Goal: Answer question/provide support: Share knowledge or assist other users

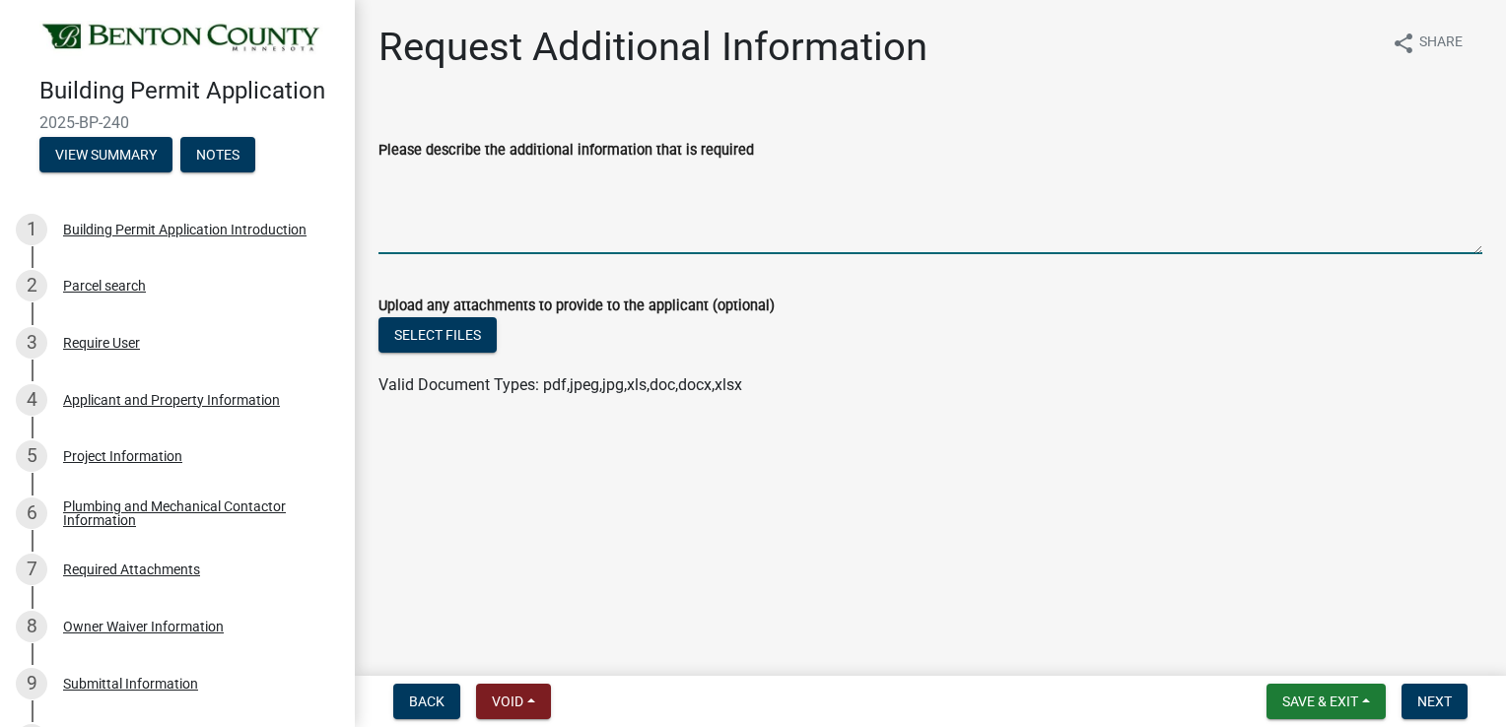
click at [418, 180] on textarea "Please describe the additional information that is required" at bounding box center [930, 208] width 1104 height 93
type textarea "Per our conversation here is the handouts on detached garages"
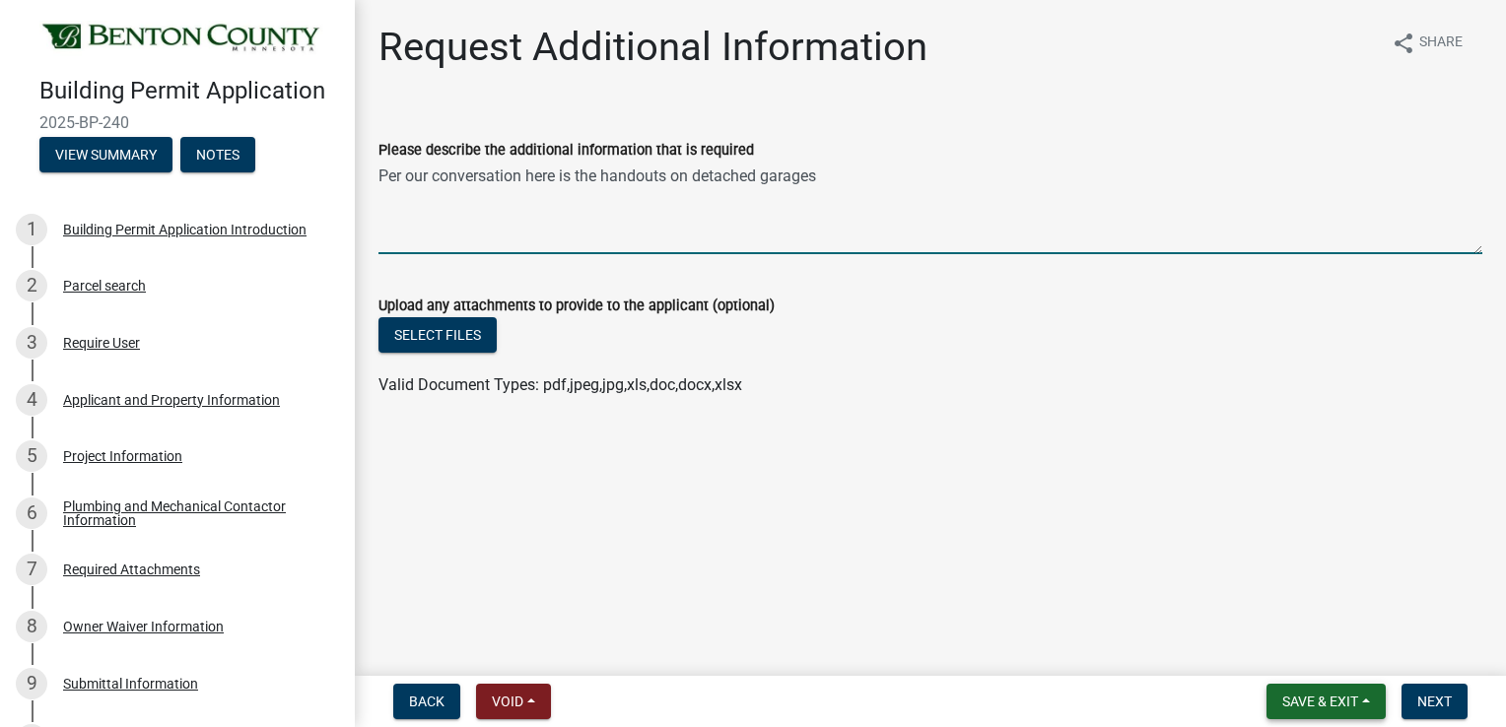
click at [1364, 696] on button "Save & Exit" at bounding box center [1325, 701] width 119 height 35
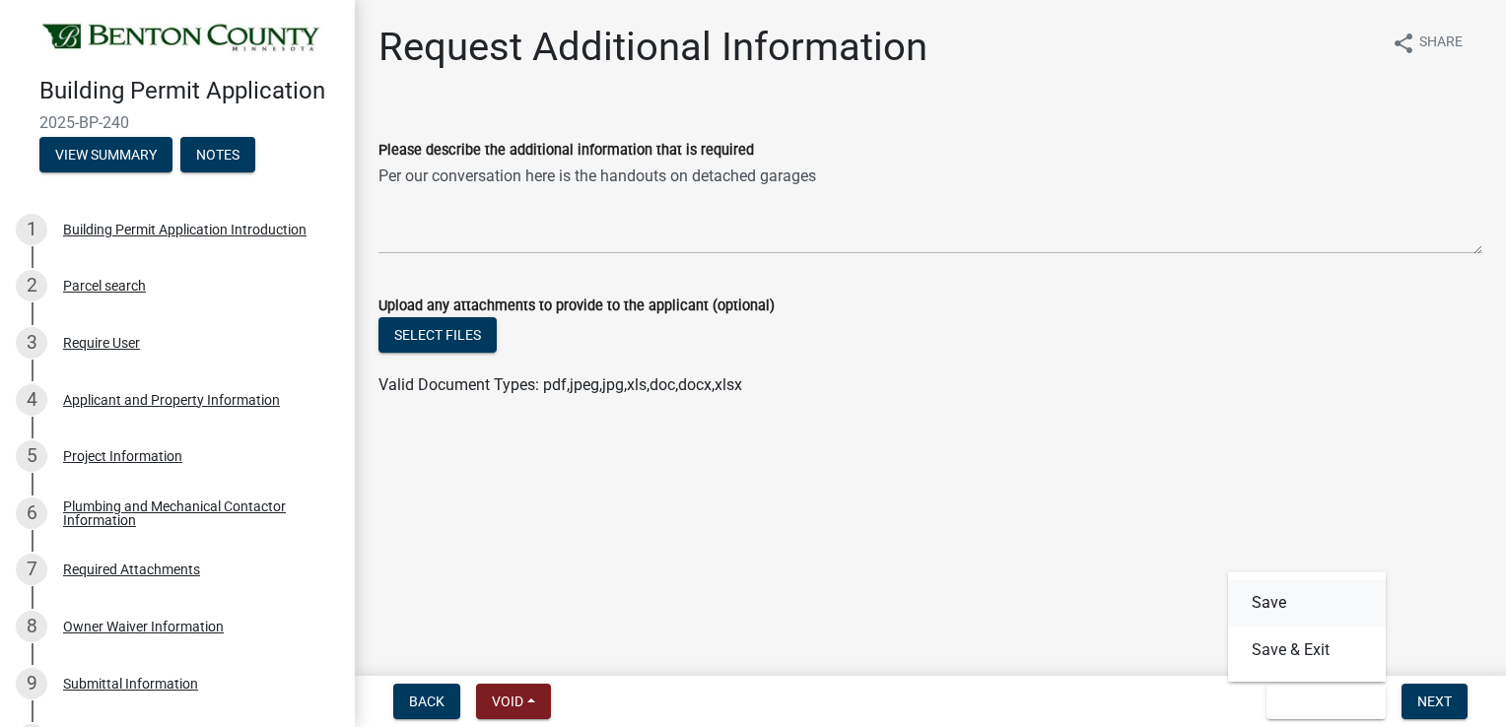
click at [1300, 605] on button "Save" at bounding box center [1307, 603] width 158 height 47
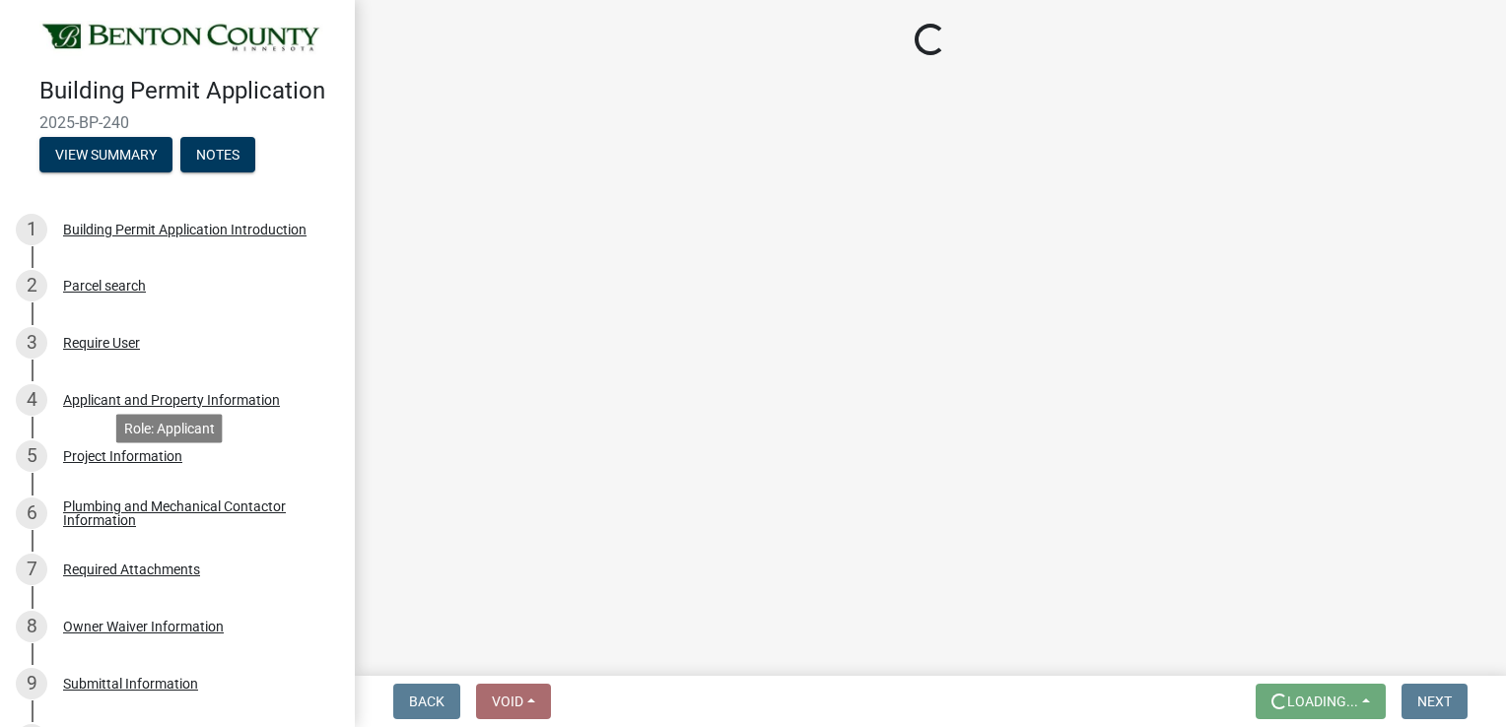
click at [158, 463] on div "Project Information" at bounding box center [122, 456] width 119 height 14
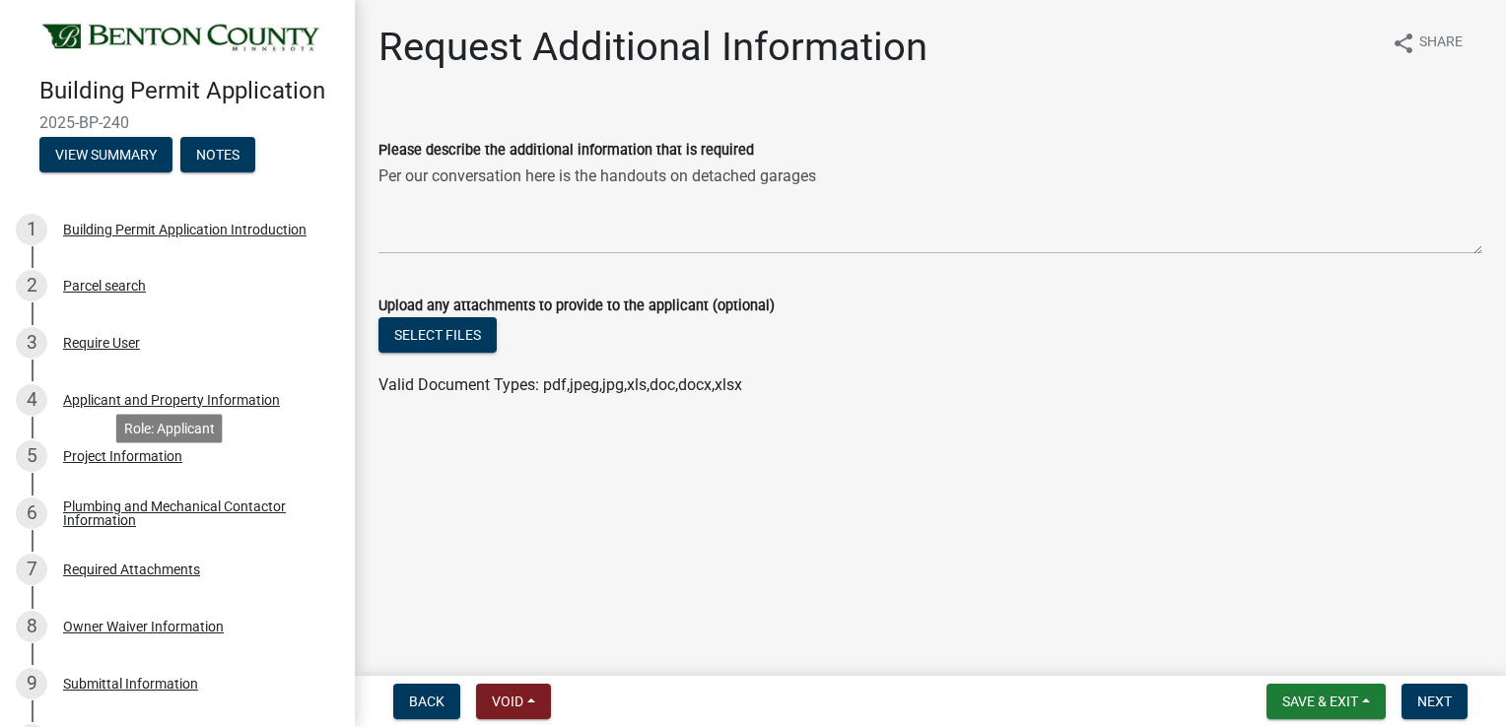
click at [158, 463] on div "Project Information" at bounding box center [122, 456] width 119 height 14
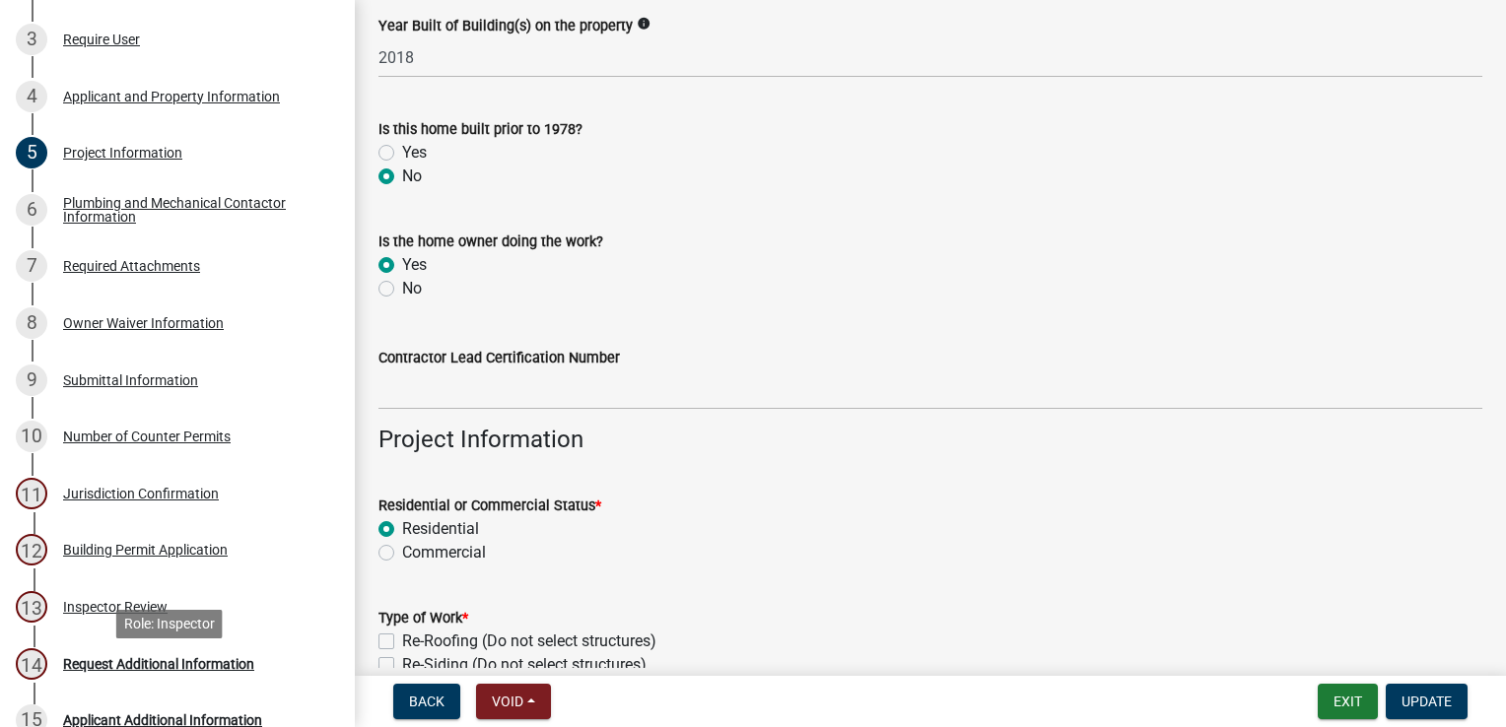
scroll to position [493, 0]
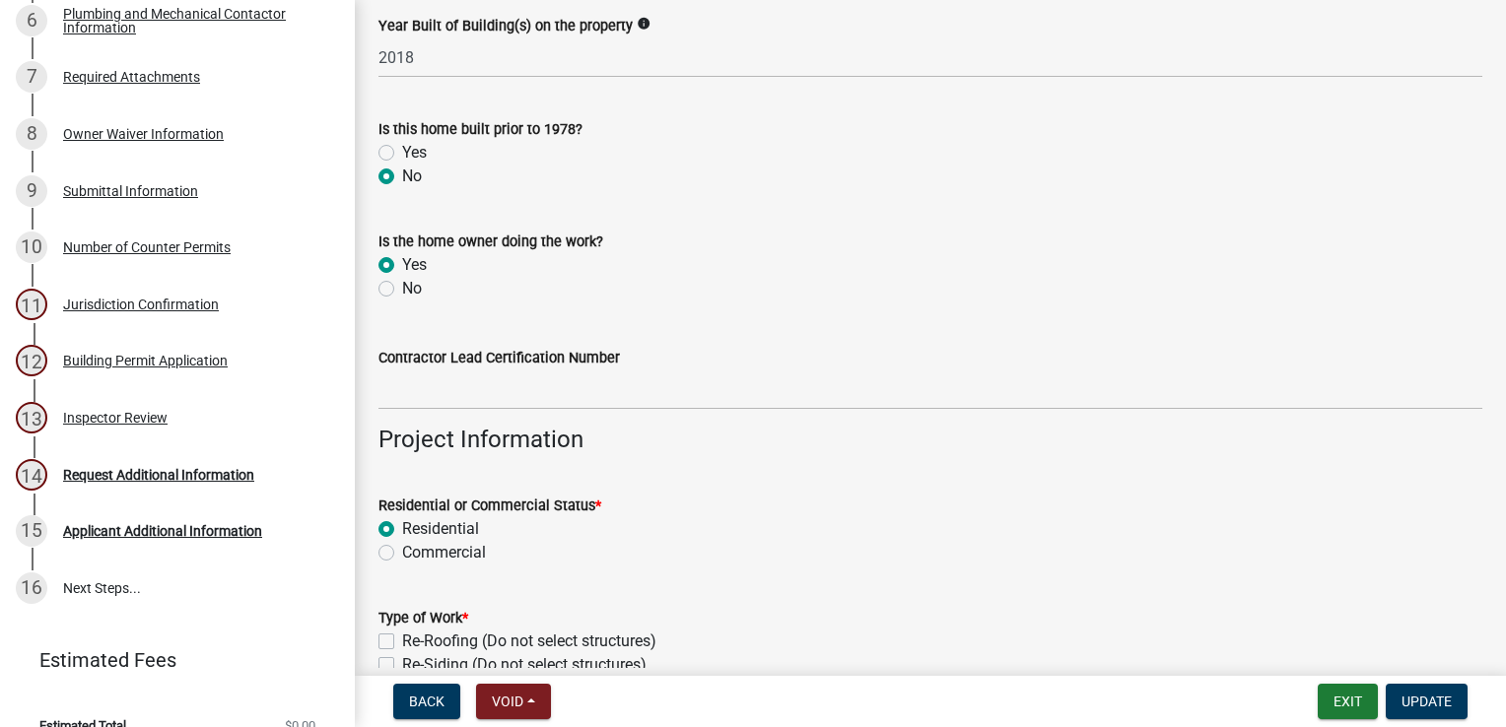
click at [152, 482] on div "Request Additional Information" at bounding box center [158, 475] width 191 height 14
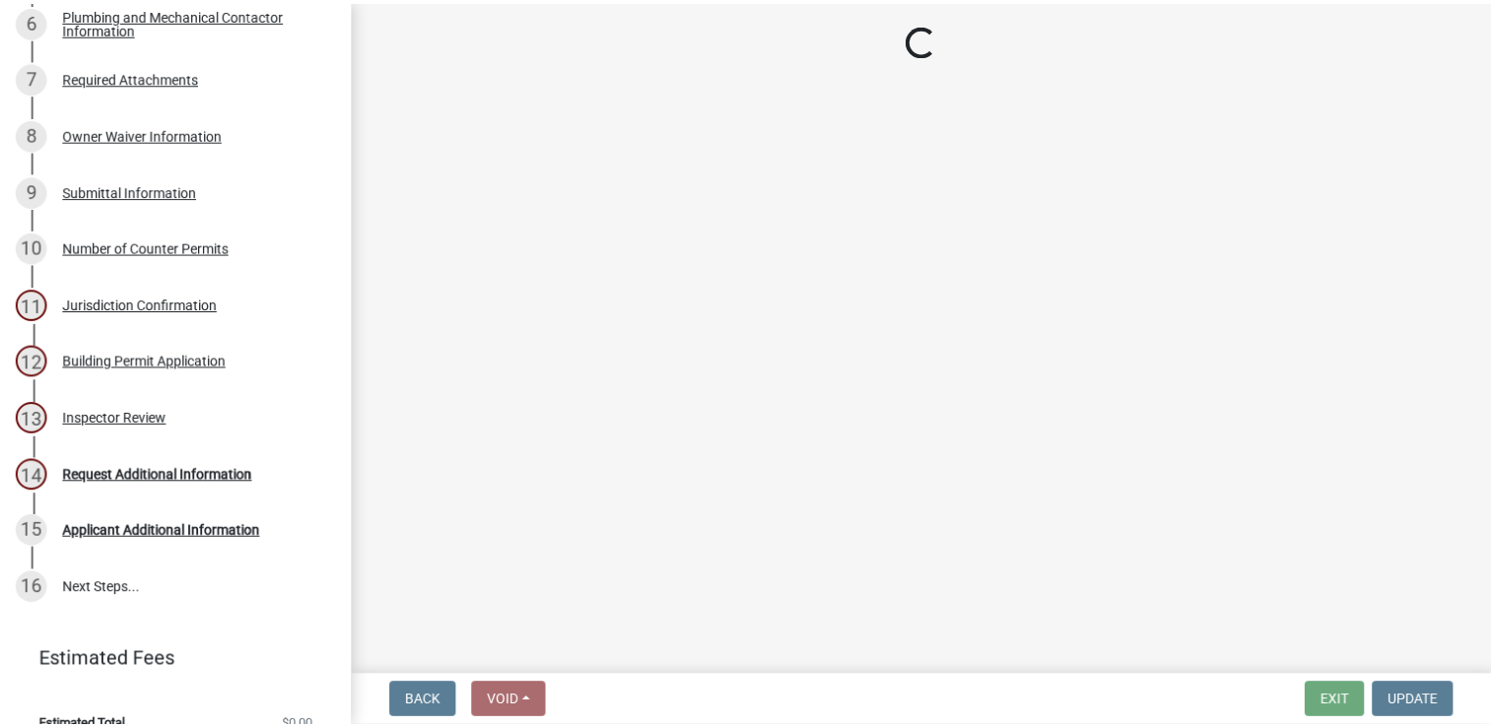
scroll to position [0, 0]
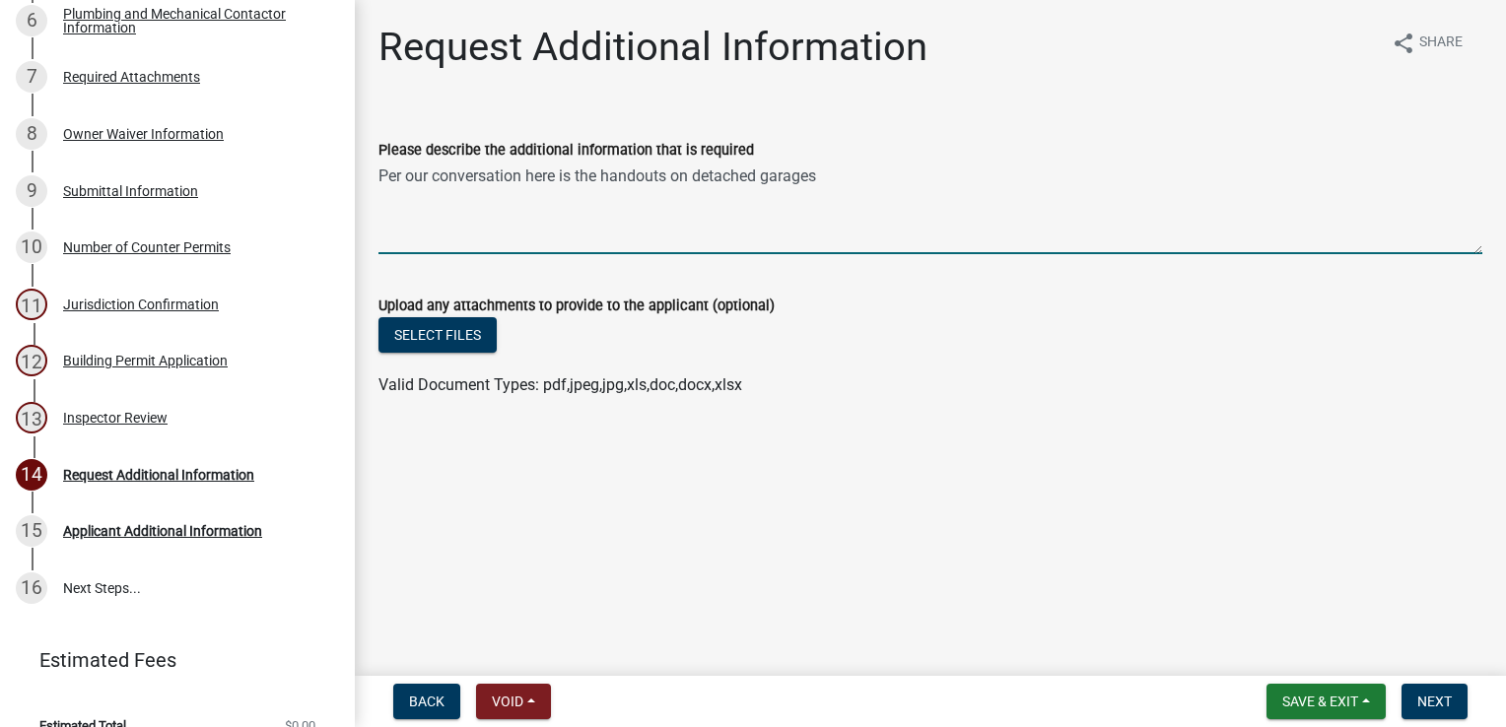
click at [836, 181] on textarea "Per our conversation here is the handouts on detached garages" at bounding box center [930, 208] width 1104 height 93
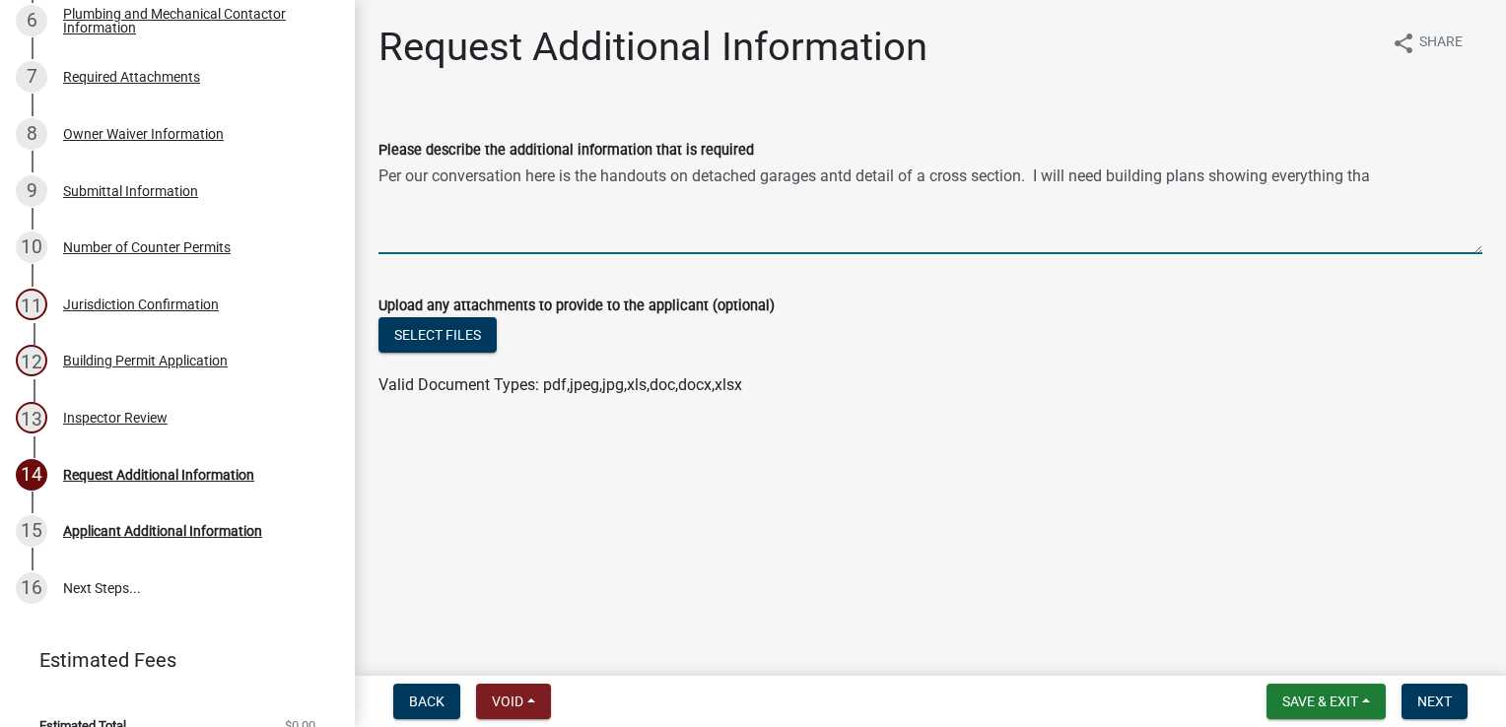
click at [840, 180] on textarea "Per our conversation here is the handouts on detached garages antd detail of a …" at bounding box center [930, 208] width 1104 height 93
click at [978, 179] on textarea "Per our conversation here is the handouts on detached garages ants on the hando…" at bounding box center [930, 208] width 1104 height 93
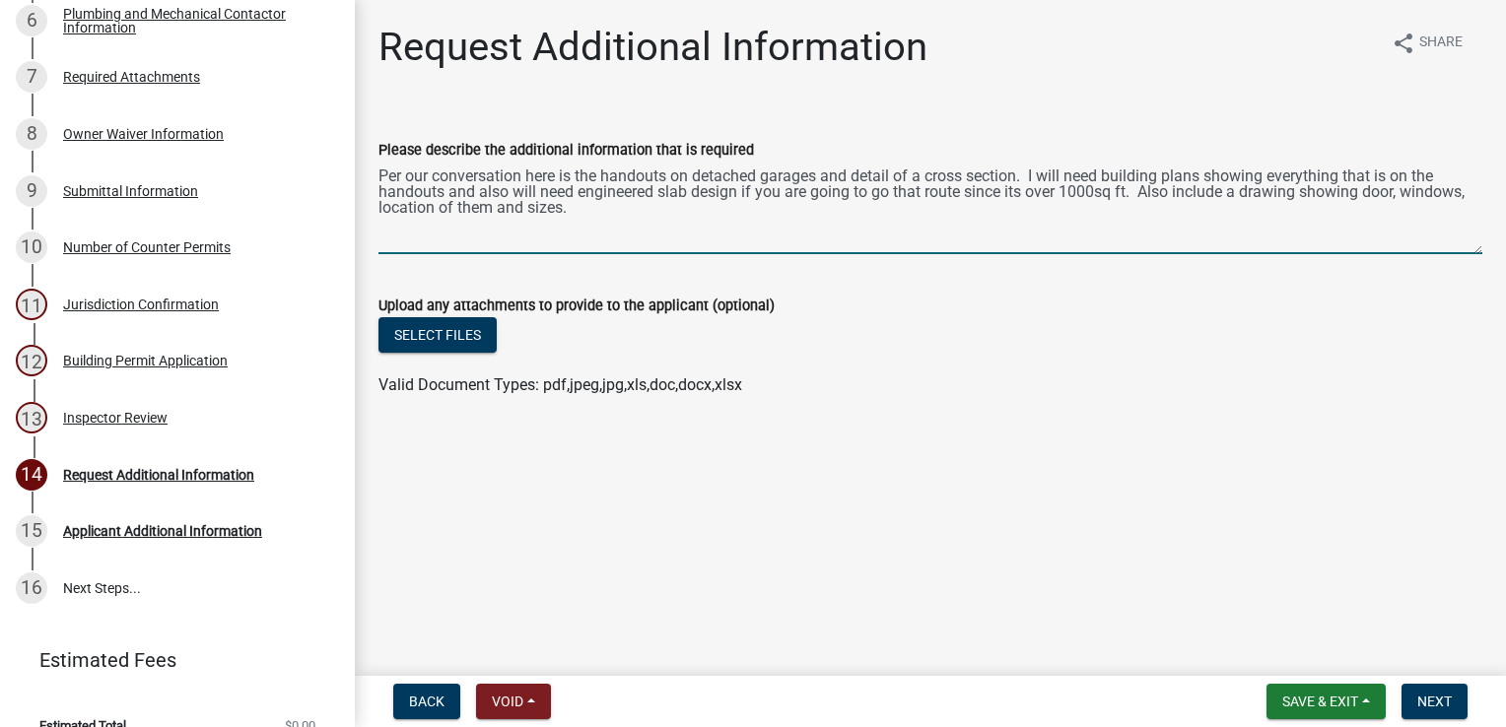
click at [1368, 193] on textarea "Per our conversation here is the handouts on detached garages and detail of a c…" at bounding box center [930, 208] width 1104 height 93
click at [746, 212] on textarea "Per our conversation here is the handouts on detached garages and detail of a c…" at bounding box center [930, 208] width 1104 height 93
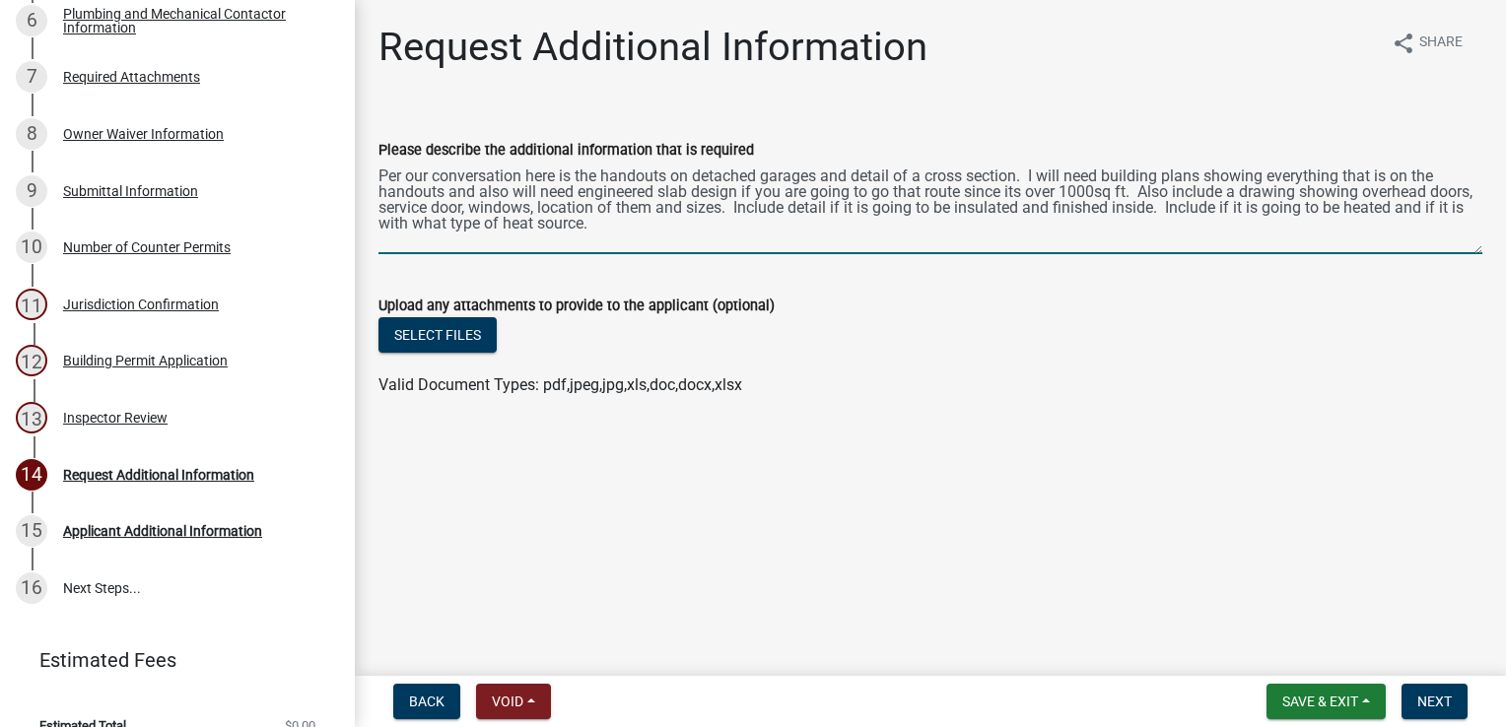
click at [1227, 207] on textarea "Per our conversation here is the handouts on detached garages and detail of a c…" at bounding box center [930, 208] width 1104 height 93
type textarea "Per our conversation here is the handouts on detached garages and detail of a c…"
click at [1411, 707] on button "Next" at bounding box center [1435, 701] width 66 height 35
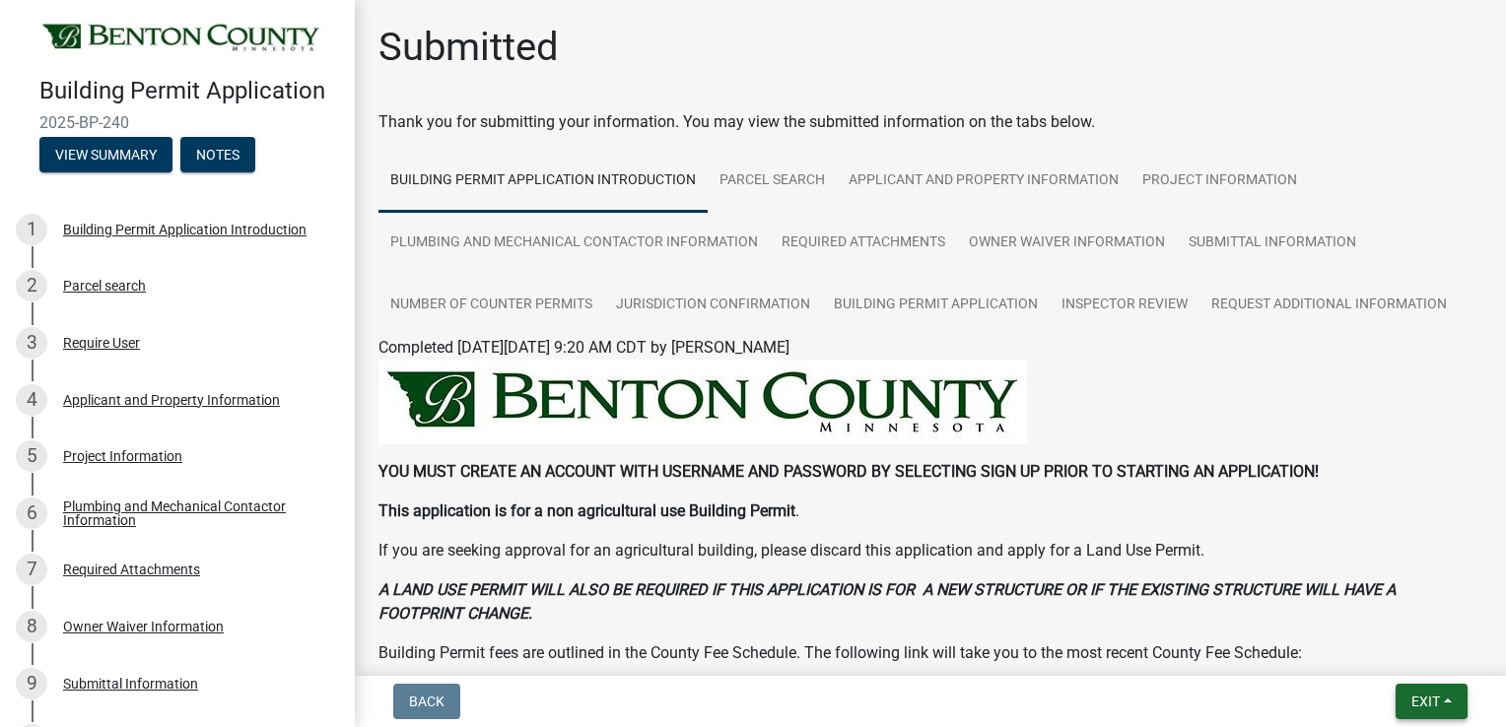
click at [1436, 691] on button "Exit" at bounding box center [1432, 701] width 72 height 35
click at [1383, 657] on button "Save & Exit" at bounding box center [1390, 650] width 158 height 47
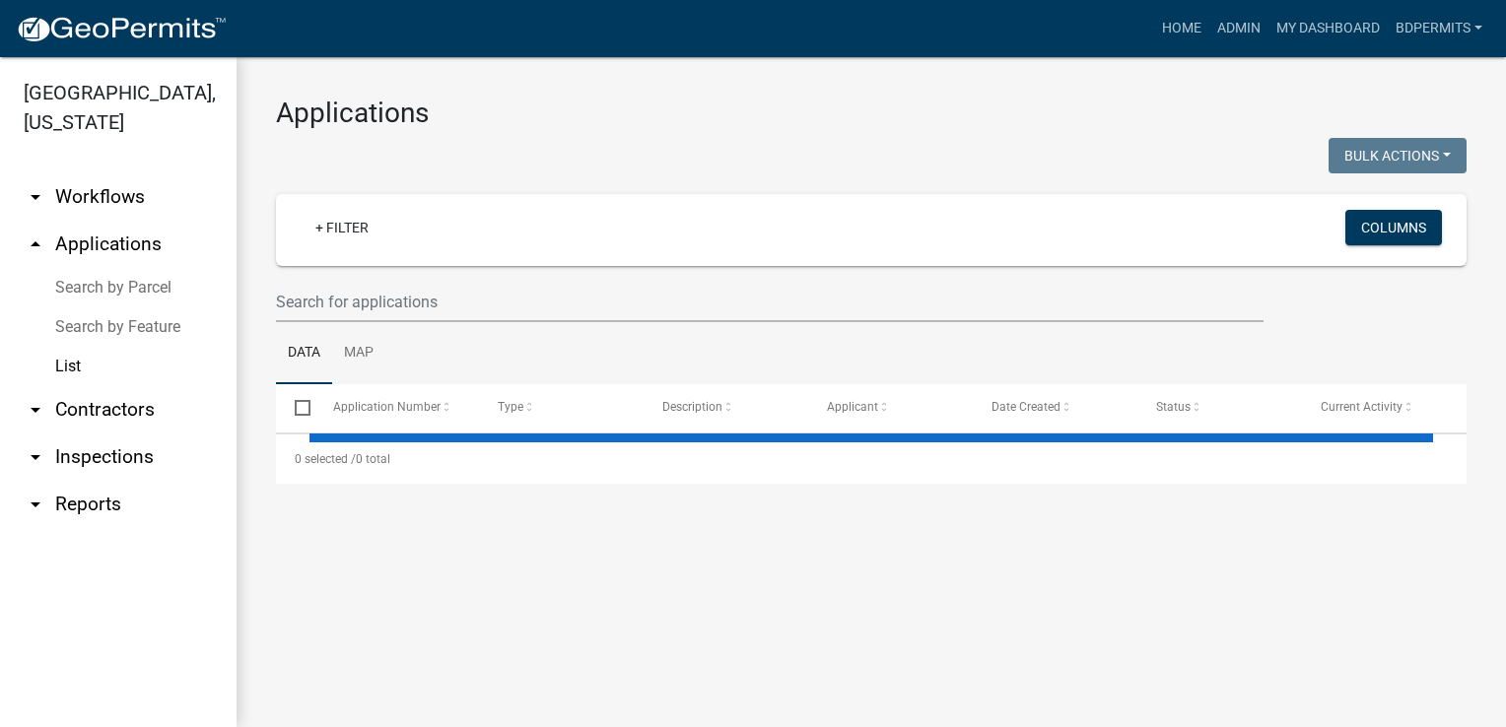
select select "3: 100"
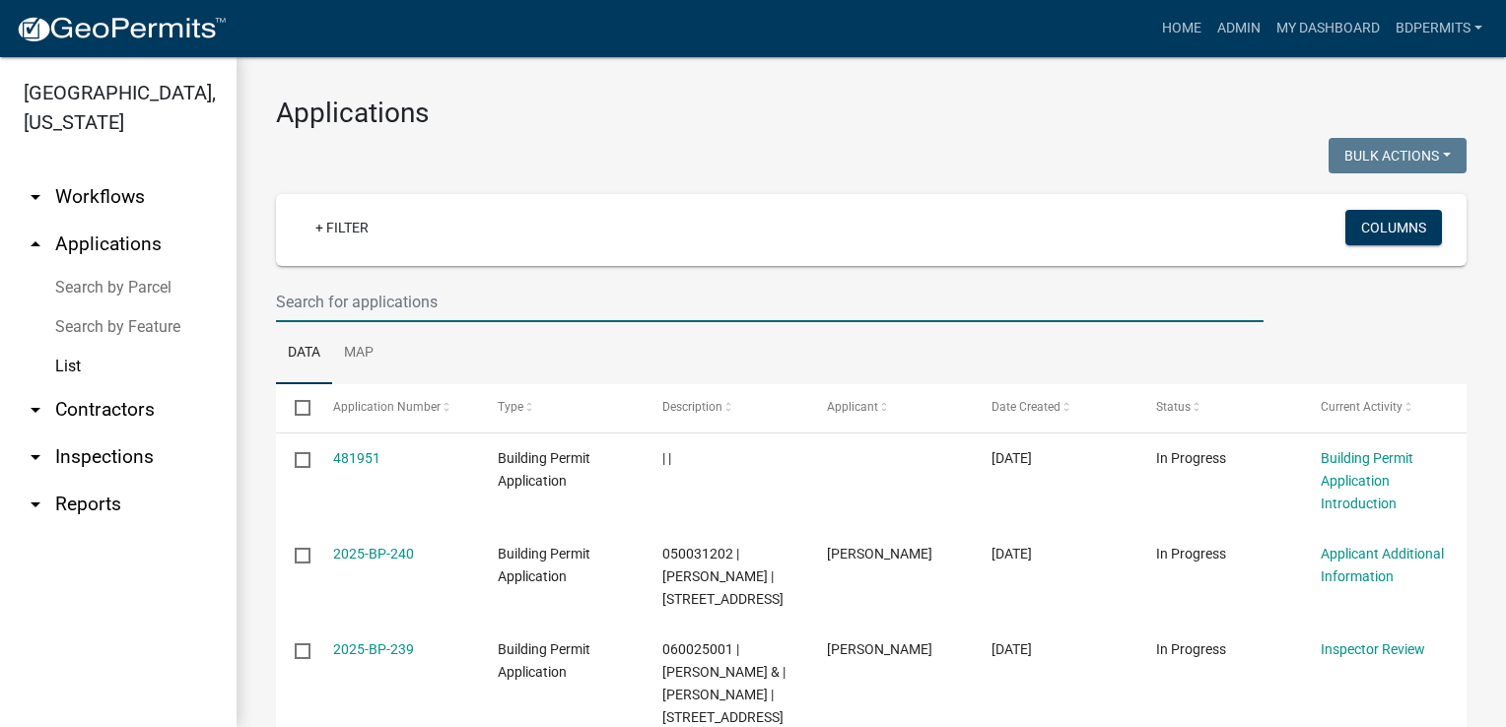
click at [363, 302] on input "text" at bounding box center [770, 302] width 988 height 40
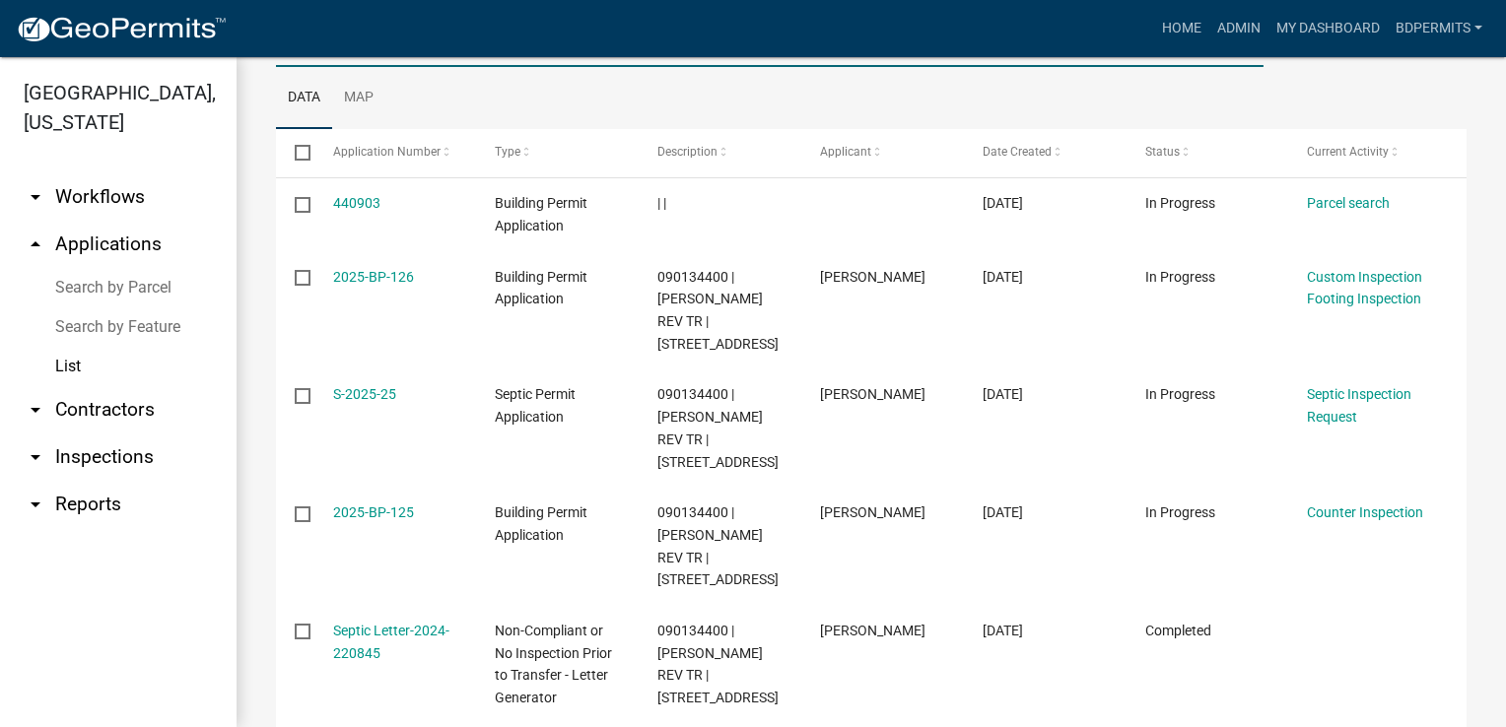
scroll to position [296, 0]
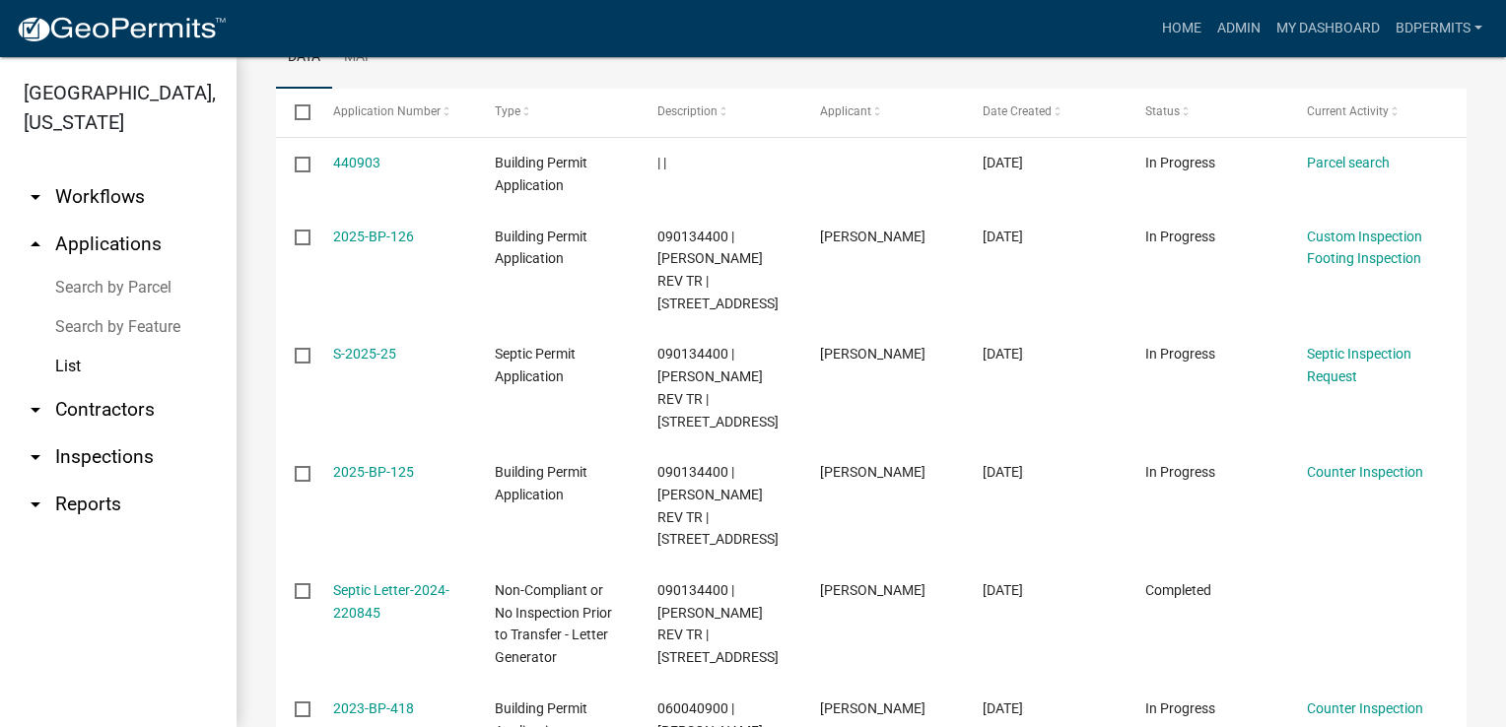
type input "4090"
click at [391, 480] on link "2025-BP-125" at bounding box center [373, 472] width 81 height 16
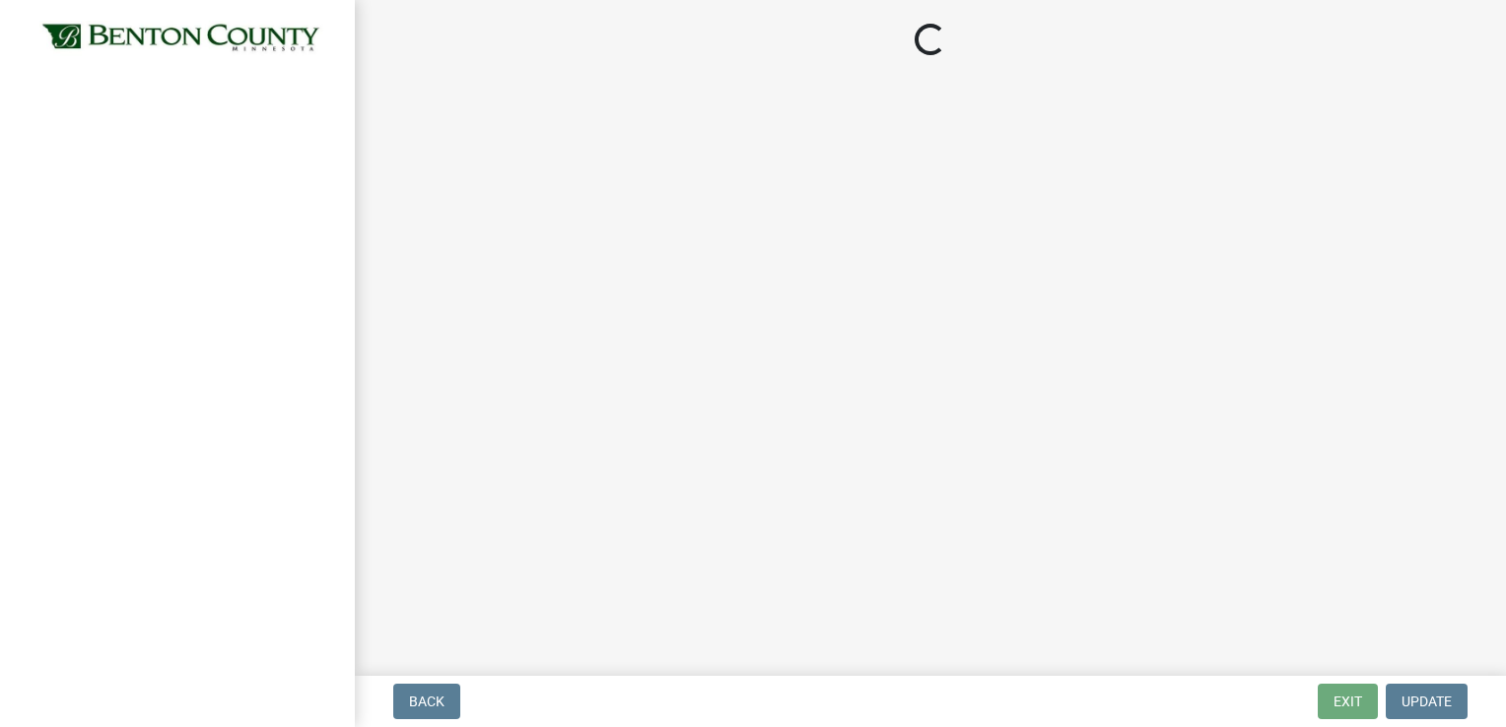
select select "17bfa135-5610-45df-8ce7-87530b7d86d4"
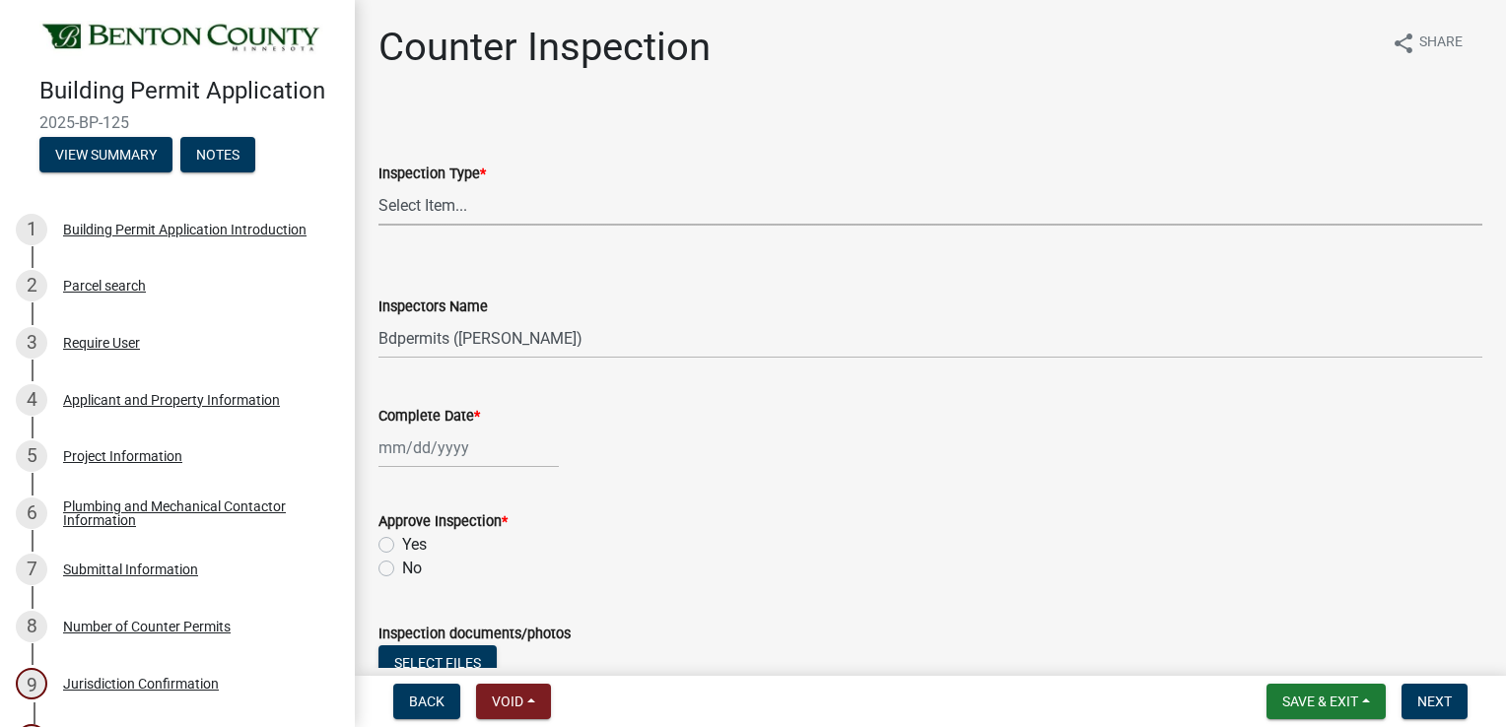
click at [404, 203] on select "Select Item... Furnace Water Heater Roofing Siding Windows Pressure Test - Sept…" at bounding box center [930, 205] width 1104 height 40
click at [378, 185] on select "Select Item... Furnace Water Heater Roofing Siding Windows Pressure Test - Sept…" at bounding box center [930, 205] width 1104 height 40
select select "dd816012-7c44-4c28-8f5f-d33afba2e49c"
click at [426, 447] on div at bounding box center [468, 448] width 180 height 40
select select "9"
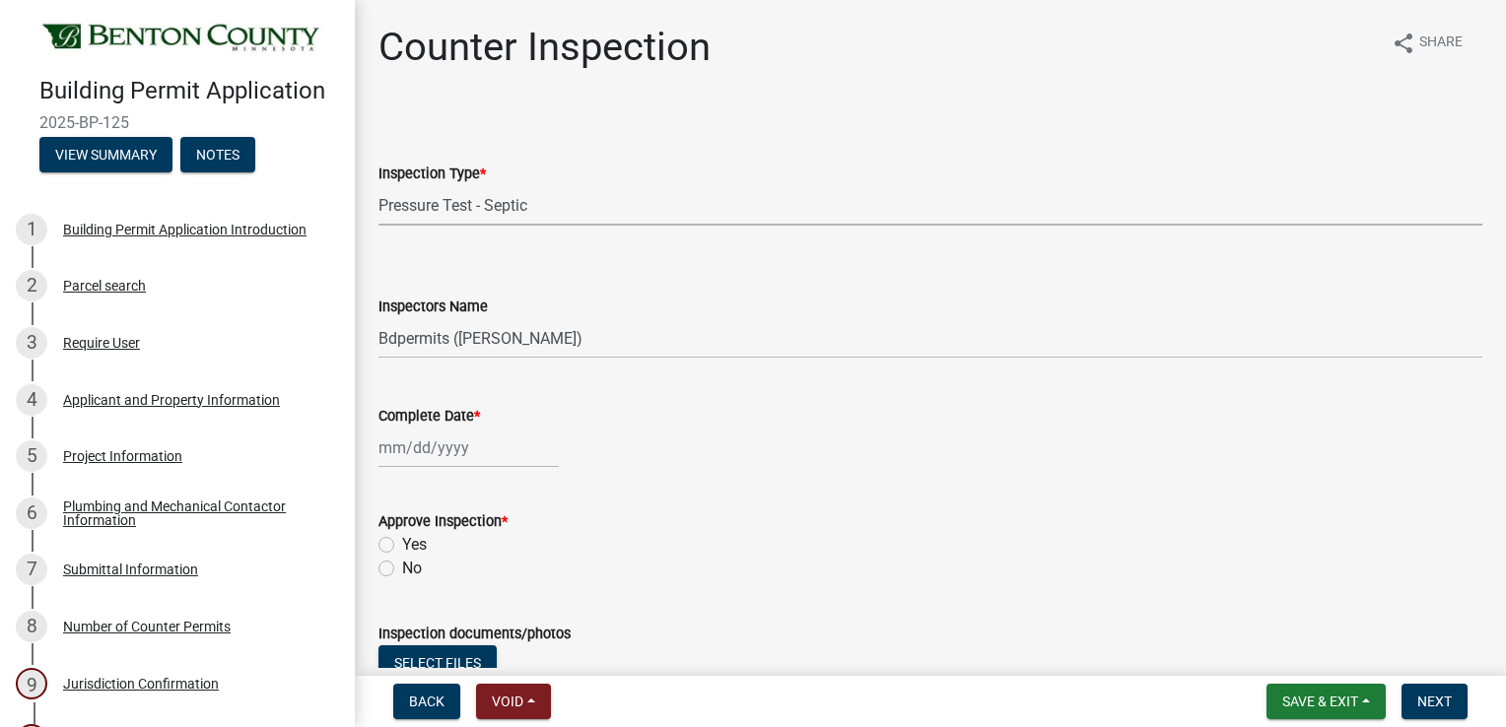
select select "2025"
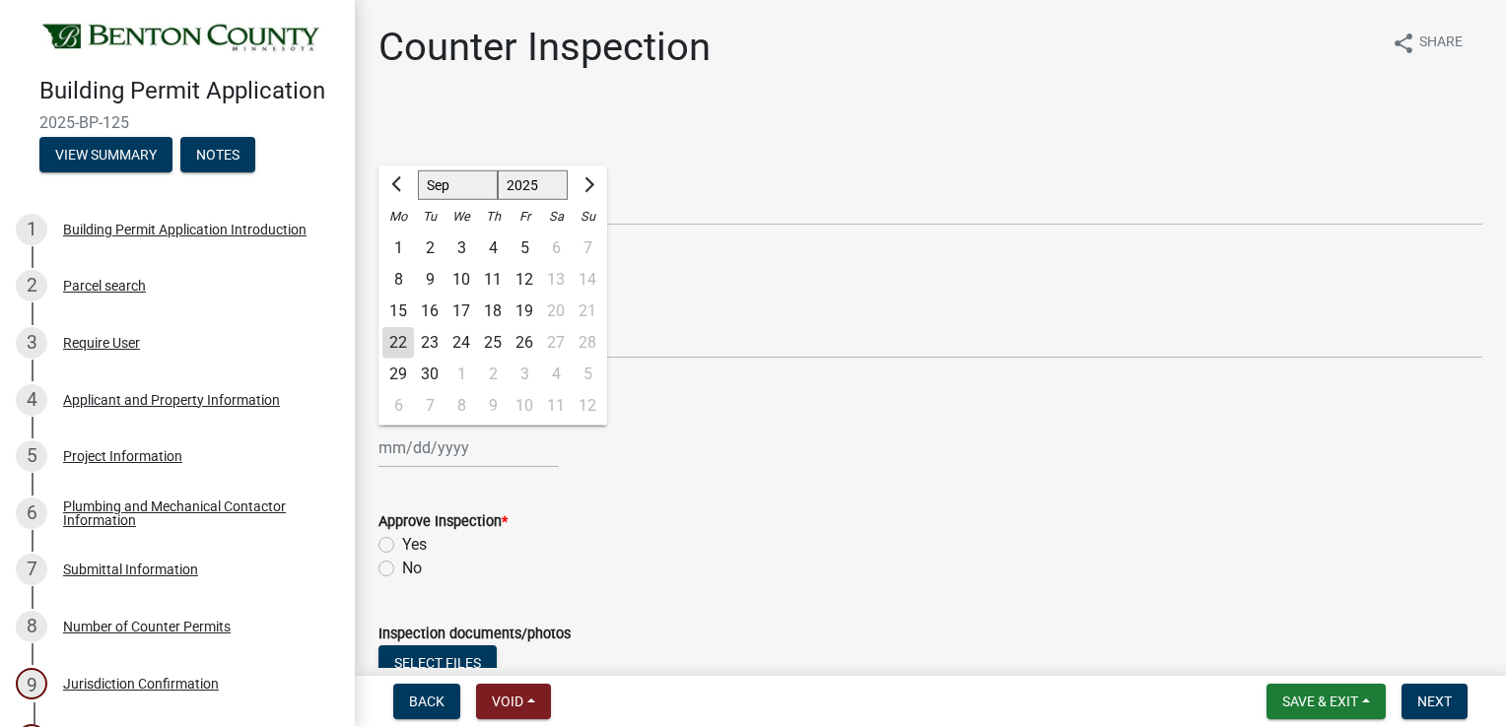
click at [400, 341] on div "22" at bounding box center [398, 343] width 32 height 32
type input "[DATE]"
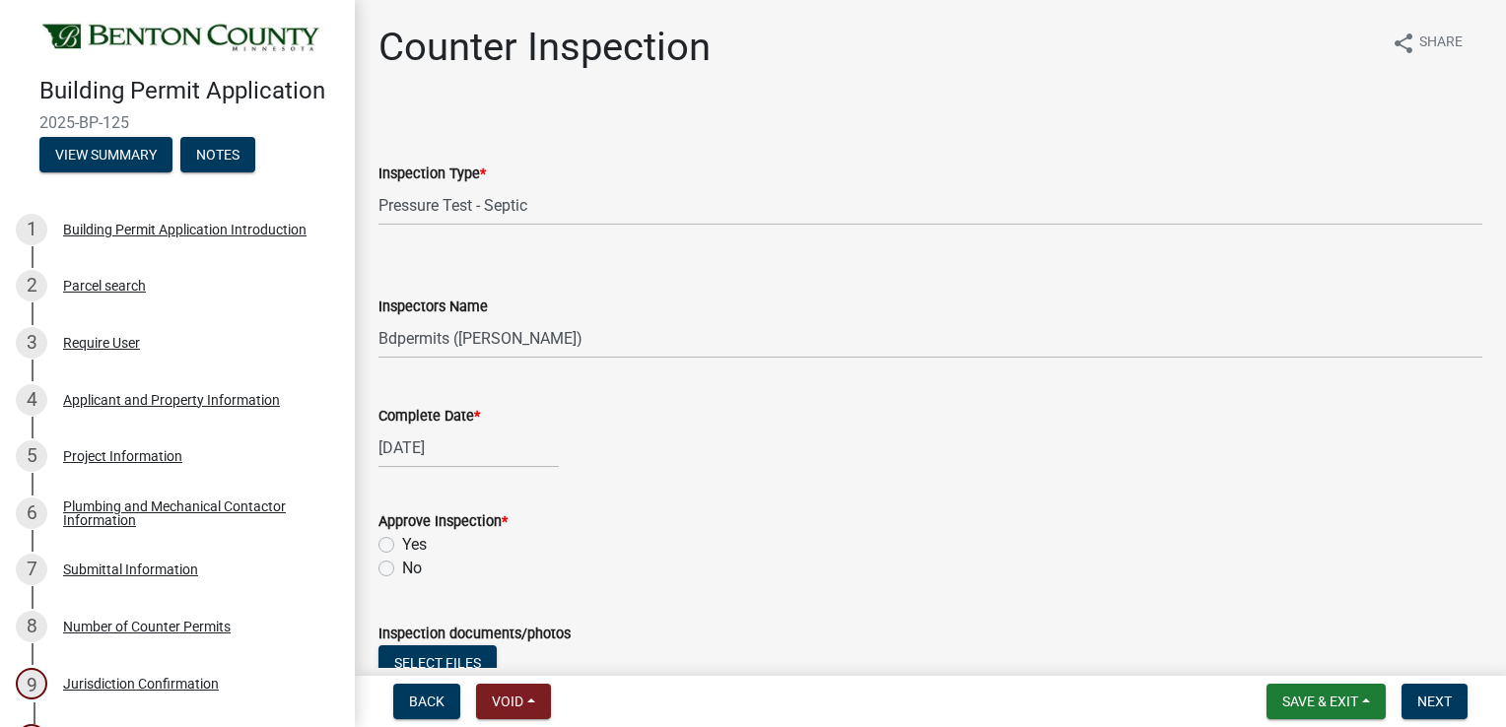
click at [402, 545] on label "Yes" at bounding box center [414, 545] width 25 height 24
click at [402, 545] on input "Yes" at bounding box center [408, 539] width 13 height 13
radio input "true"
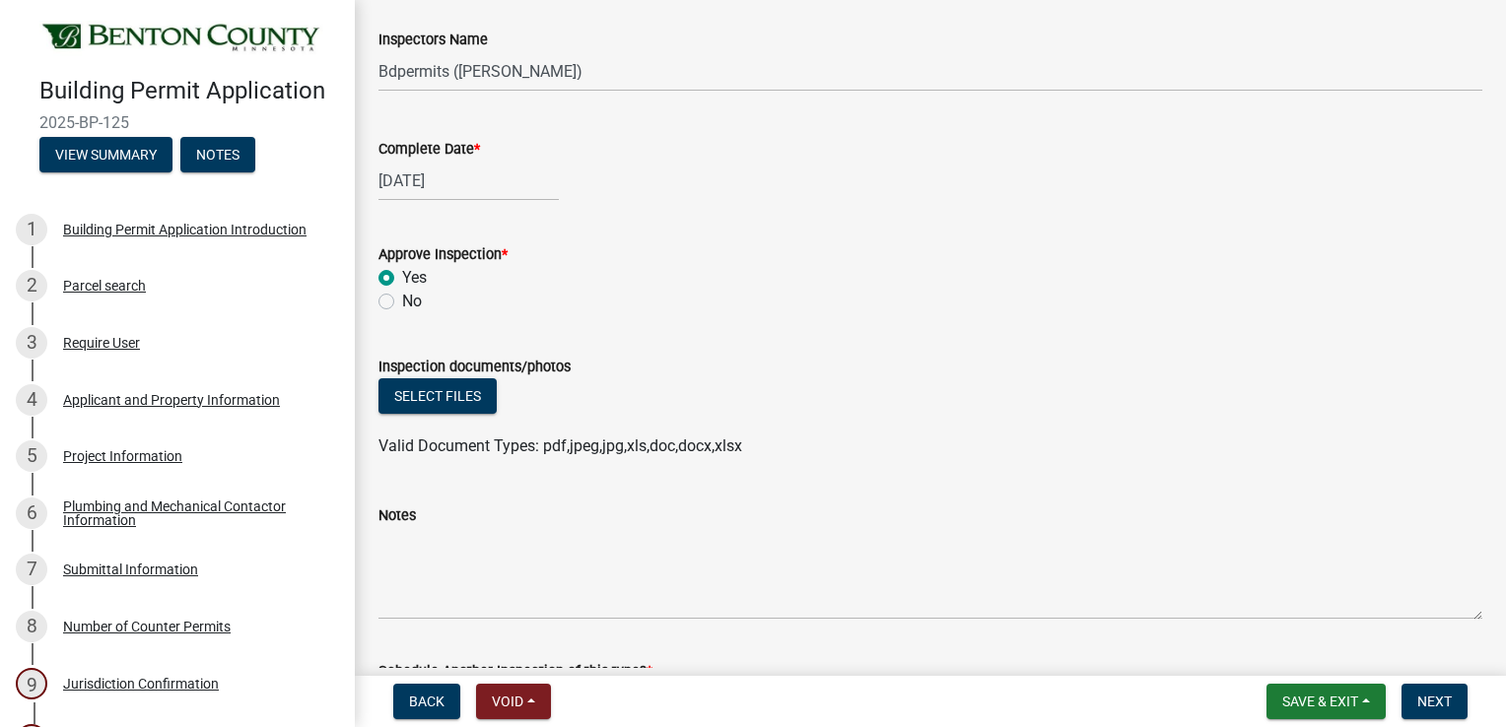
scroll to position [423, 0]
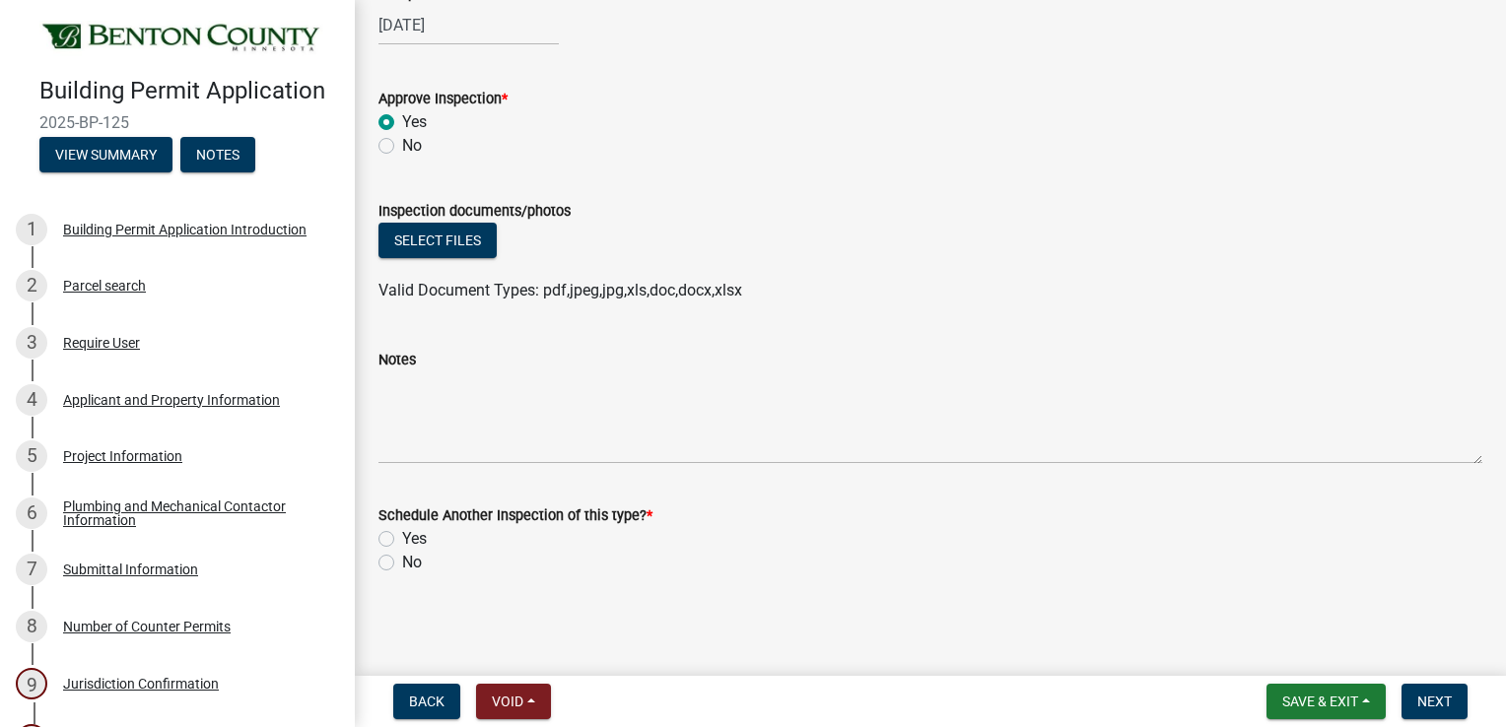
click at [402, 558] on label "No" at bounding box center [412, 563] width 20 height 24
click at [402, 558] on input "No" at bounding box center [408, 557] width 13 height 13
radio input "true"
click at [1423, 701] on span "Next" at bounding box center [1434, 702] width 34 height 16
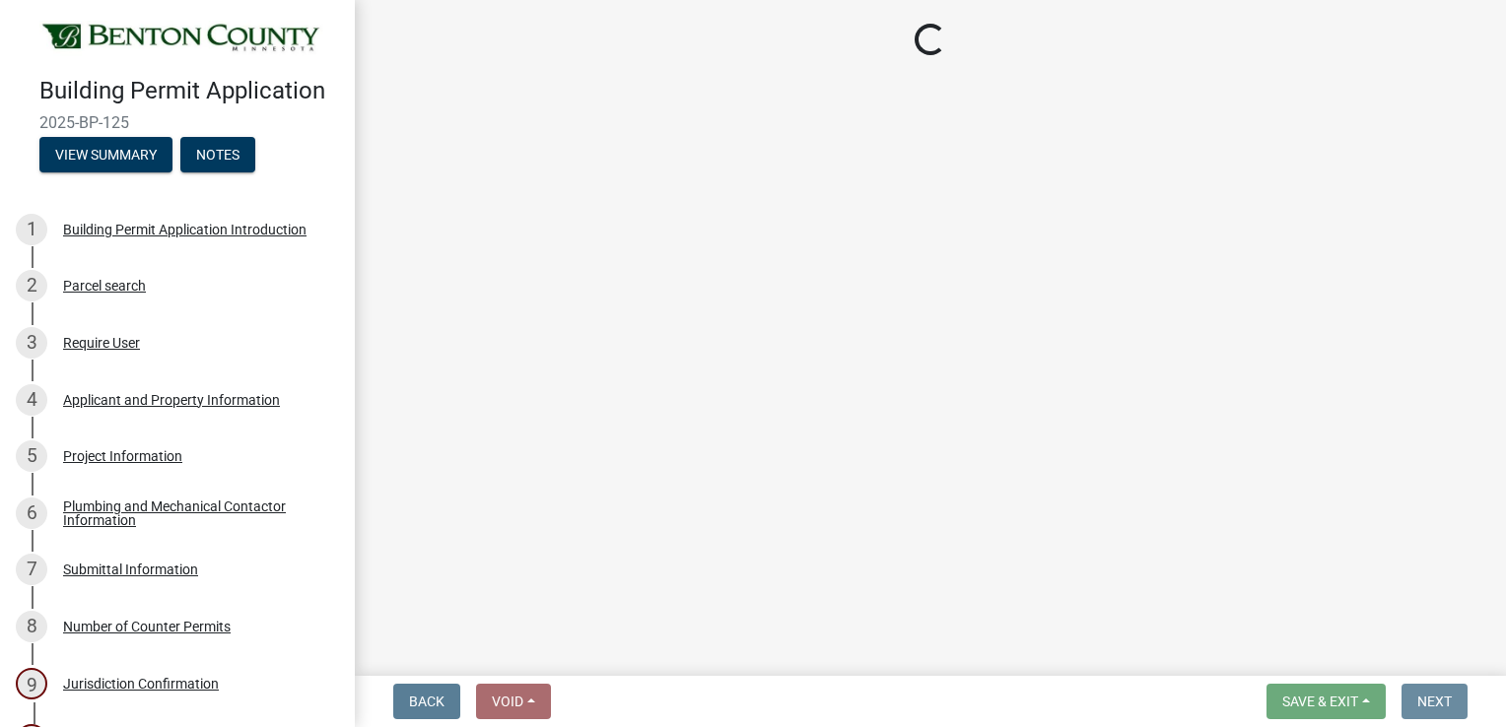
scroll to position [0, 0]
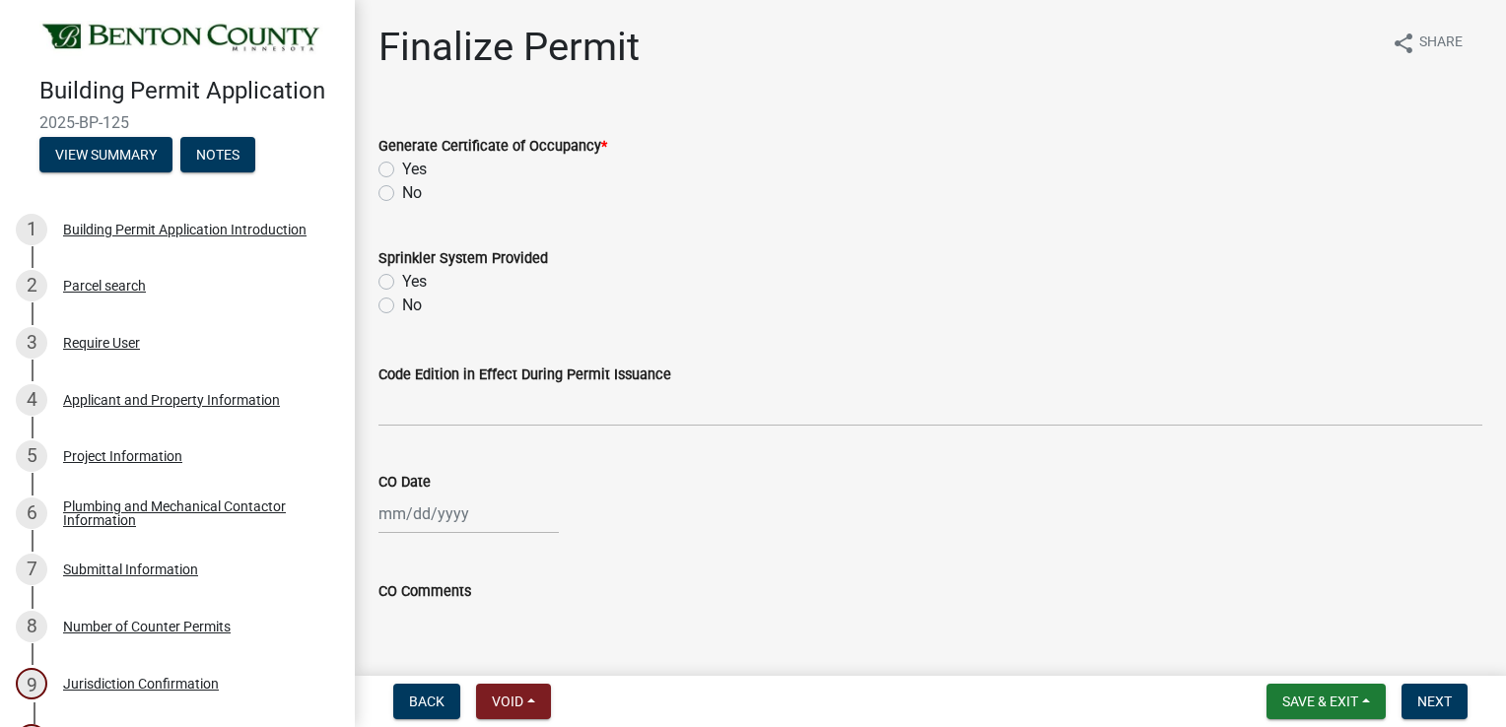
click at [402, 193] on label "No" at bounding box center [412, 193] width 20 height 24
click at [402, 193] on input "No" at bounding box center [408, 187] width 13 height 13
radio input "true"
click at [1453, 694] on button "Next" at bounding box center [1435, 701] width 66 height 35
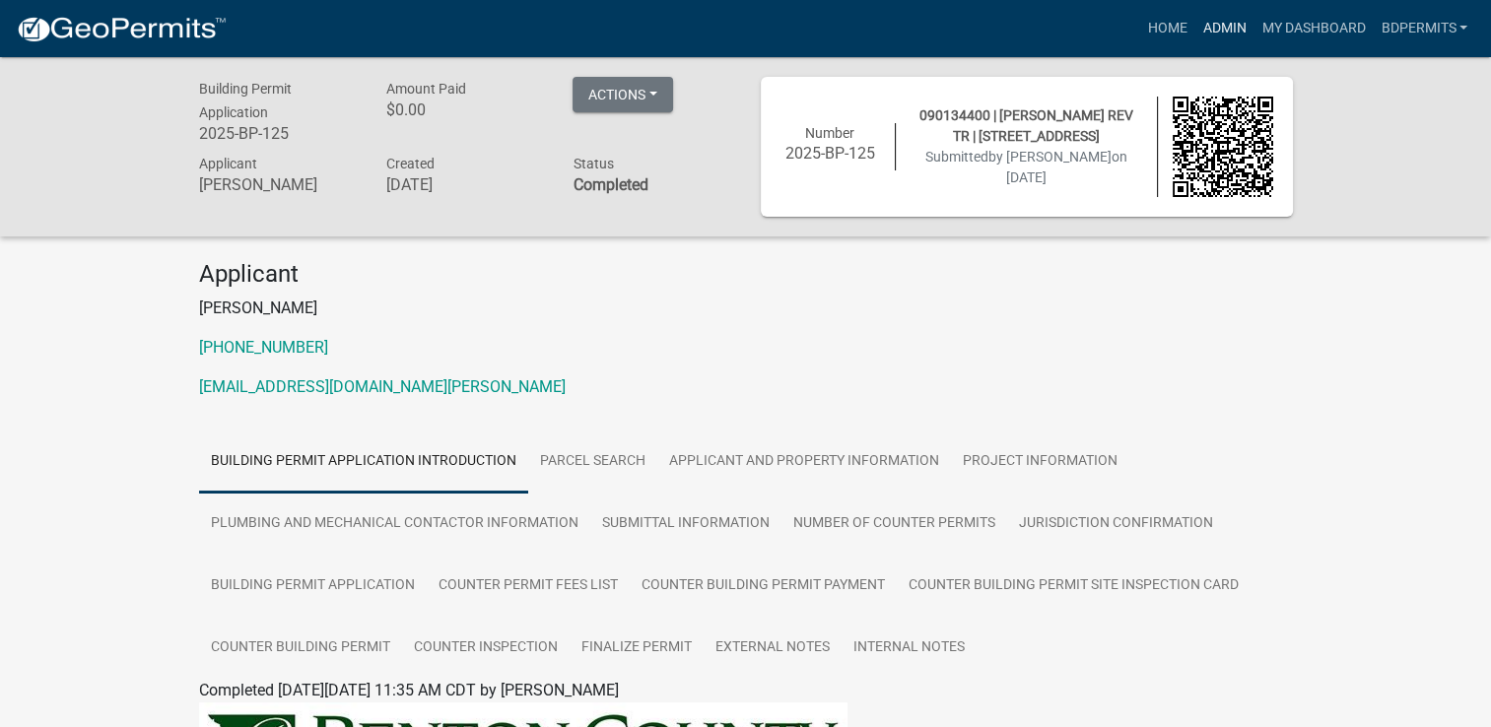
click at [1222, 30] on link "Admin" at bounding box center [1224, 28] width 59 height 37
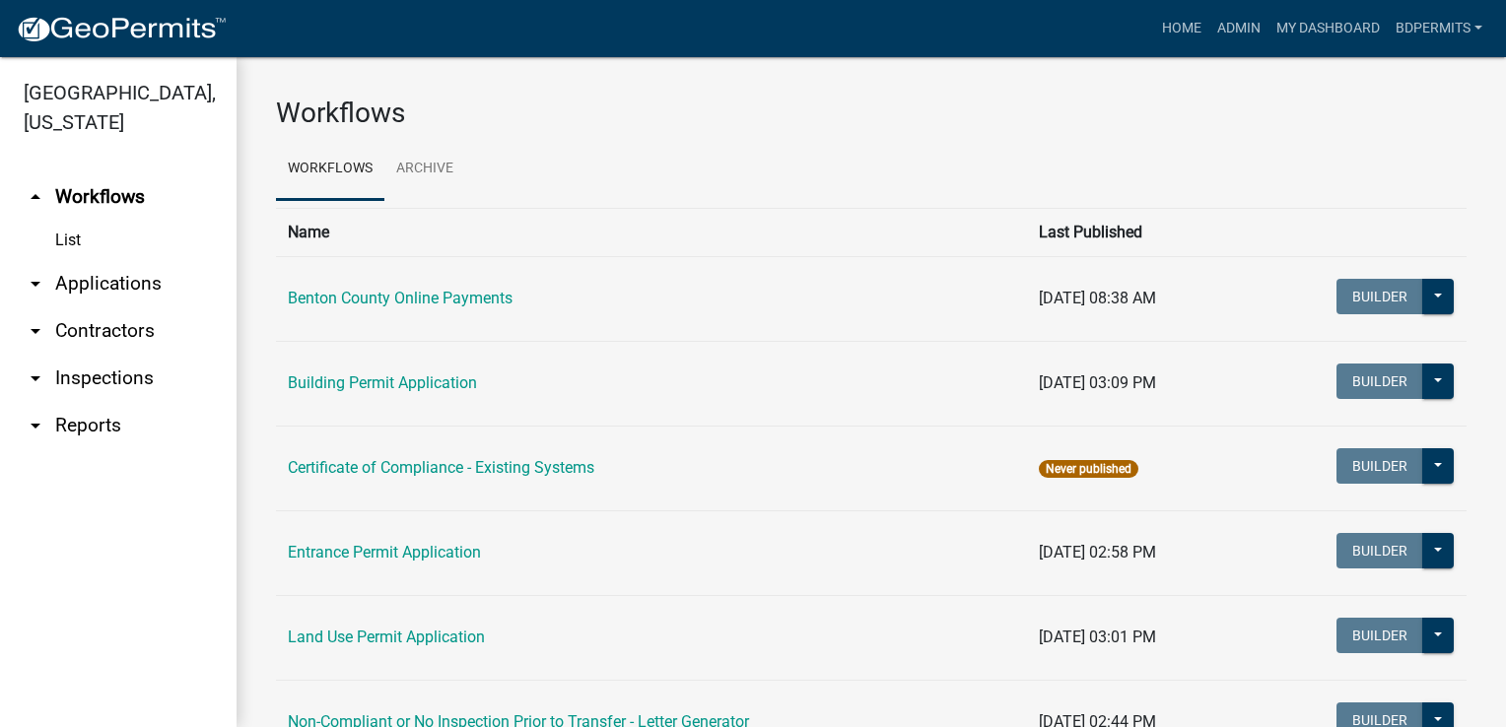
click at [72, 282] on link "arrow_drop_down Applications" at bounding box center [118, 283] width 237 height 47
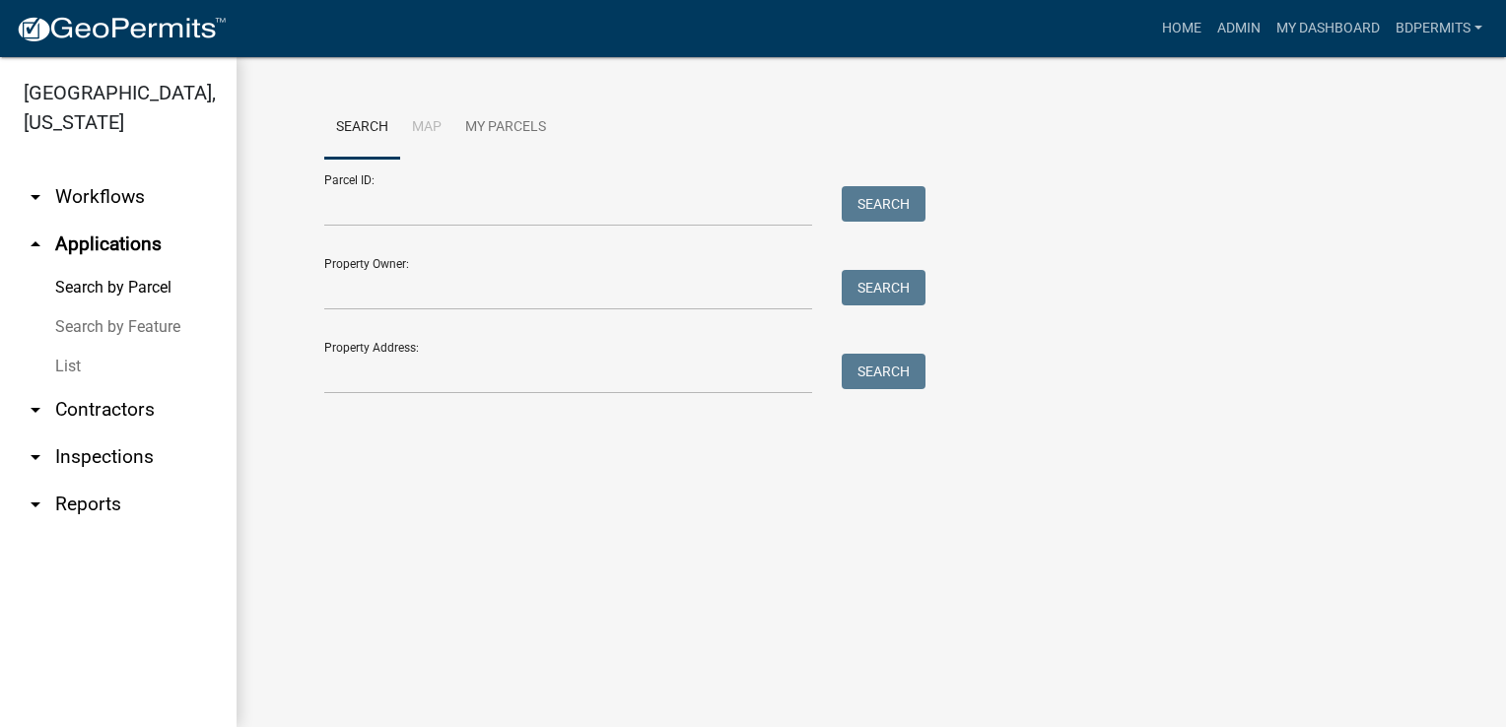
click at [83, 369] on link "List" at bounding box center [118, 366] width 237 height 39
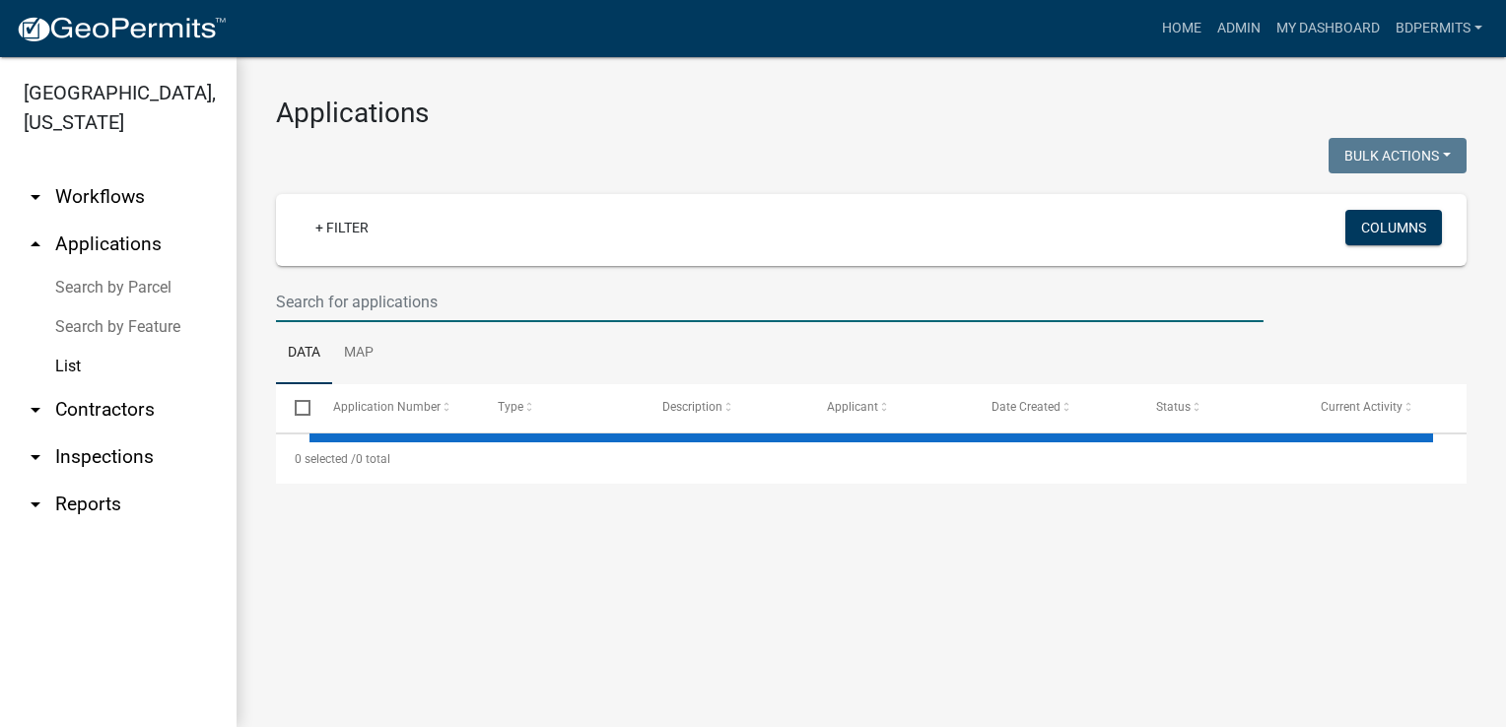
click at [325, 294] on input "text" at bounding box center [770, 302] width 988 height 40
type input "167"
select select "3: 100"
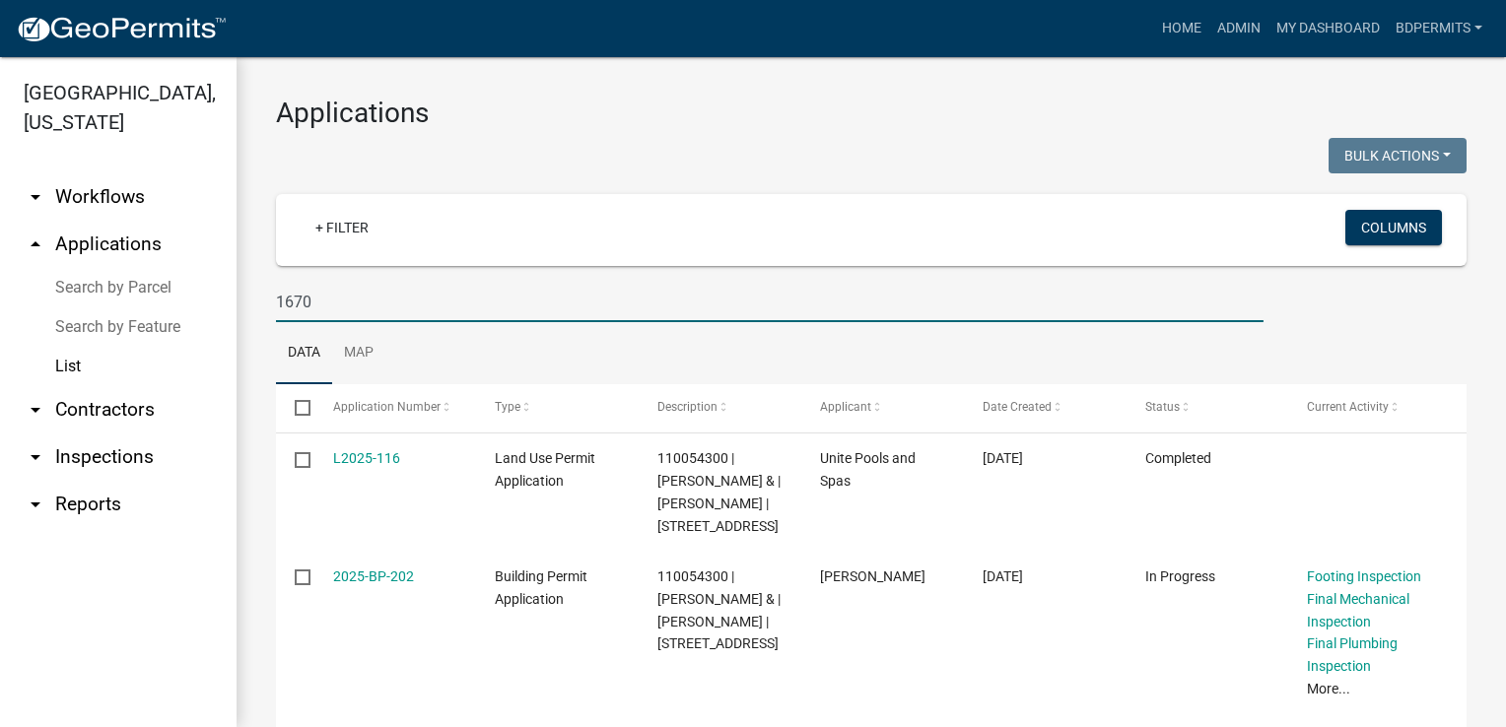
type input "1670"
click at [394, 584] on link "2025-BP-202" at bounding box center [373, 577] width 81 height 16
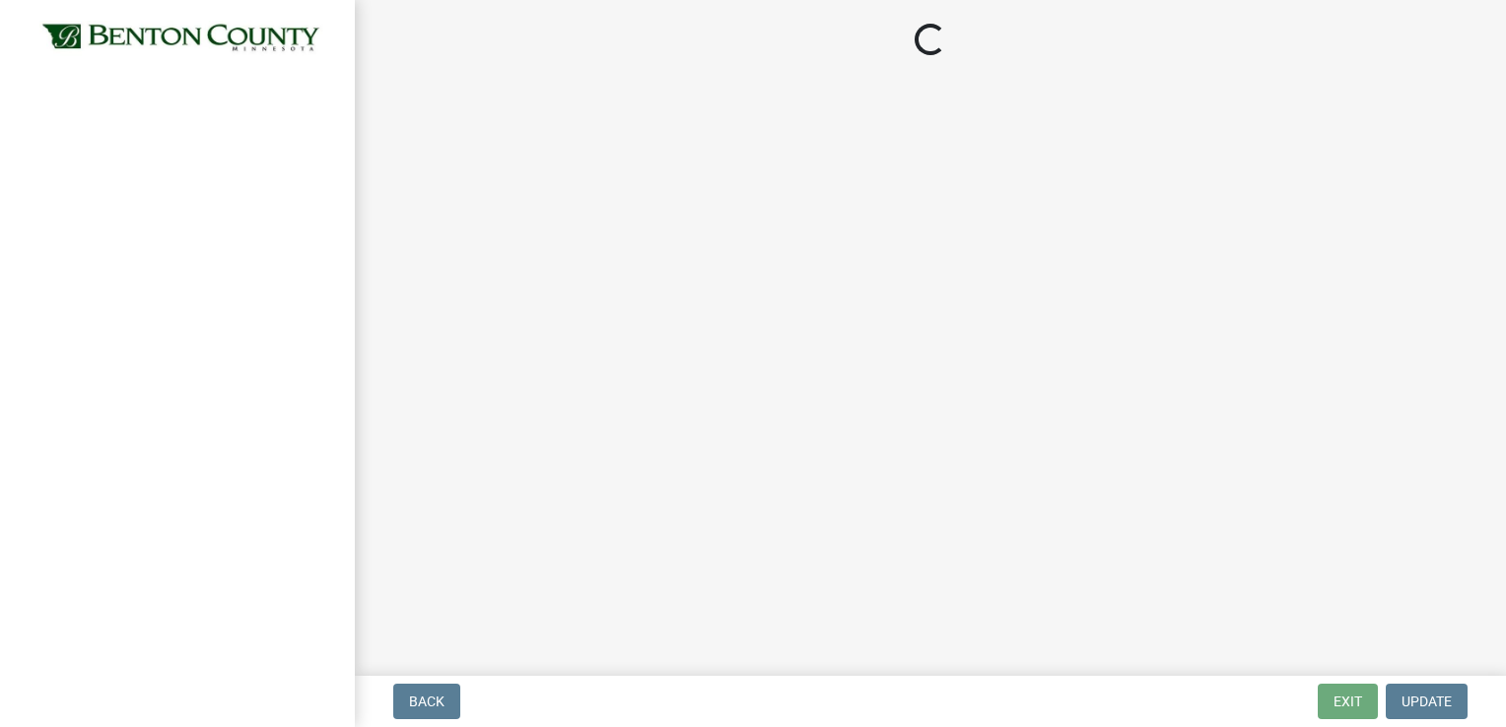
select select "17bfa135-5610-45df-8ce7-87530b7d86d4"
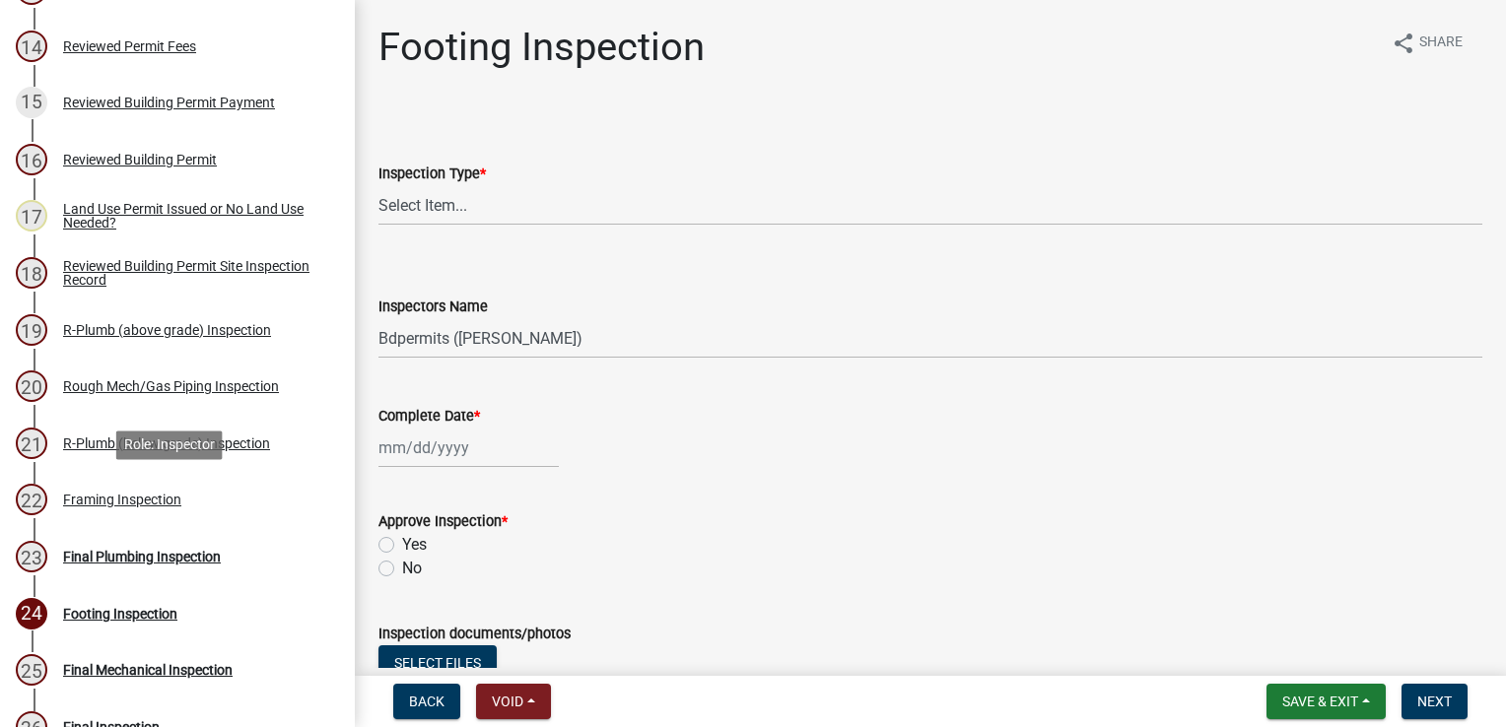
scroll to position [887, 0]
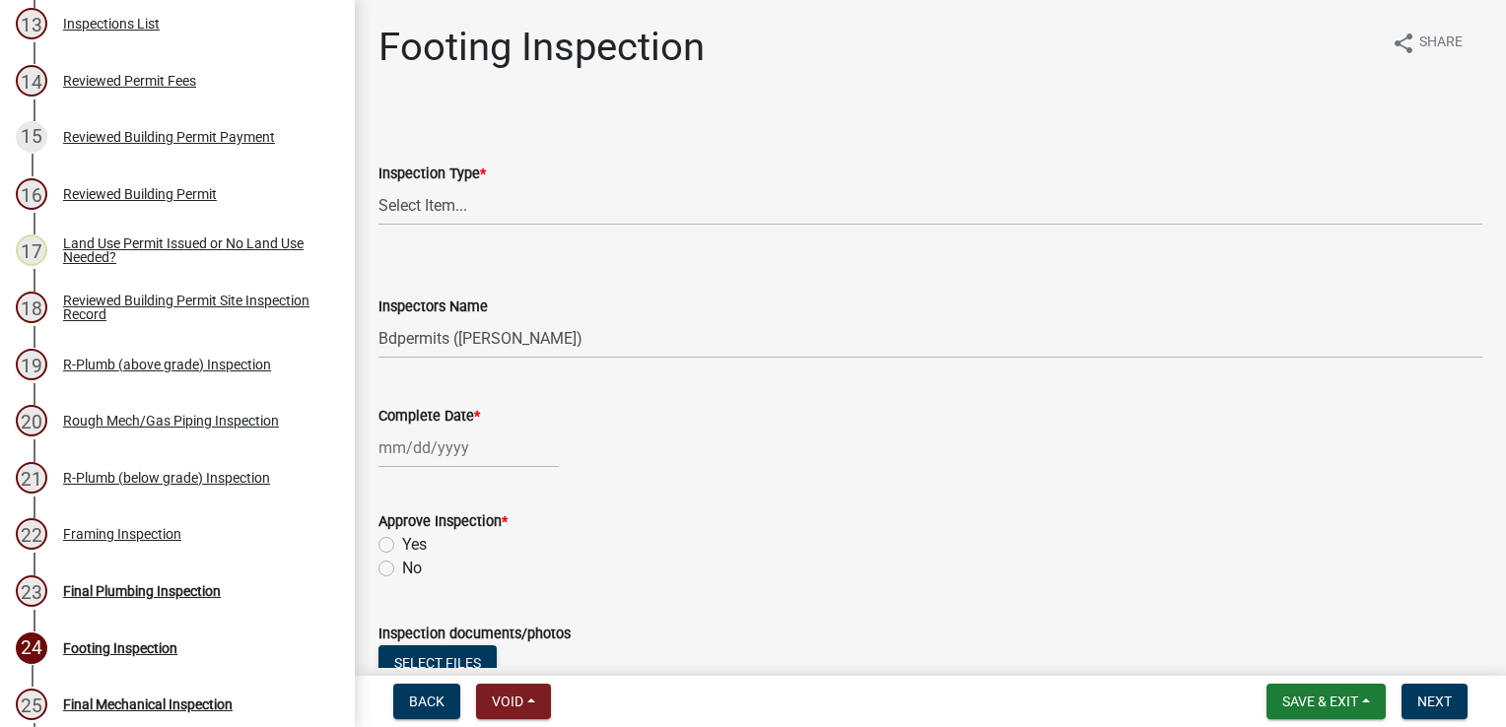
click at [146, 39] on div "13 Inspections List" at bounding box center [170, 24] width 308 height 32
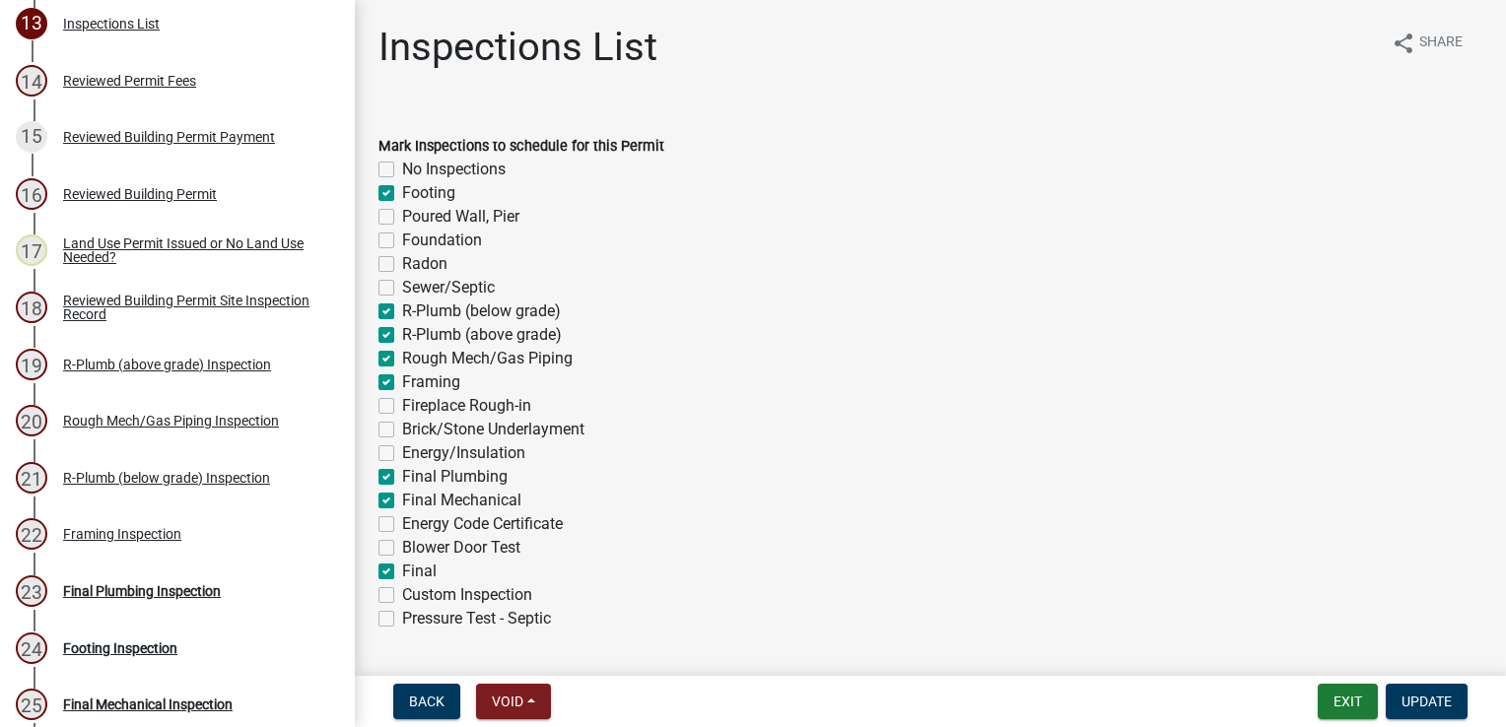
drag, startPoint x: 381, startPoint y: 453, endPoint x: 393, endPoint y: 454, distance: 11.9
click at [402, 453] on label "Energy/Insulation" at bounding box center [463, 454] width 123 height 24
click at [402, 453] on input "Energy/Insulation" at bounding box center [408, 448] width 13 height 13
checkbox input "true"
checkbox input "false"
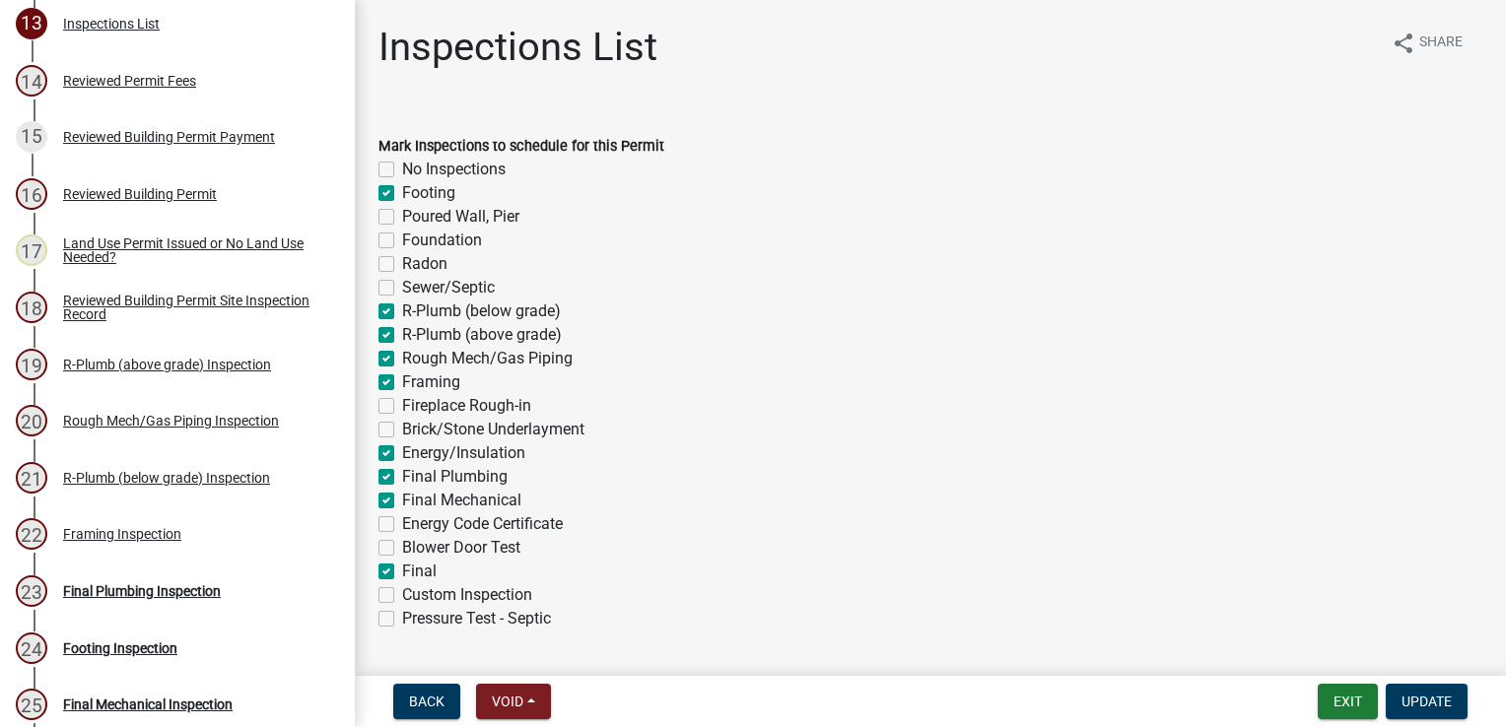
checkbox input "true"
checkbox input "false"
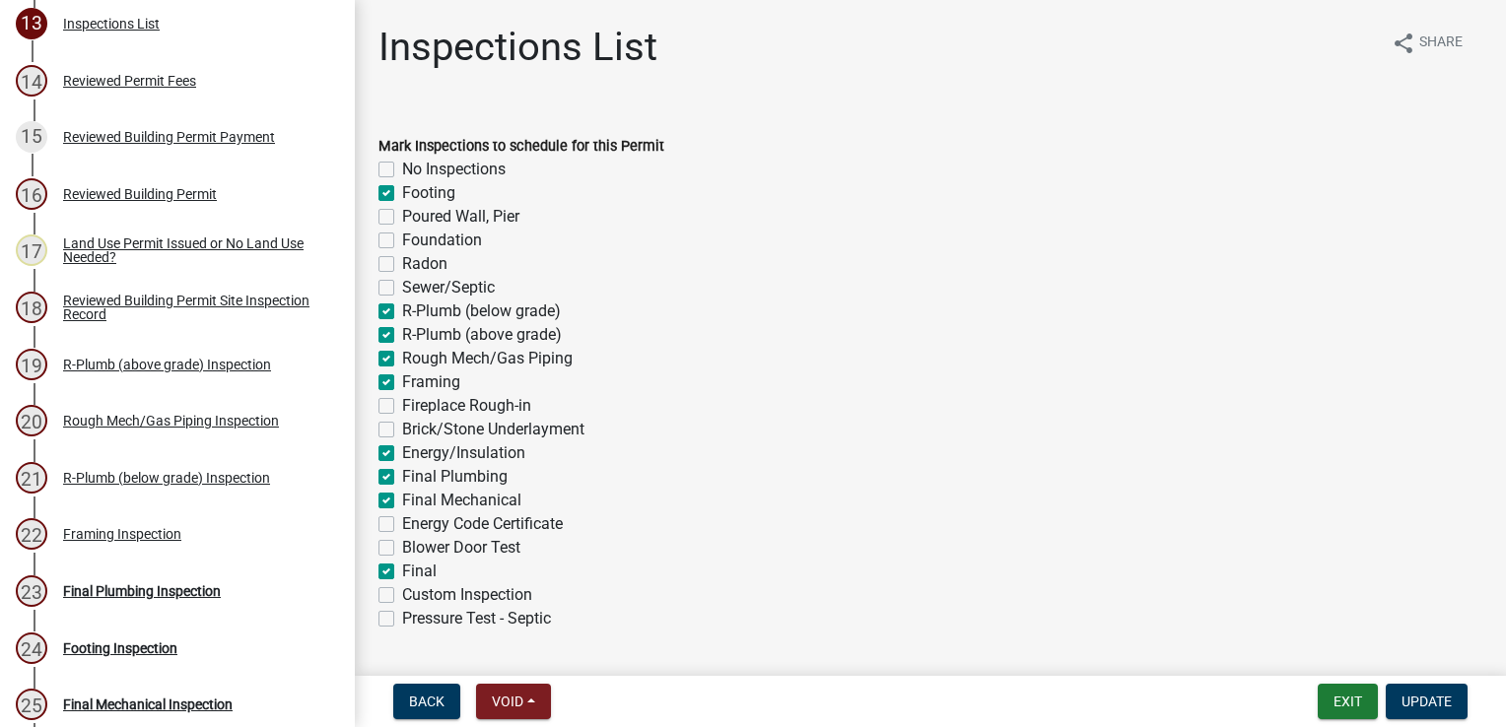
checkbox input "true"
checkbox input "false"
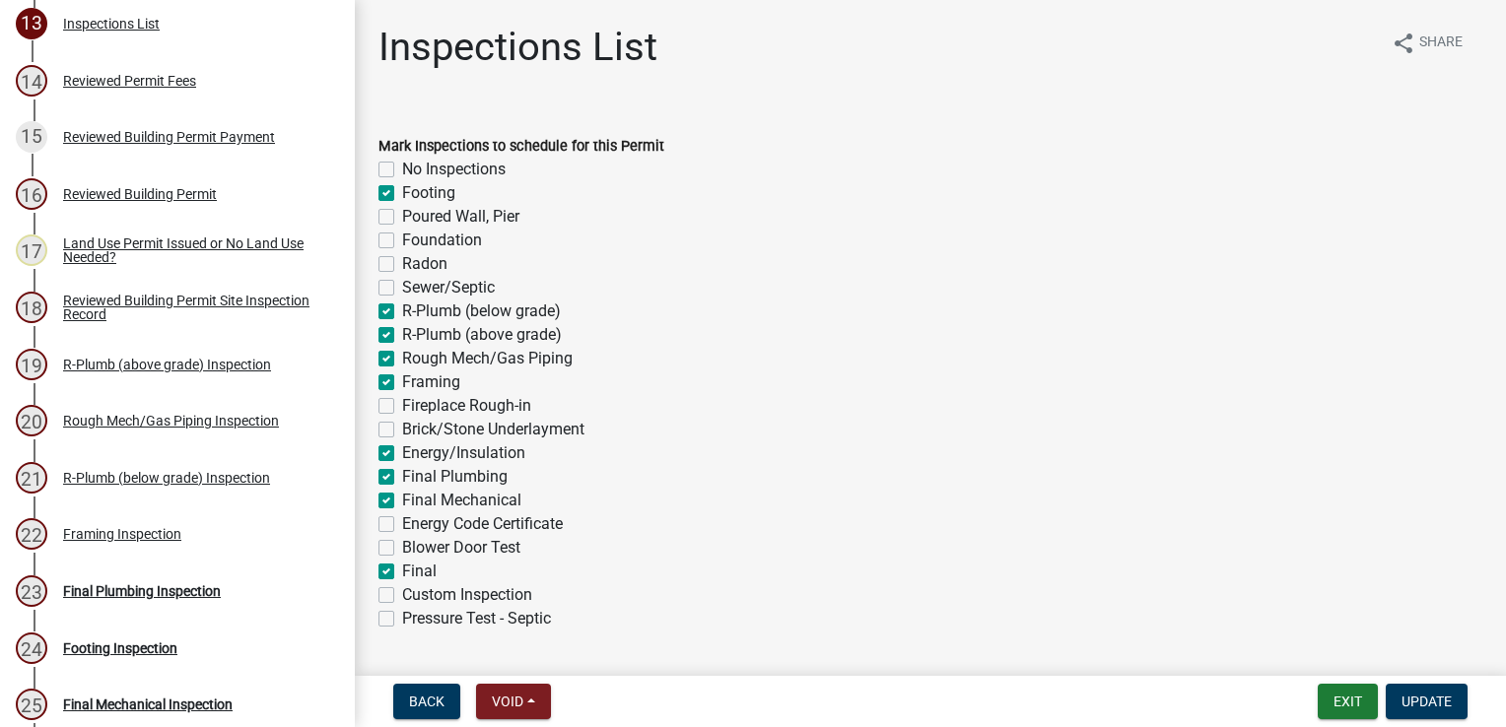
checkbox input "false"
checkbox input "true"
checkbox input "false"
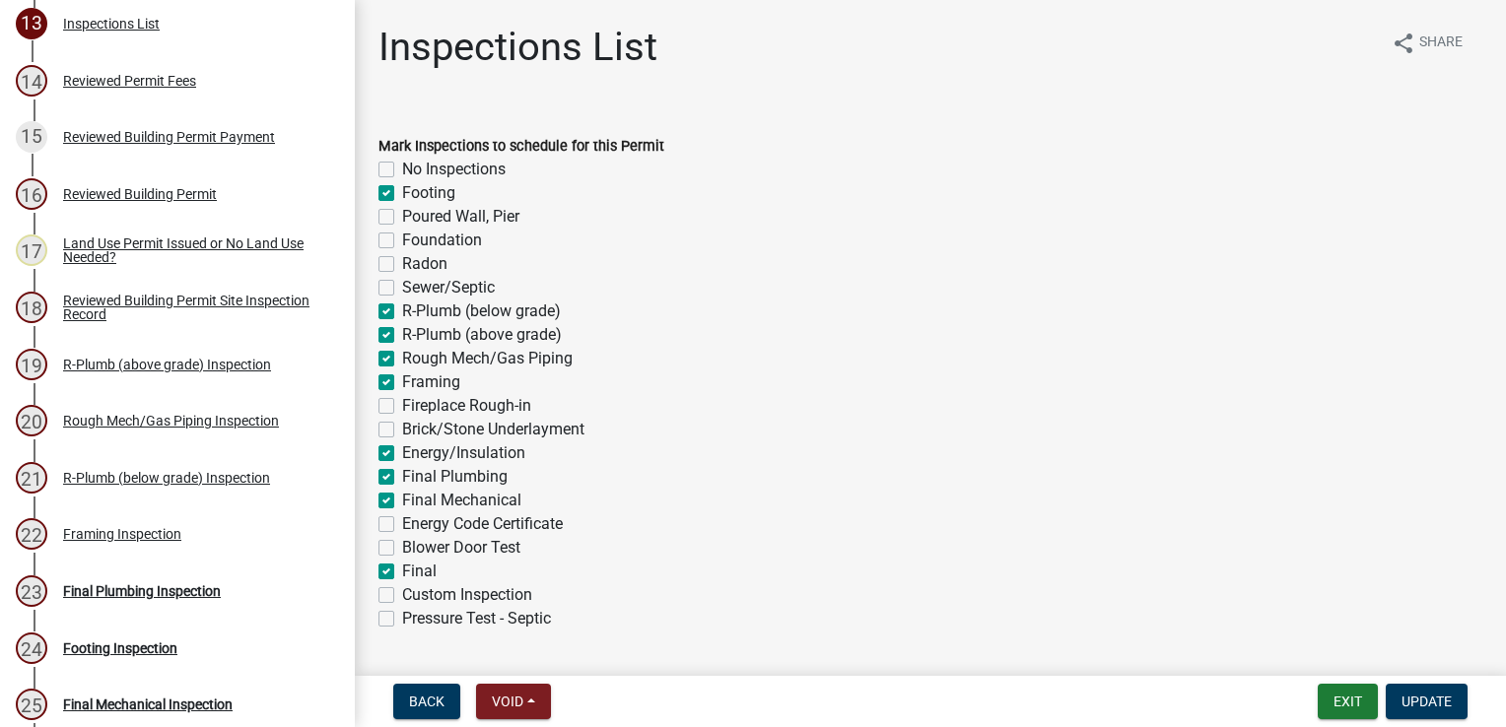
checkbox input "false"
checkbox input "true"
checkbox input "false"
click at [1449, 701] on span "Update" at bounding box center [1427, 702] width 50 height 16
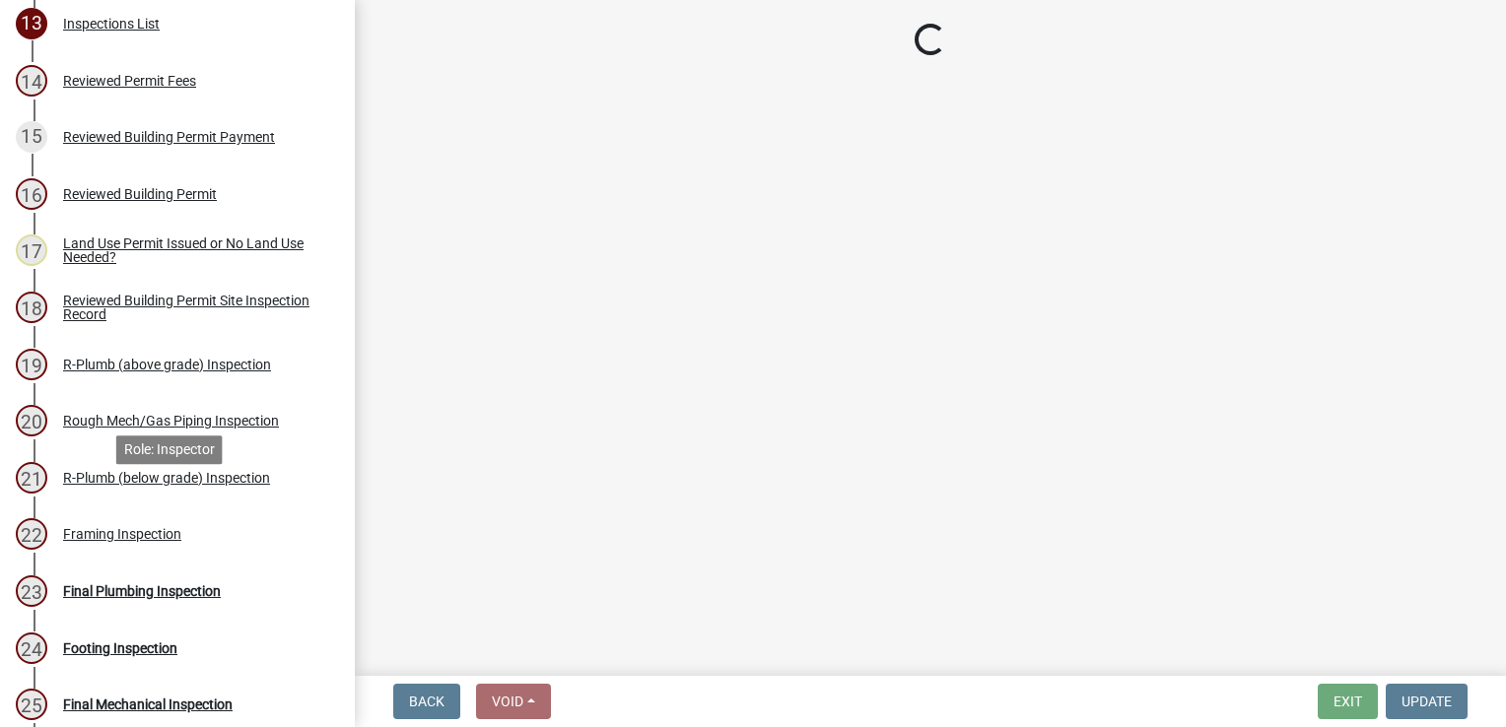
select select "17bfa135-5610-45df-8ce7-87530b7d86d4"
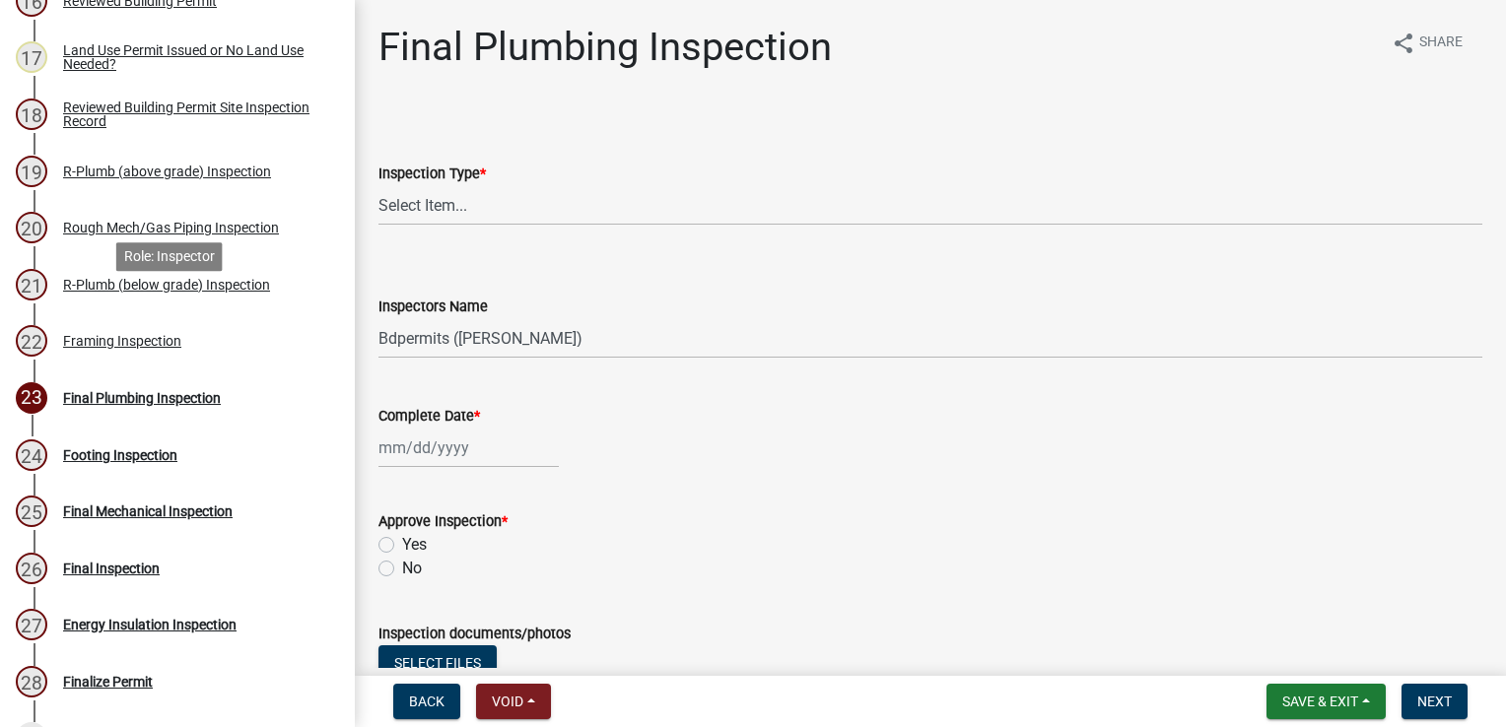
scroll to position [1380, 0]
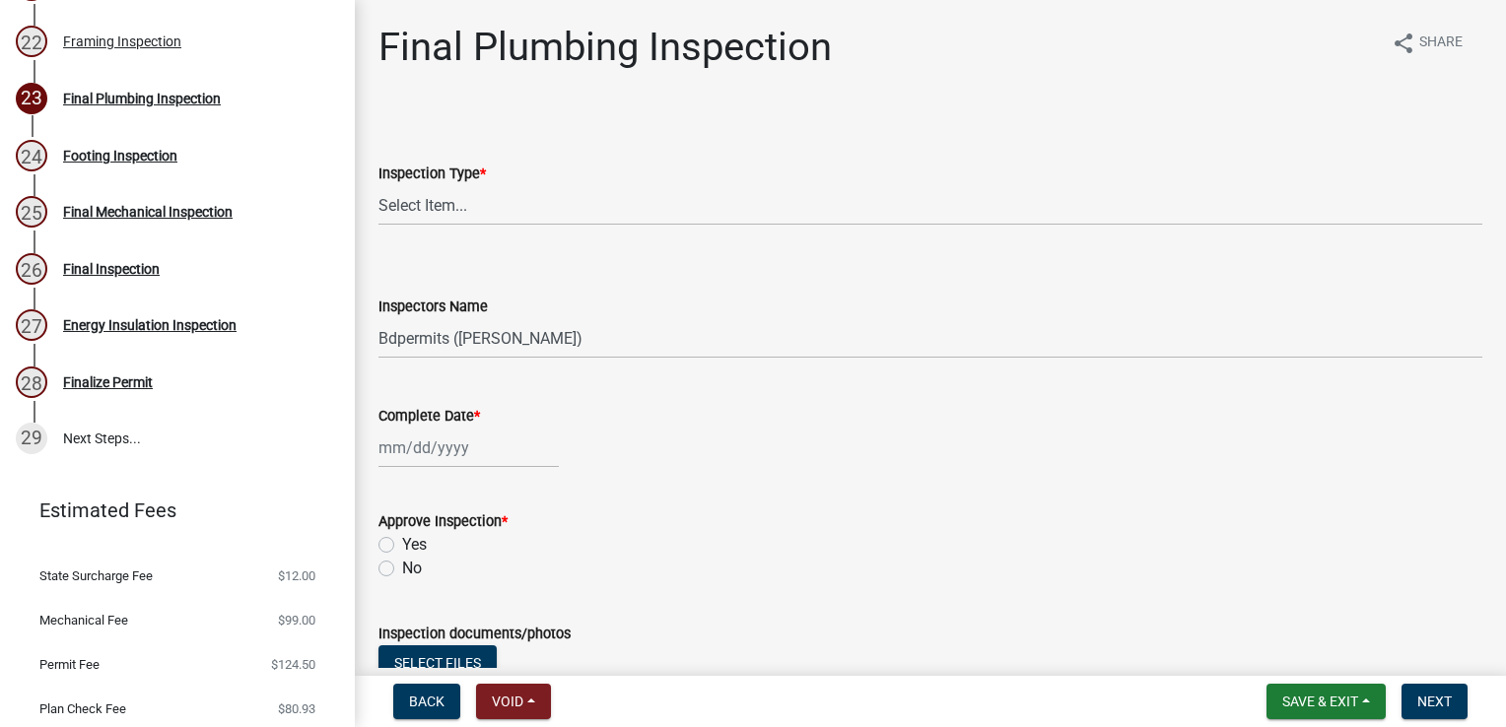
click at [144, 332] on div "Energy Insulation Inspection" at bounding box center [149, 325] width 173 height 14
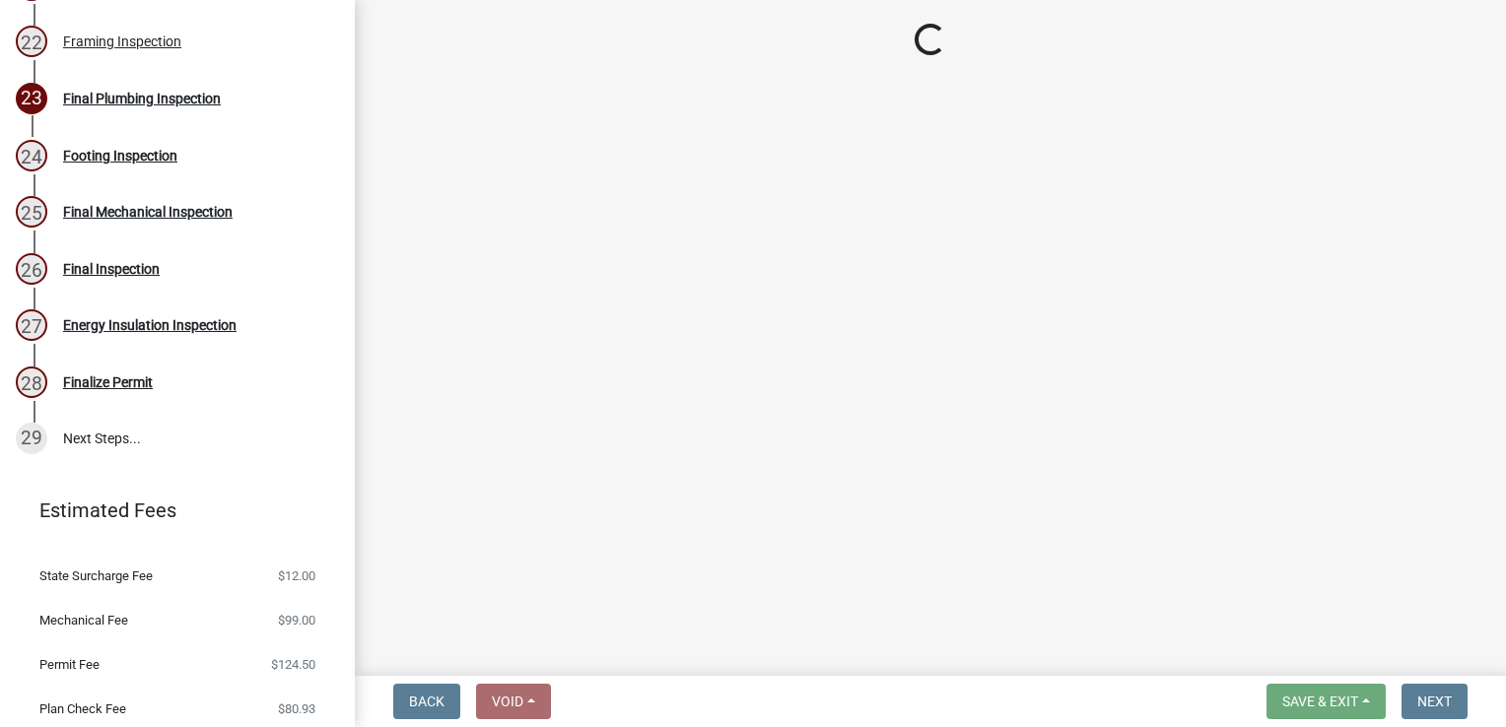
select select "17bfa135-5610-45df-8ce7-87530b7d86d4"
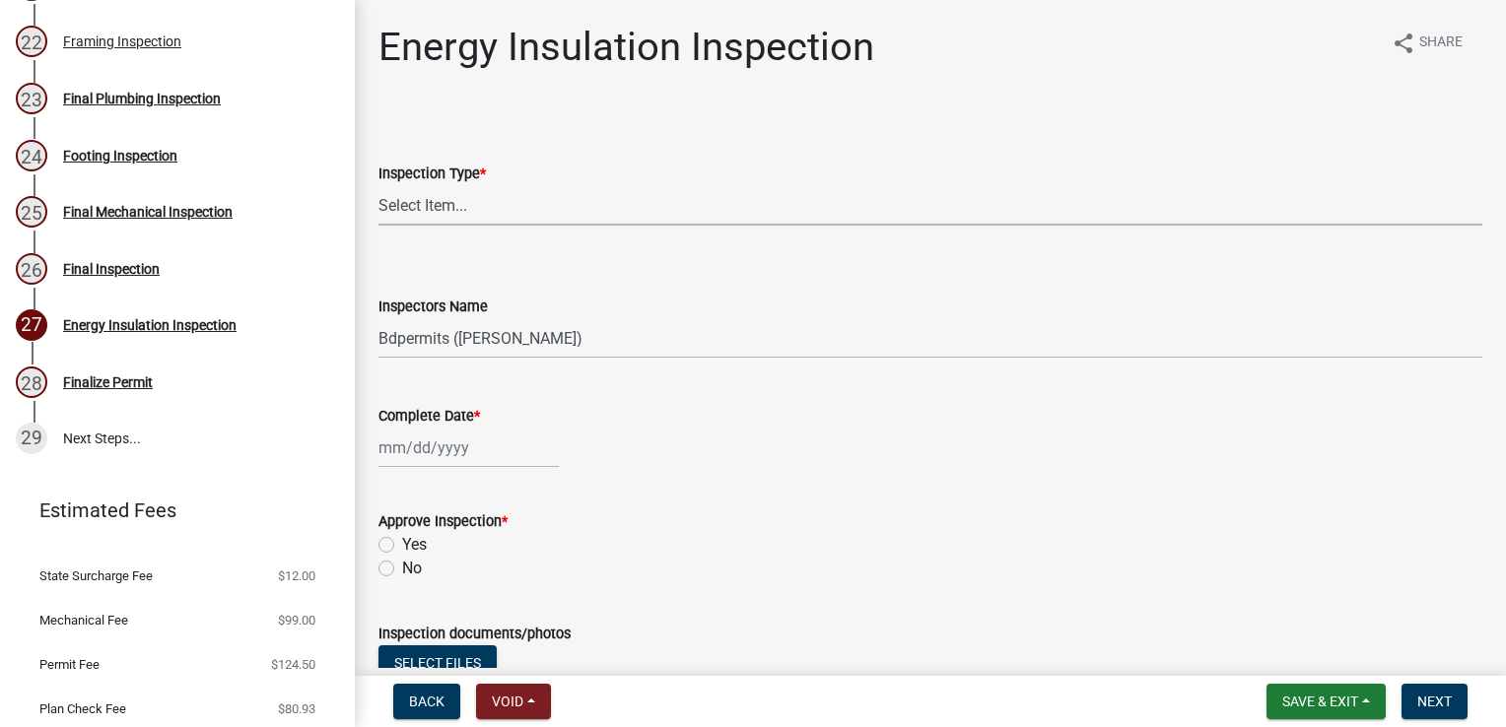
click at [464, 221] on select "Select Item... Energy/Insulation" at bounding box center [930, 205] width 1104 height 40
click at [378, 185] on select "Select Item... Energy/Insulation" at bounding box center [930, 205] width 1104 height 40
select select "ca0f0ef3-5b81-4e40-acd2-2a7d5b0cb83d"
click at [440, 445] on div at bounding box center [468, 448] width 180 height 40
select select "9"
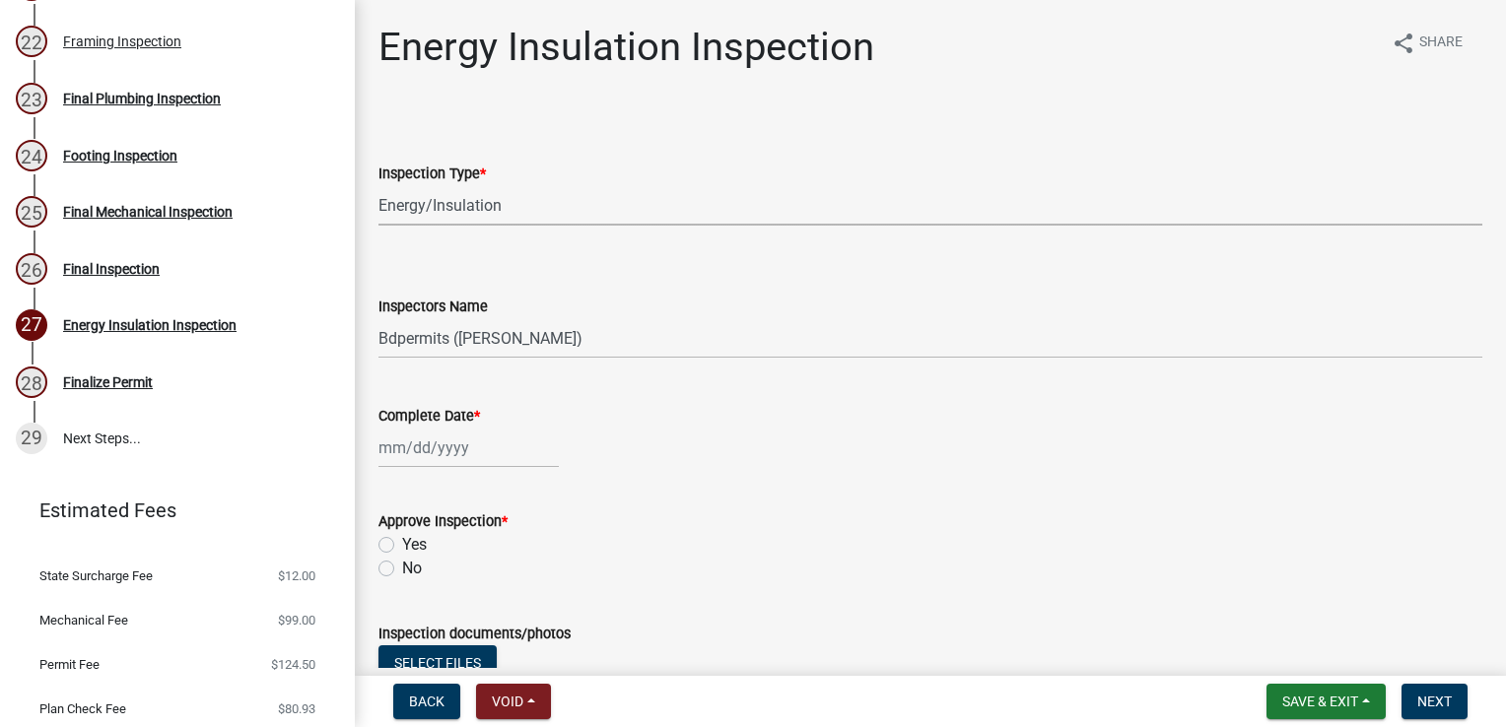
select select "2025"
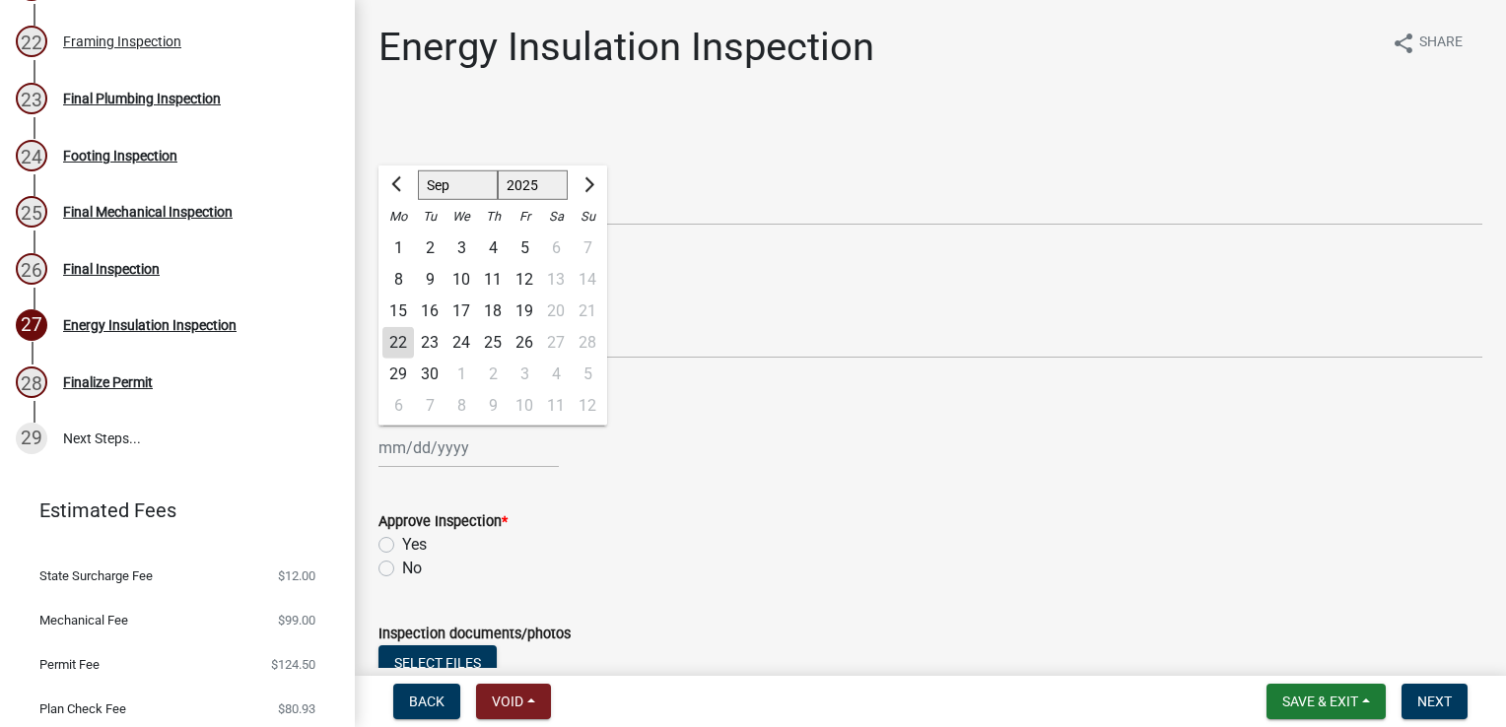
click at [389, 341] on div "22" at bounding box center [398, 343] width 32 height 32
type input "[DATE]"
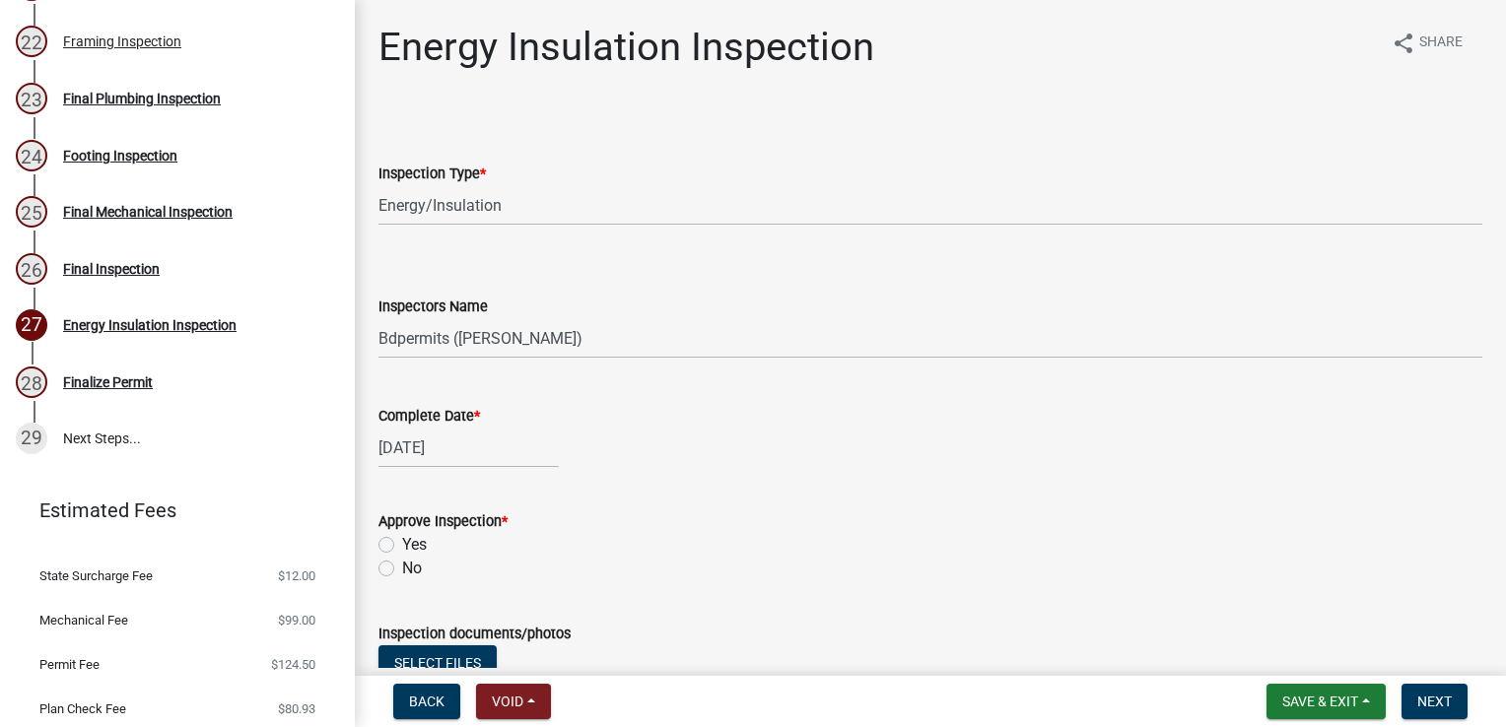
click at [402, 543] on label "Yes" at bounding box center [414, 545] width 25 height 24
click at [402, 543] on input "Yes" at bounding box center [408, 539] width 13 height 13
radio input "true"
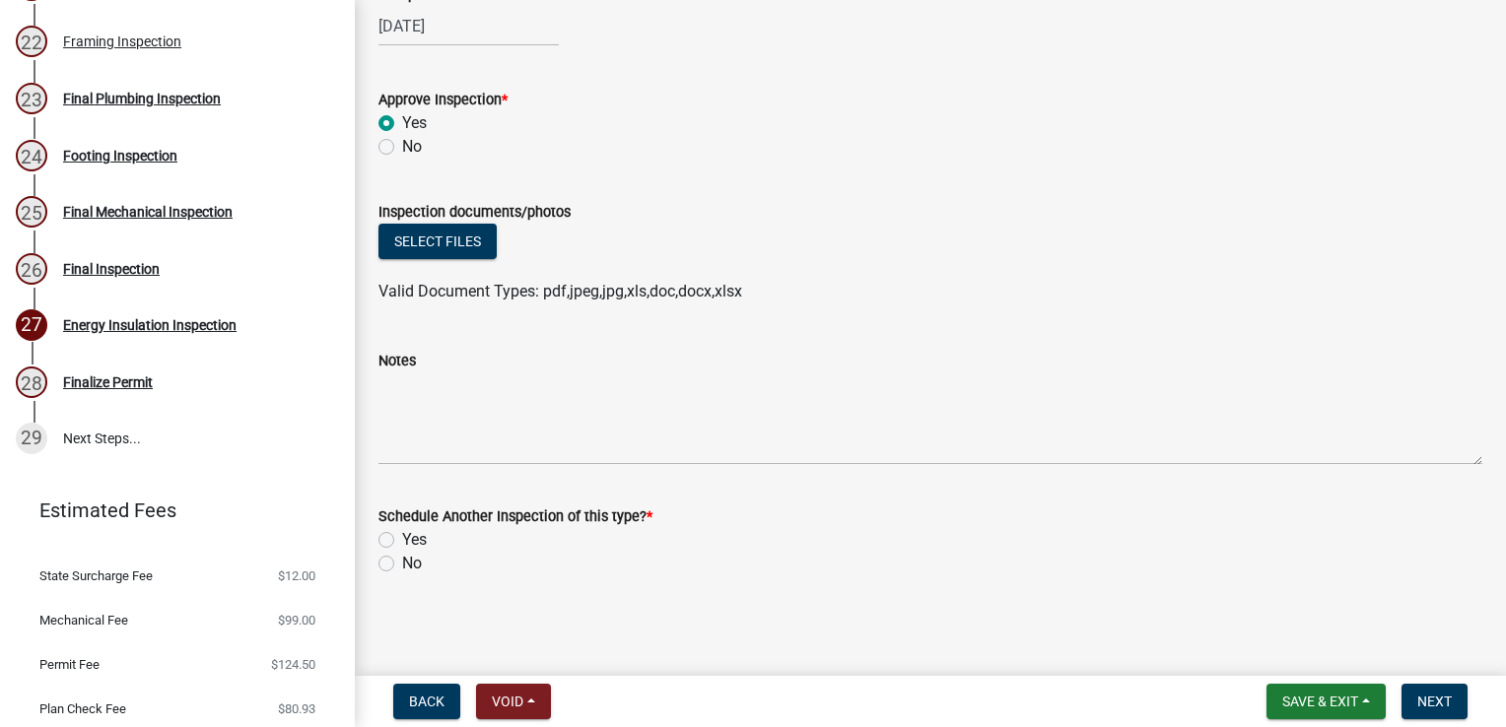
scroll to position [423, 0]
click at [384, 570] on div "No" at bounding box center [930, 563] width 1104 height 24
click at [402, 566] on label "No" at bounding box center [412, 563] width 20 height 24
click at [402, 564] on input "No" at bounding box center [408, 557] width 13 height 13
radio input "true"
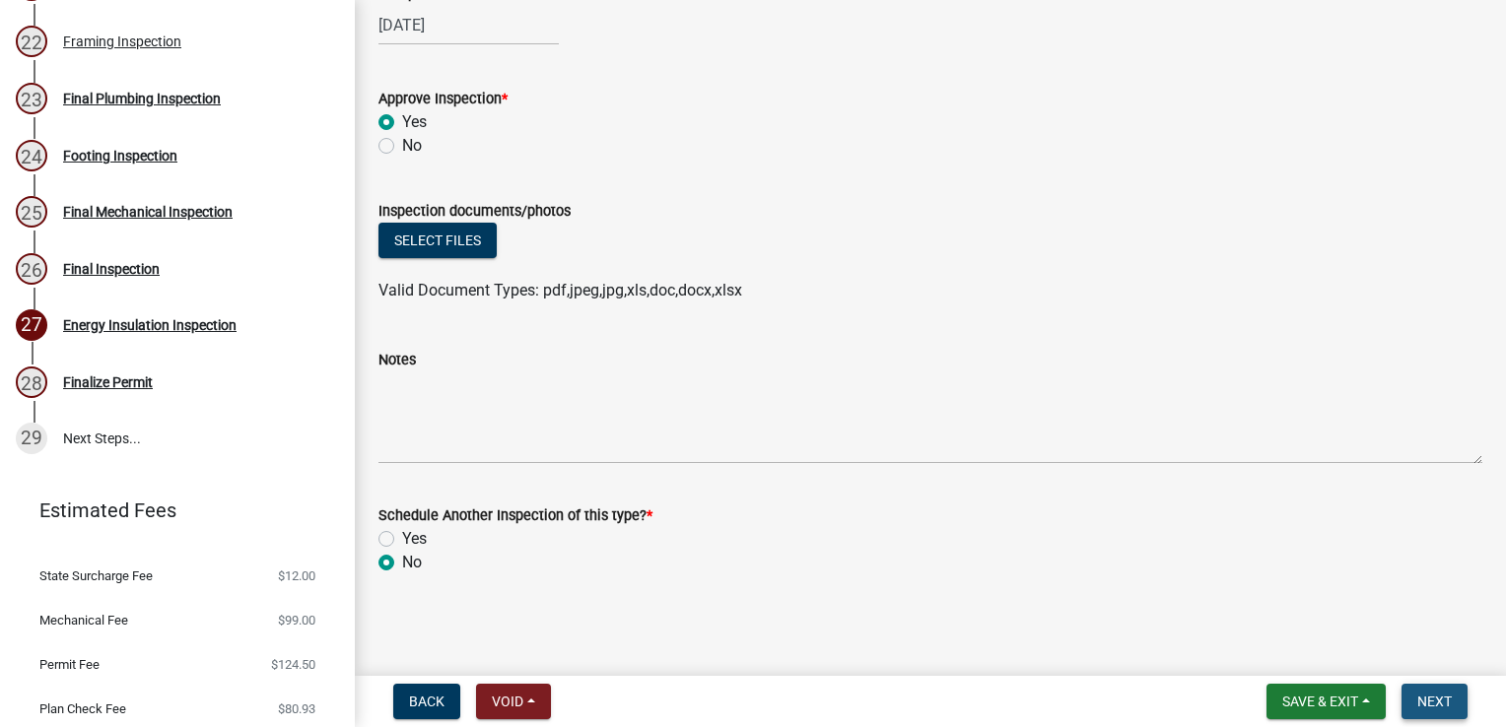
click at [1436, 707] on span "Next" at bounding box center [1434, 702] width 34 height 16
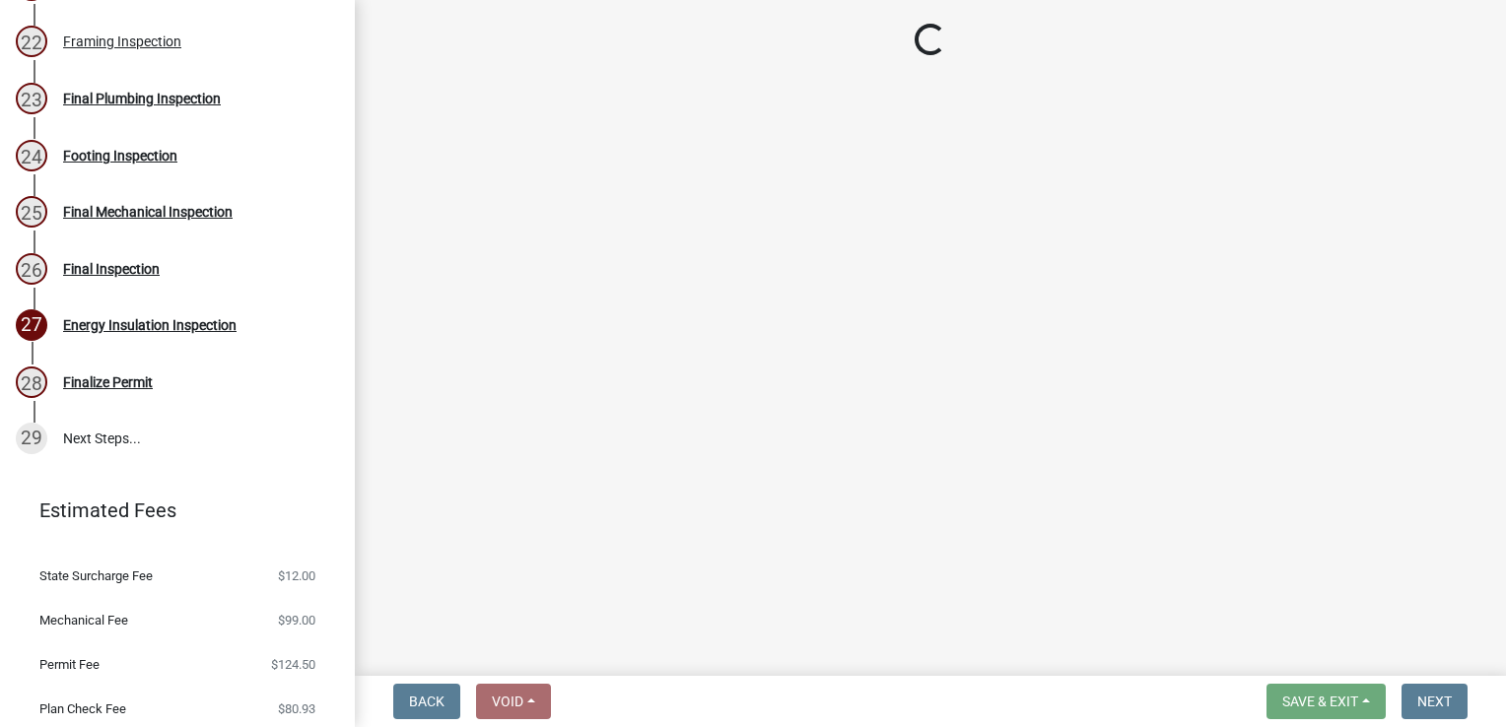
select select "17bfa135-5610-45df-8ce7-87530b7d86d4"
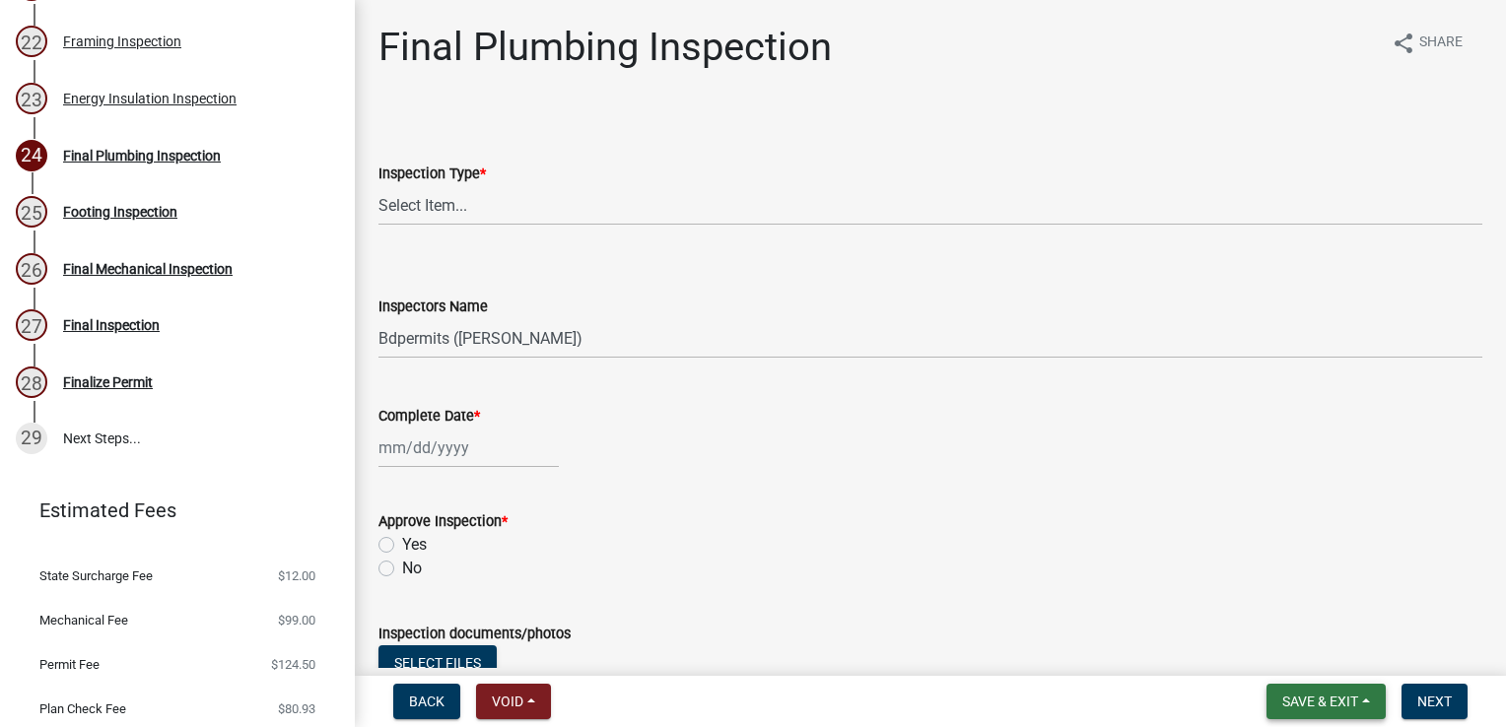
click at [1318, 701] on span "Save & Exit" at bounding box center [1320, 702] width 76 height 16
click at [1293, 646] on button "Save & Exit" at bounding box center [1307, 650] width 158 height 47
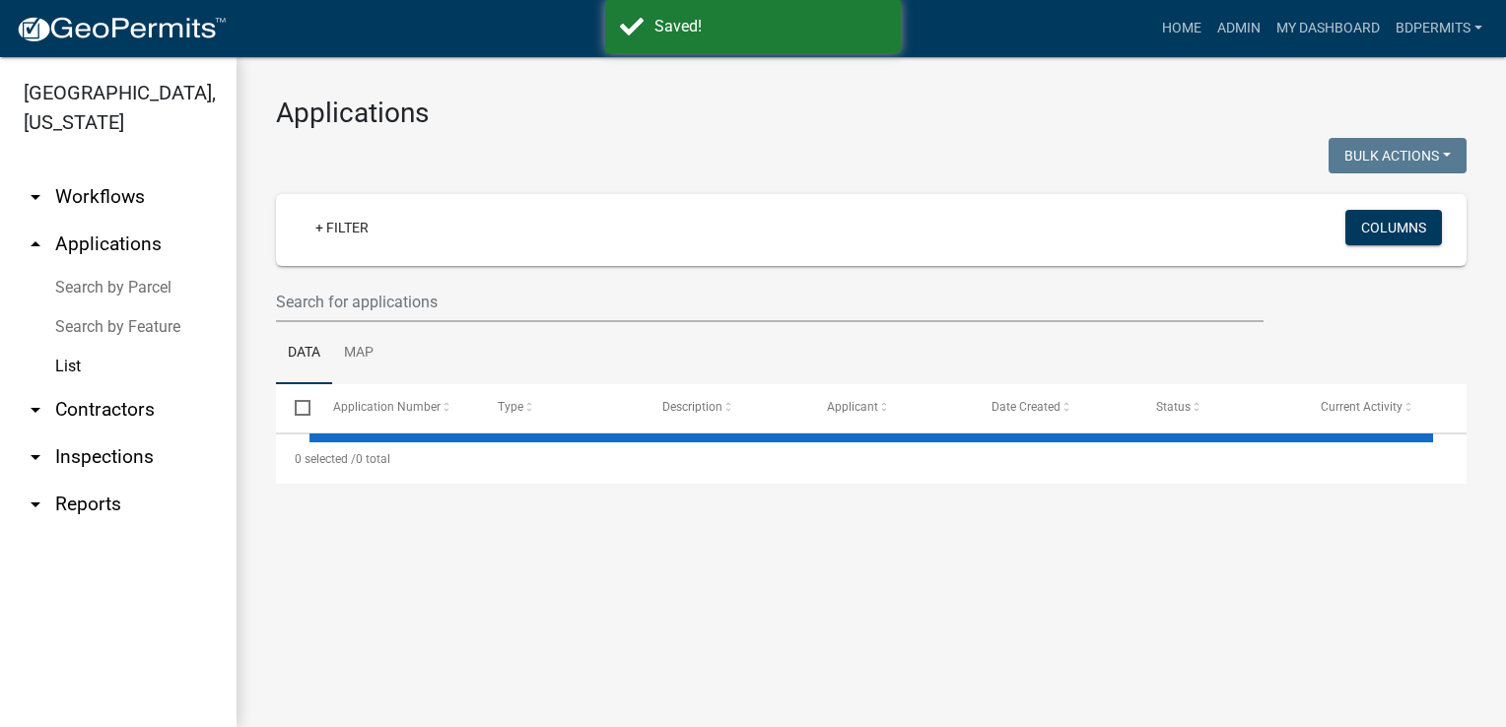
select select "3: 100"
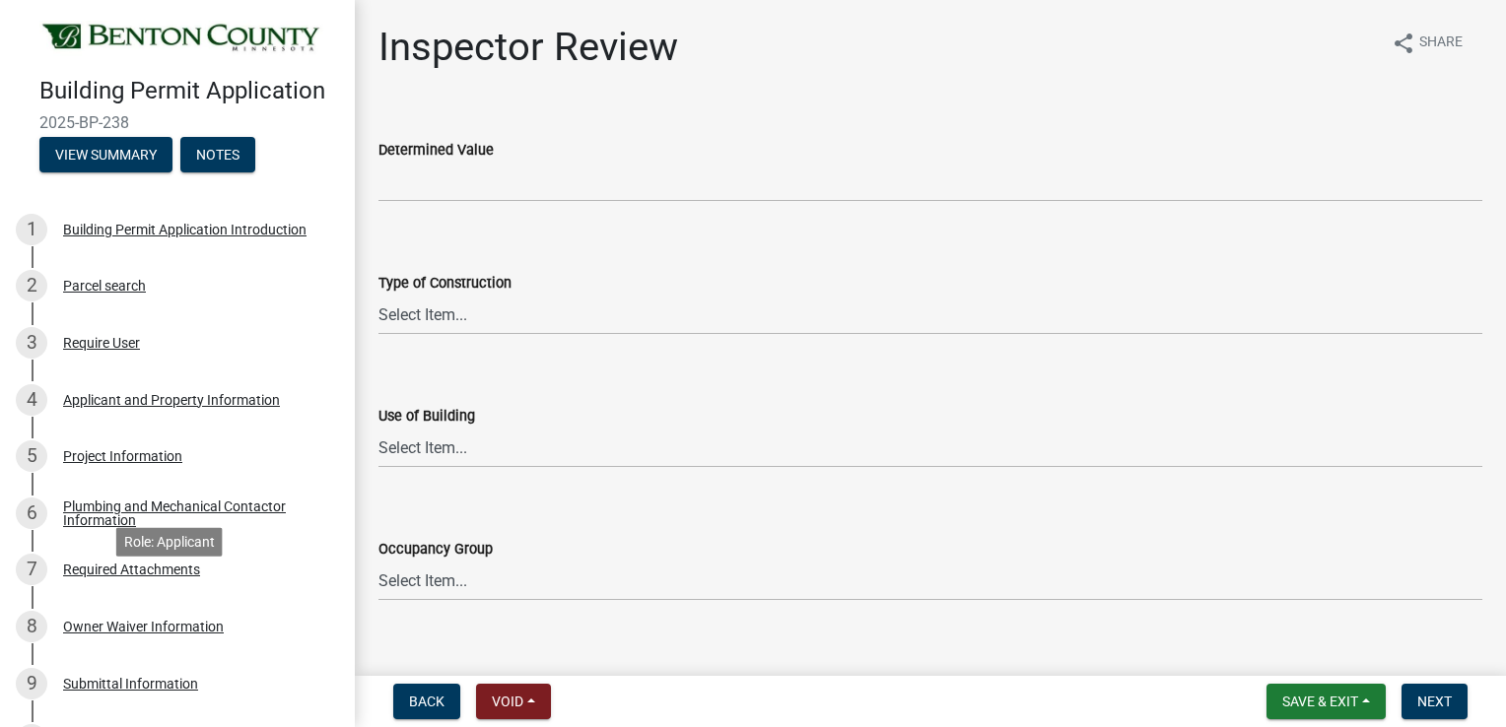
click at [170, 577] on div "Required Attachments" at bounding box center [131, 570] width 137 height 14
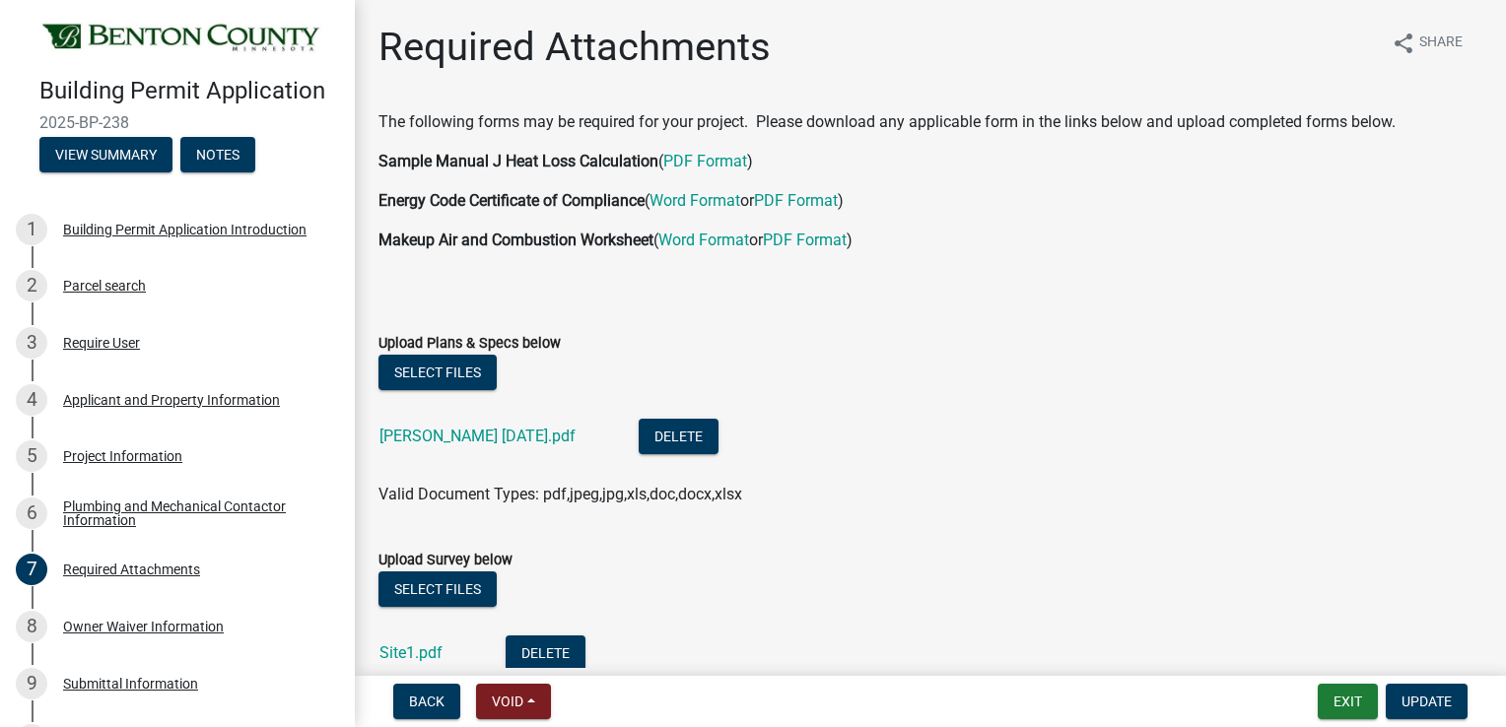
click at [472, 435] on link "[PERSON_NAME] [DATE].pdf" at bounding box center [477, 436] width 196 height 19
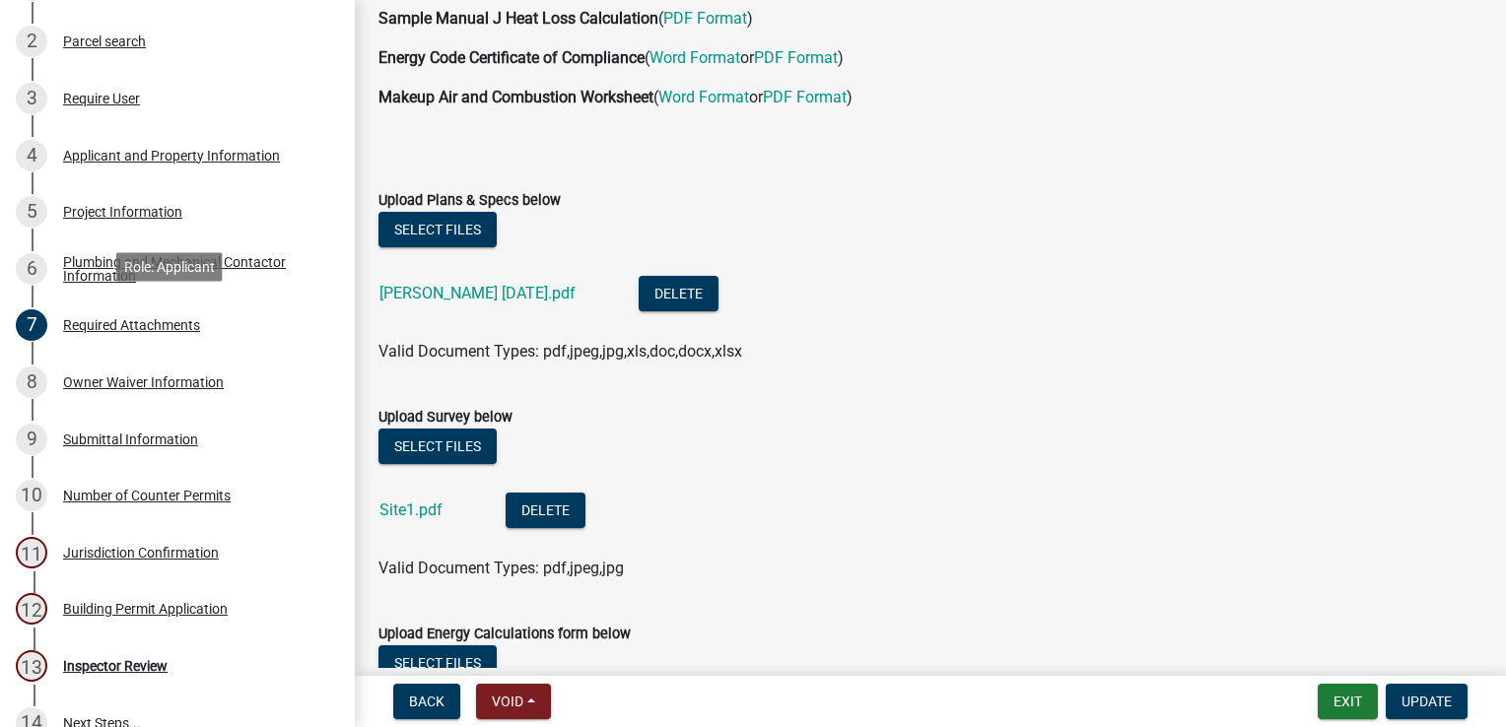
scroll to position [434, 0]
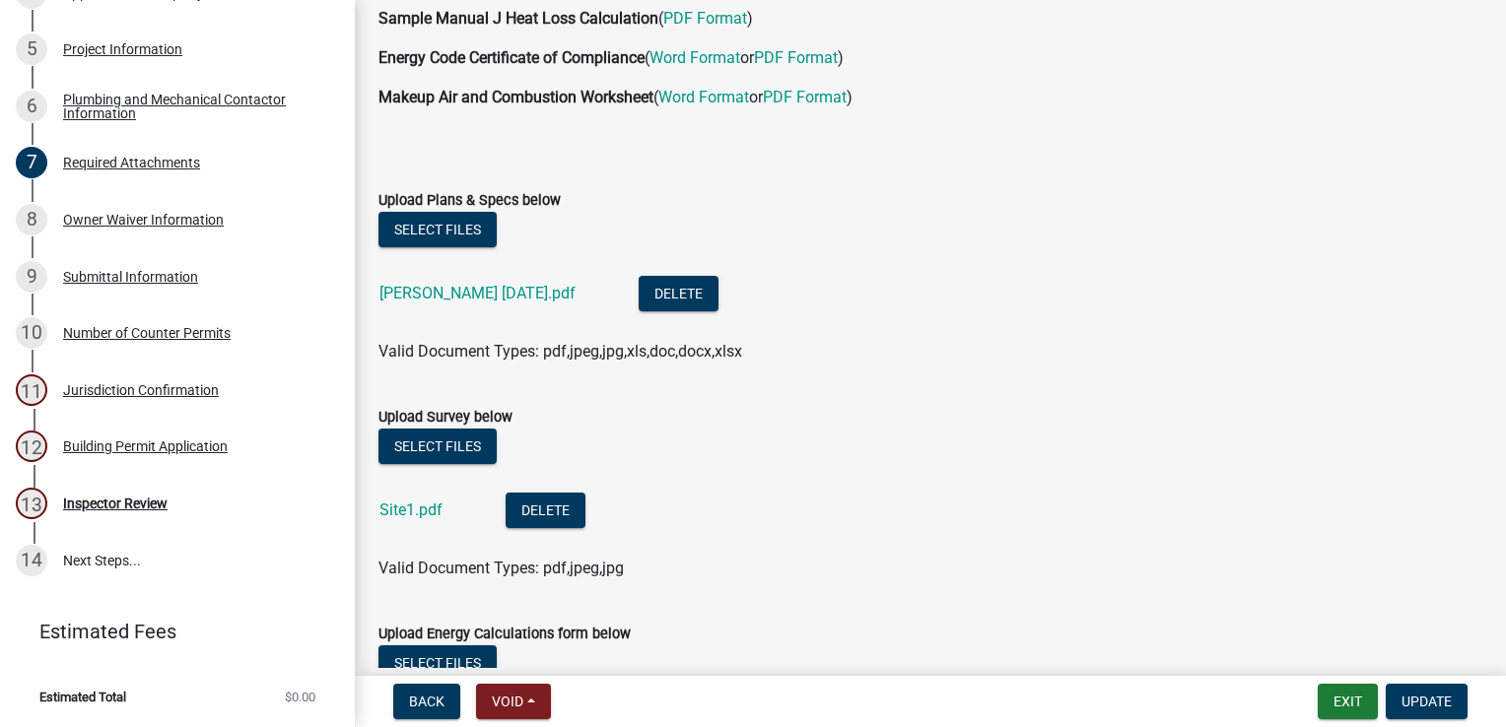
click at [98, 507] on div "Inspector Review" at bounding box center [115, 504] width 104 height 14
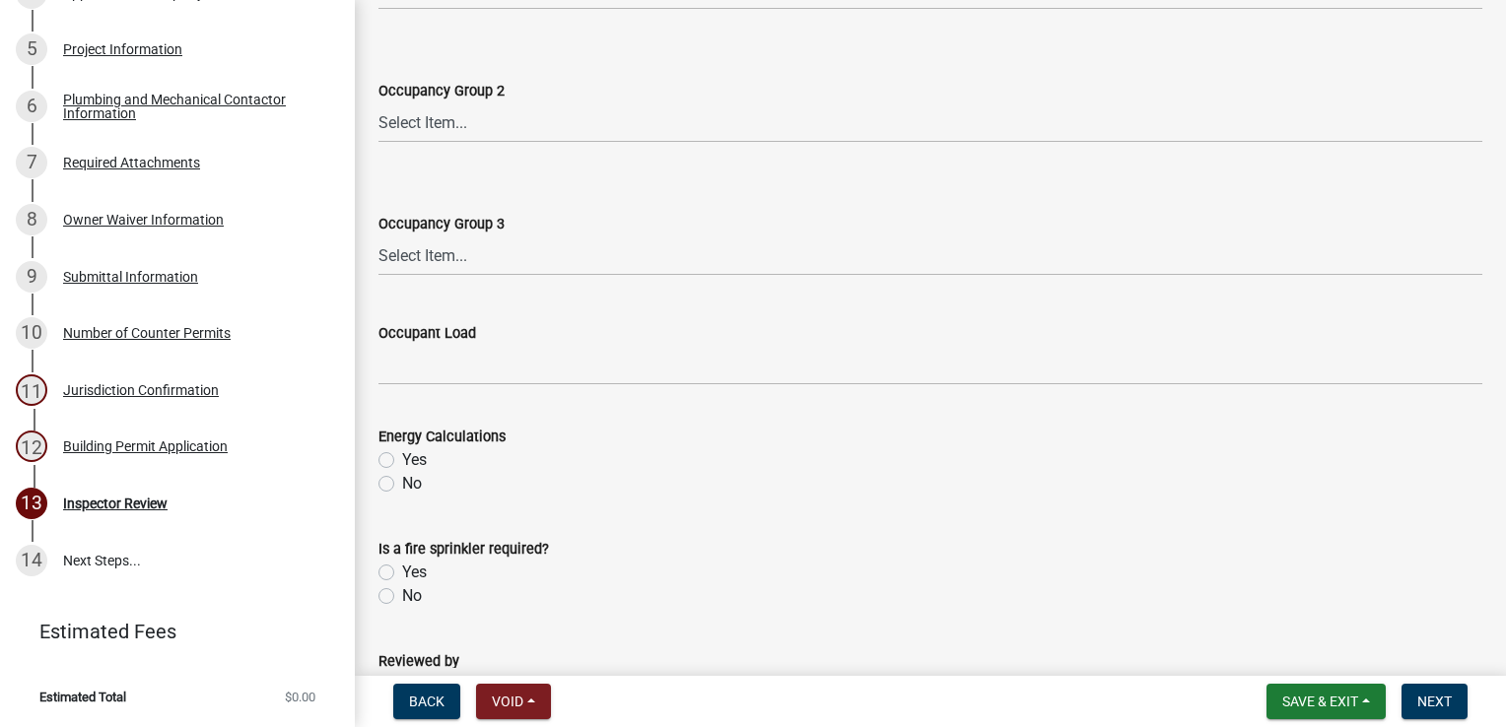
scroll to position [994, 0]
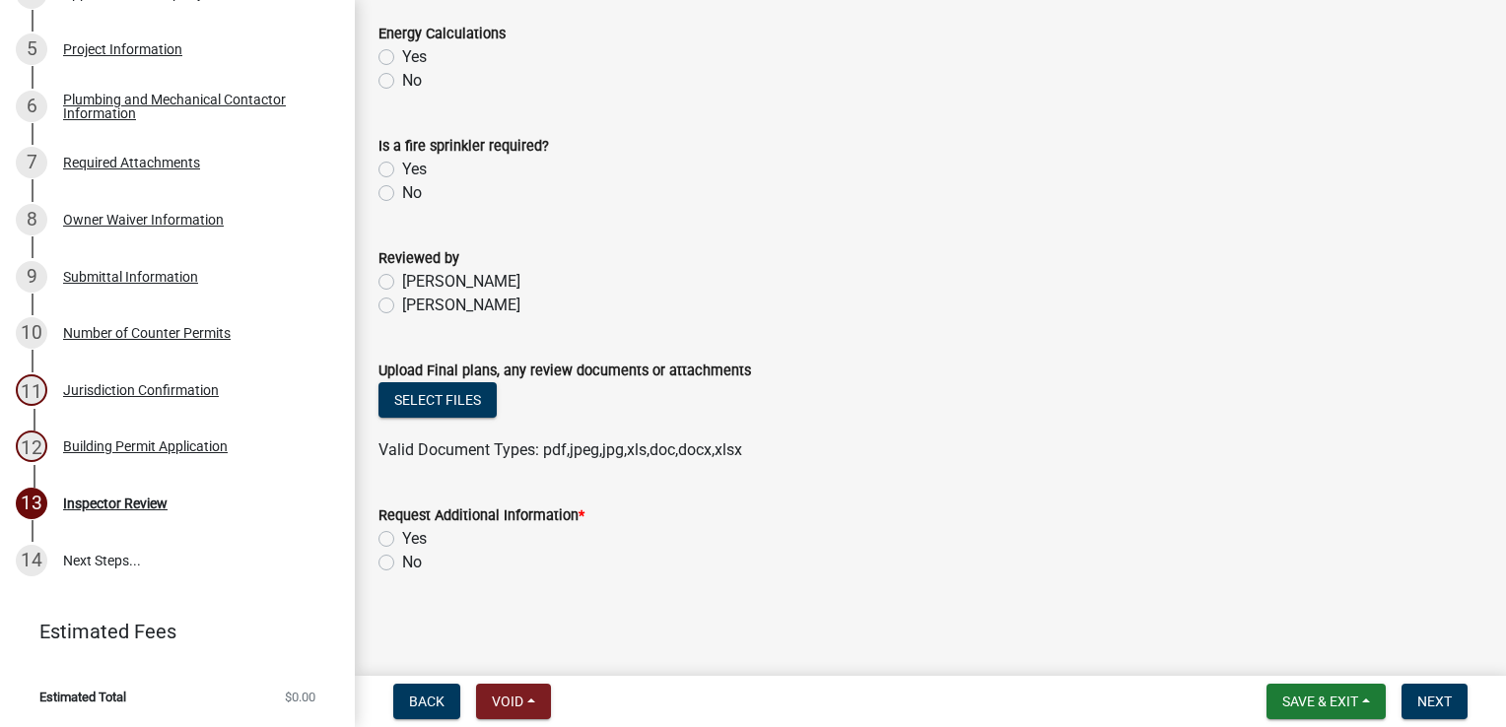
click at [402, 539] on label "Yes" at bounding box center [414, 539] width 25 height 24
click at [402, 539] on input "Yes" at bounding box center [408, 533] width 13 height 13
radio input "true"
click at [1439, 700] on span "Next" at bounding box center [1434, 702] width 34 height 16
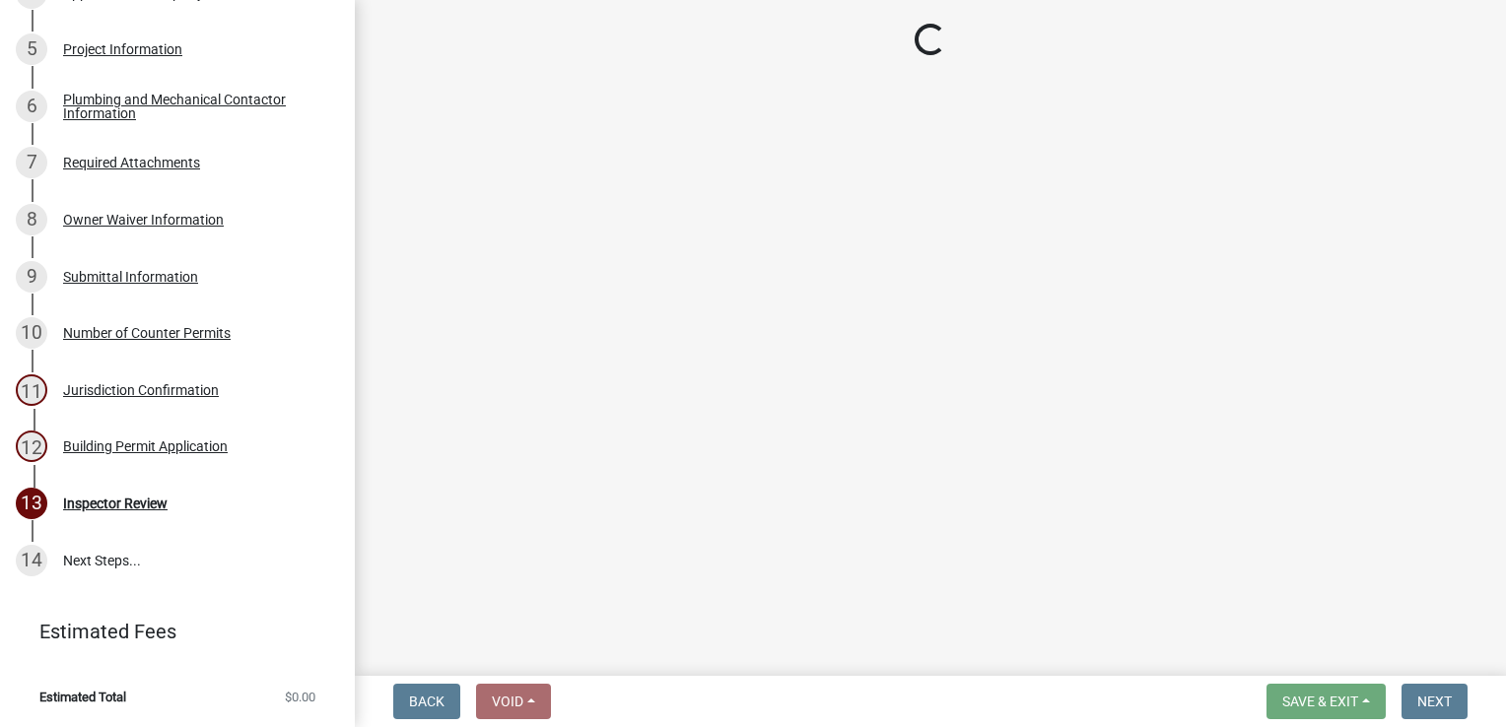
scroll to position [547, 0]
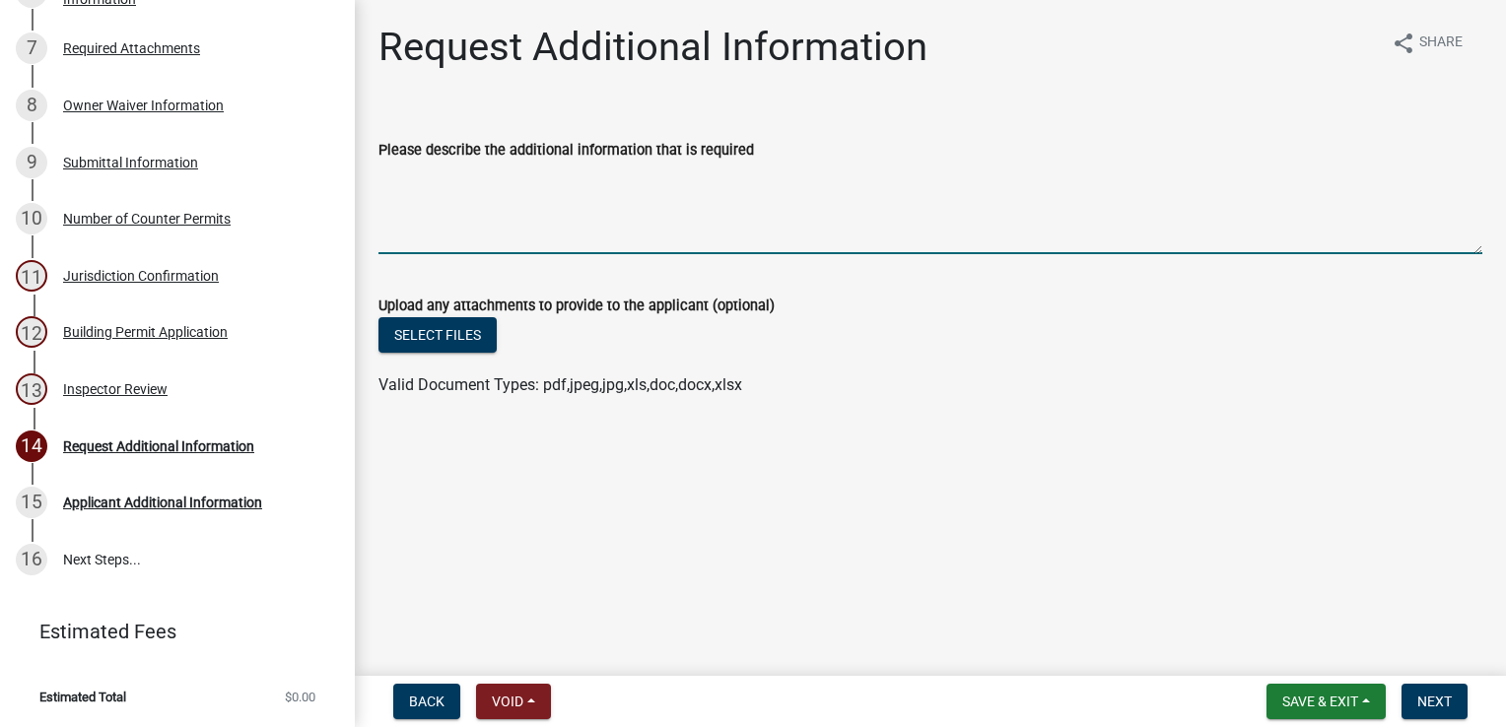
click at [459, 191] on textarea "Please describe the additional information that is required" at bounding box center [930, 208] width 1104 height 93
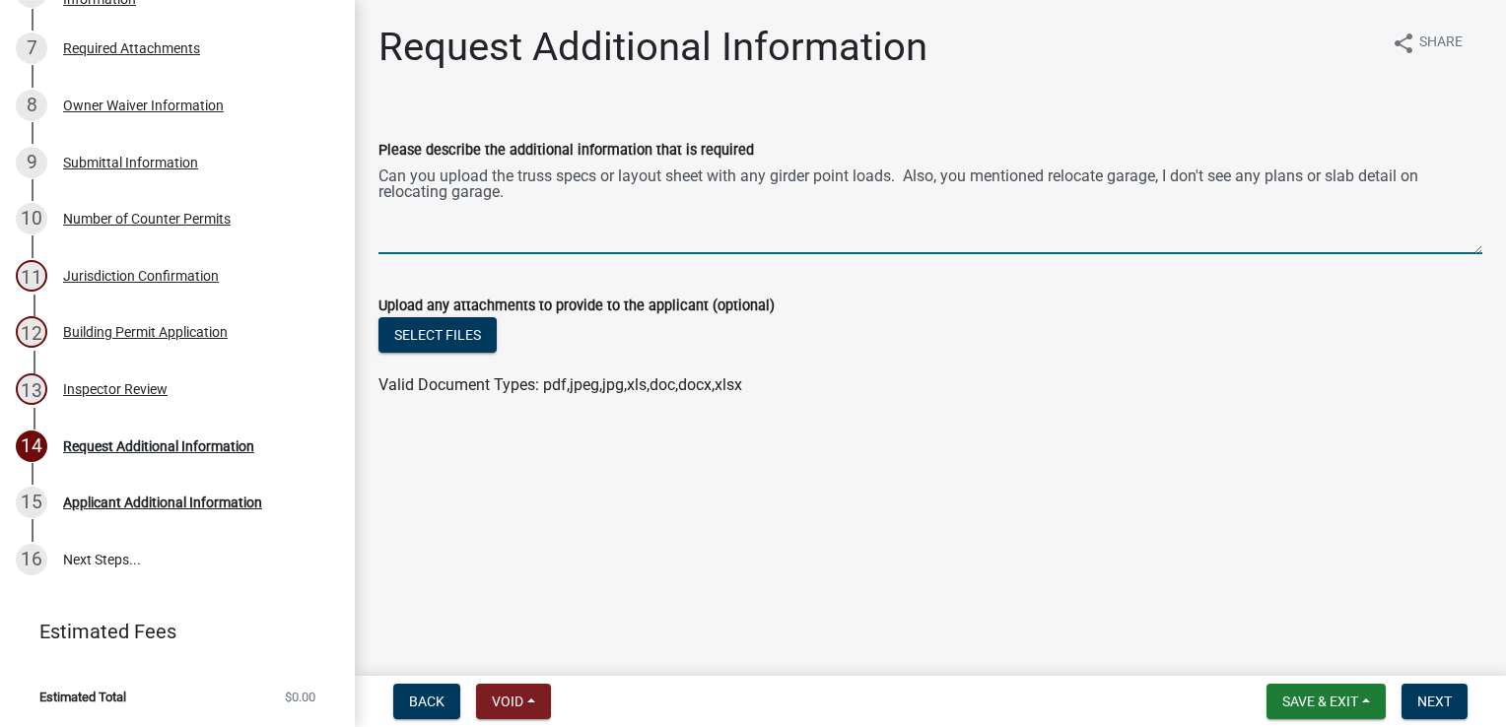
click at [1109, 183] on textarea "Can you upload the truss specs or layout sheet with any girder point loads. Als…" at bounding box center [930, 208] width 1104 height 93
type textarea "Can you upload the truss specs or layout sheet with any girder point loads. Als…"
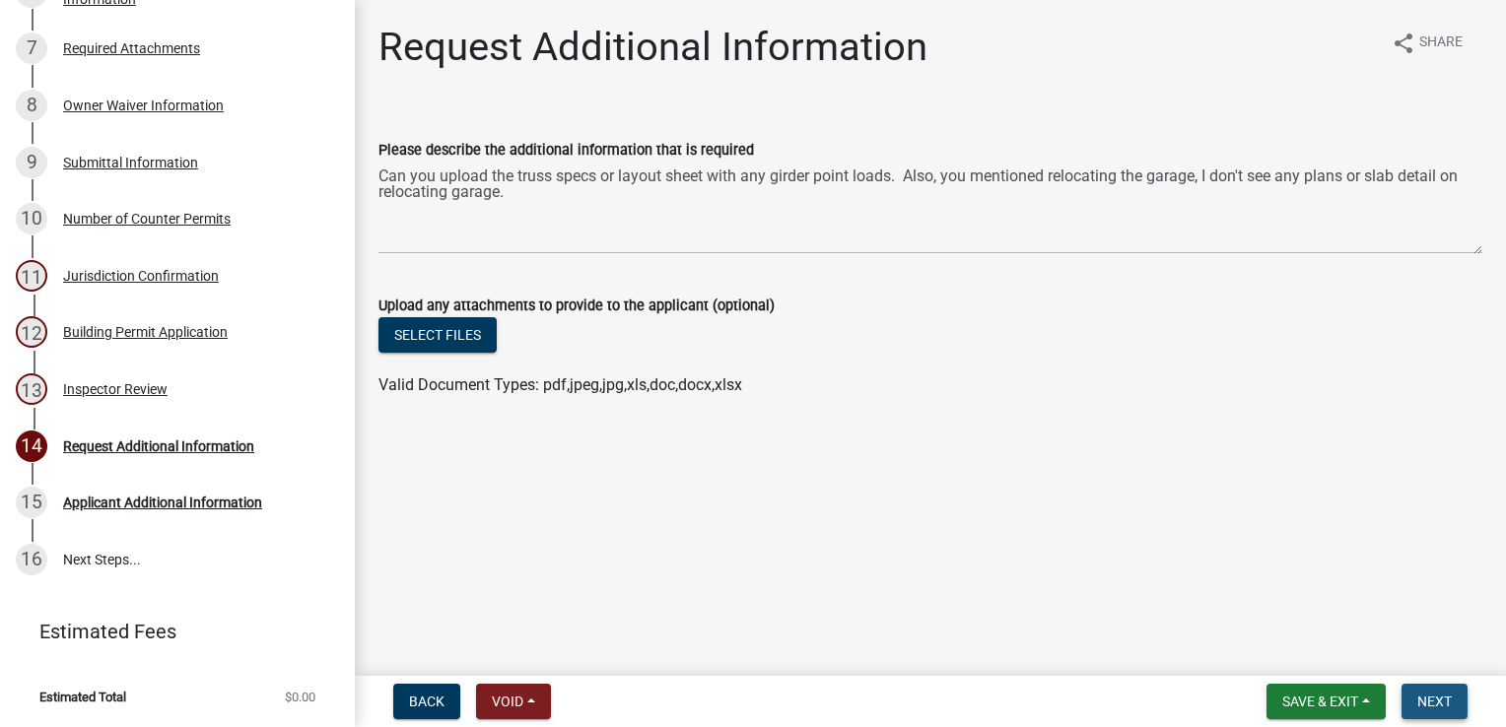
click at [1415, 697] on button "Next" at bounding box center [1435, 701] width 66 height 35
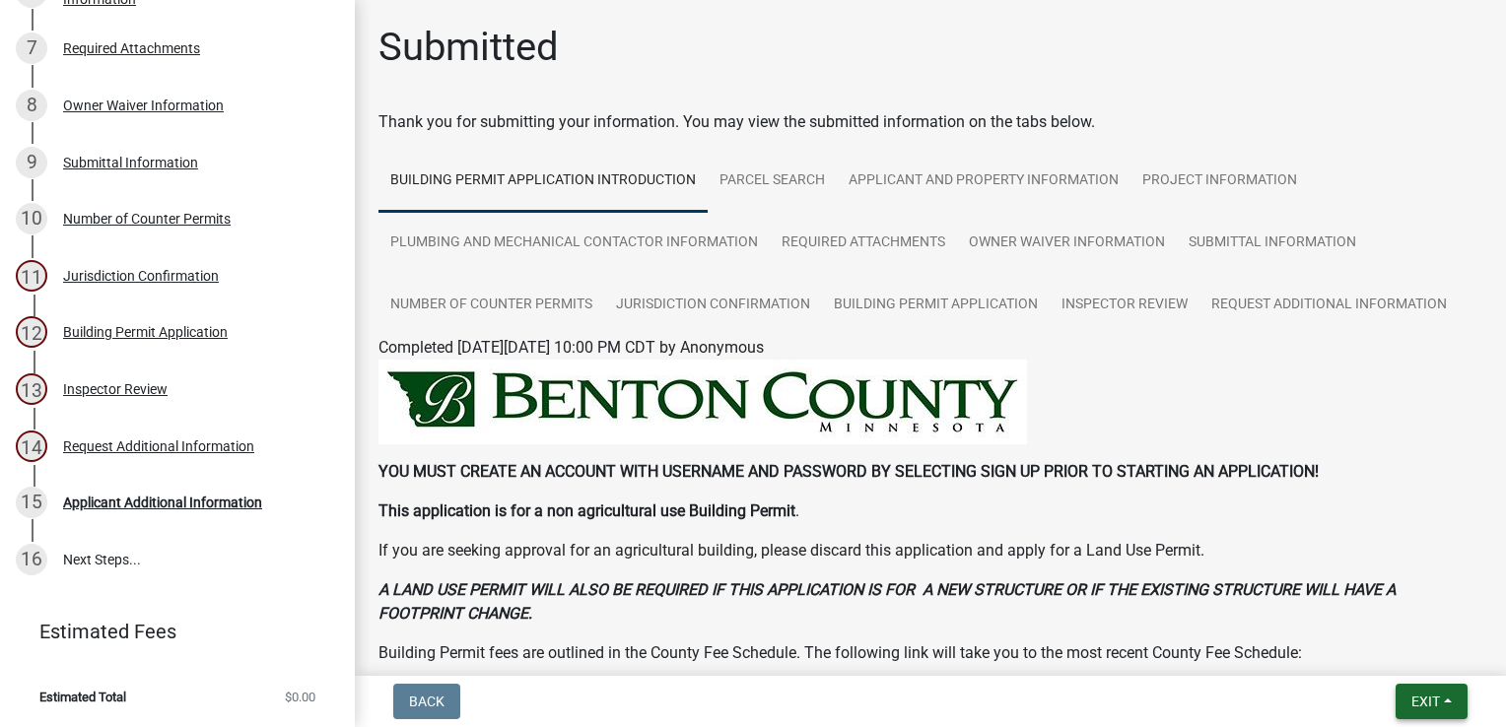
click at [1403, 698] on button "Exit" at bounding box center [1432, 701] width 72 height 35
click at [1388, 651] on button "Save & Exit" at bounding box center [1390, 650] width 158 height 47
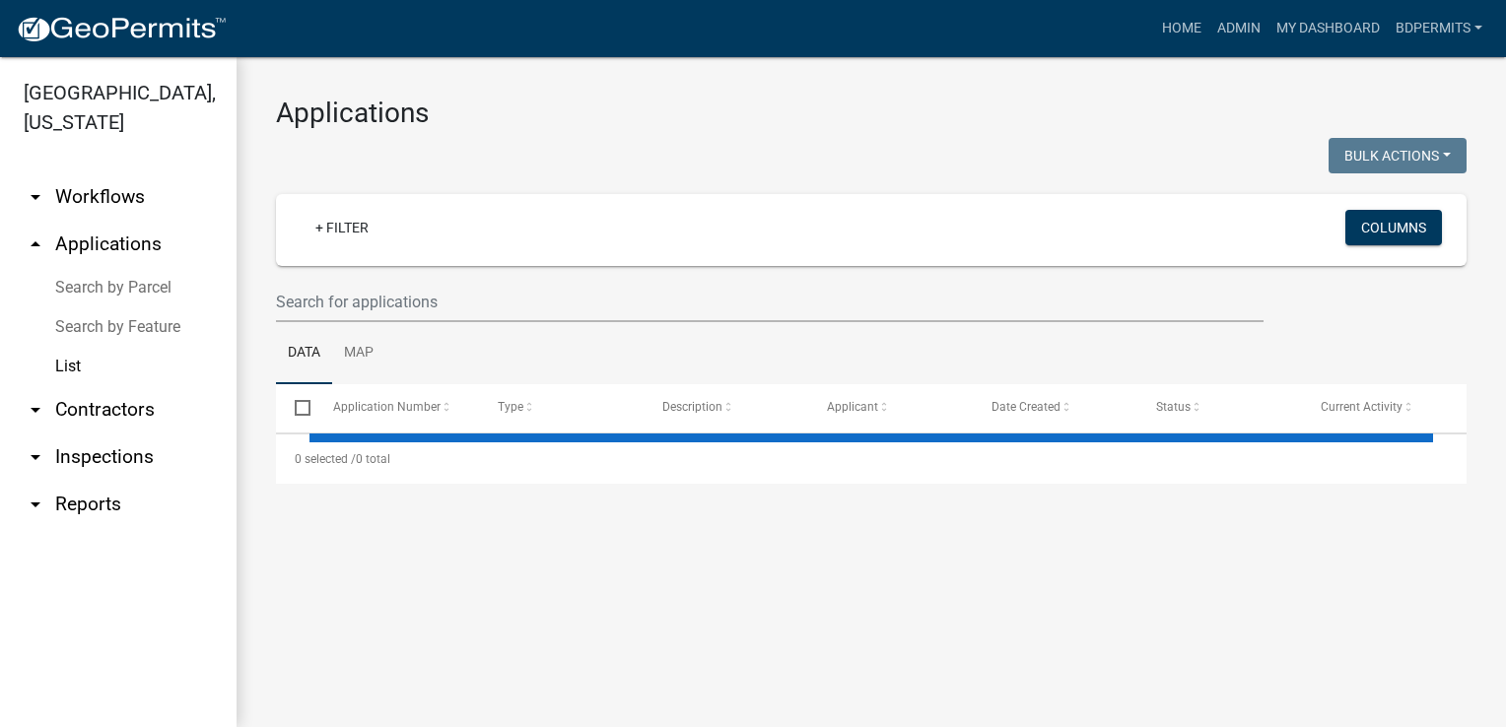
select select "3: 100"
